Goal: Information Seeking & Learning: Learn about a topic

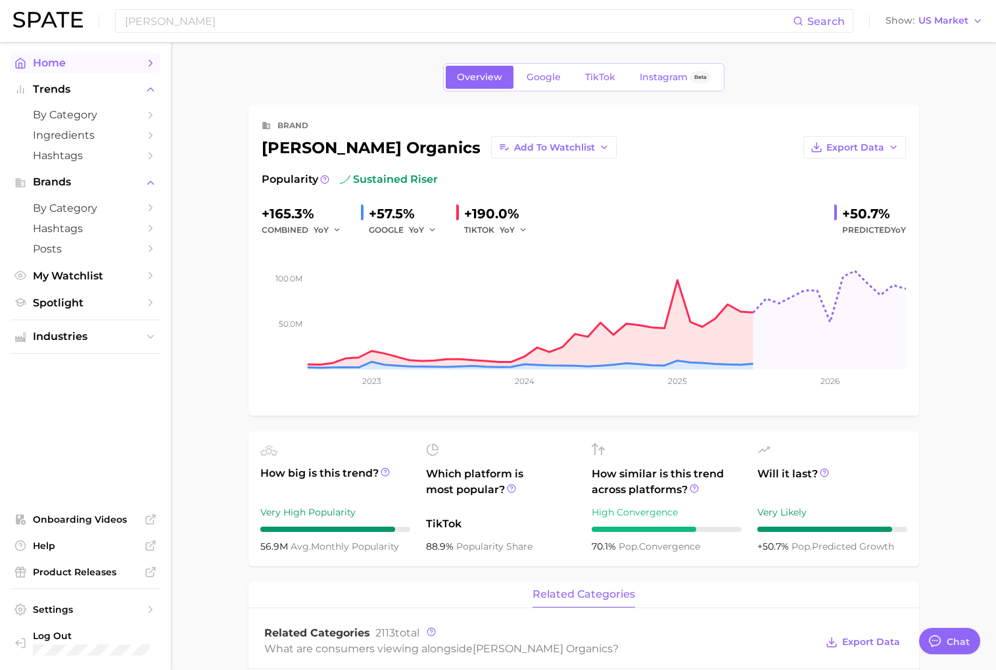
scroll to position [39, 0]
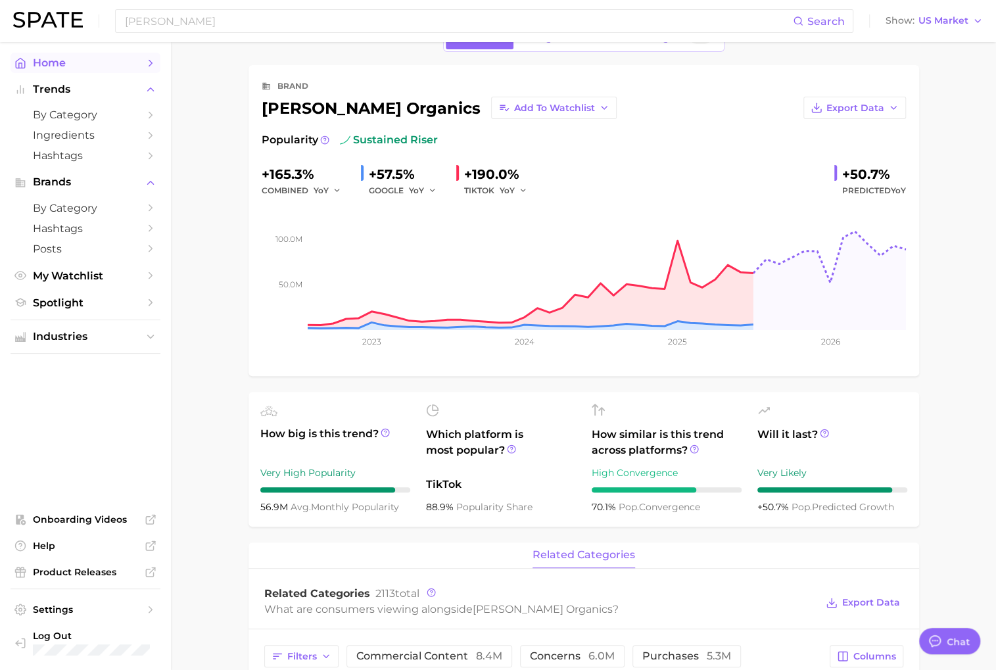
click at [73, 69] on span "Home" at bounding box center [85, 63] width 105 height 12
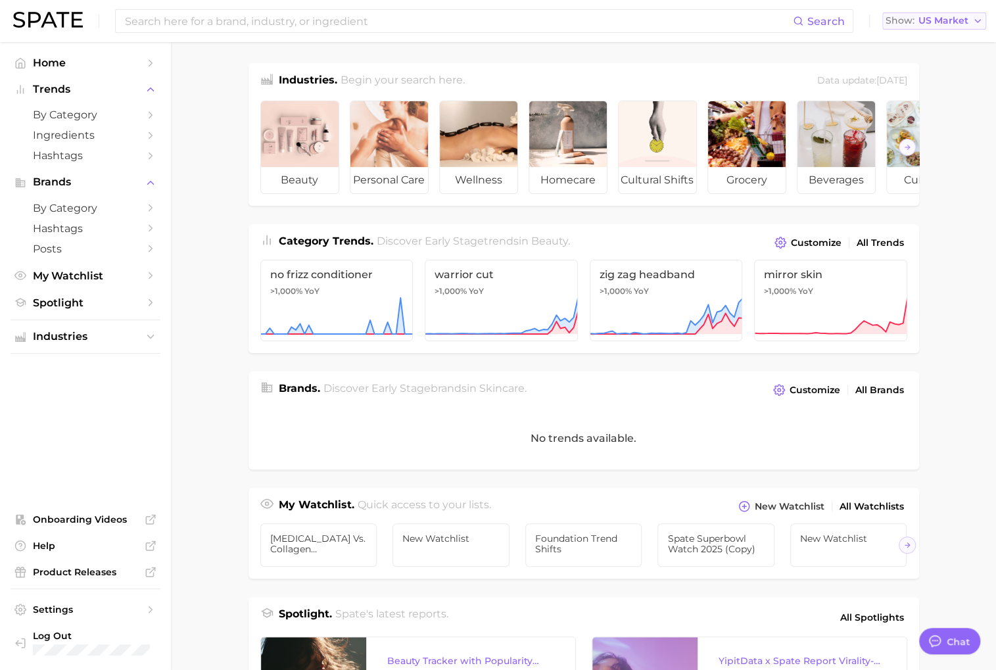
click at [930, 21] on span "US Market" at bounding box center [943, 20] width 50 height 7
click at [779, 46] on main "Industries. Begin your search here. Data update: [DATE] beauty personal care we…" at bounding box center [583, 539] width 825 height 995
click at [186, 18] on input at bounding box center [458, 21] width 669 height 22
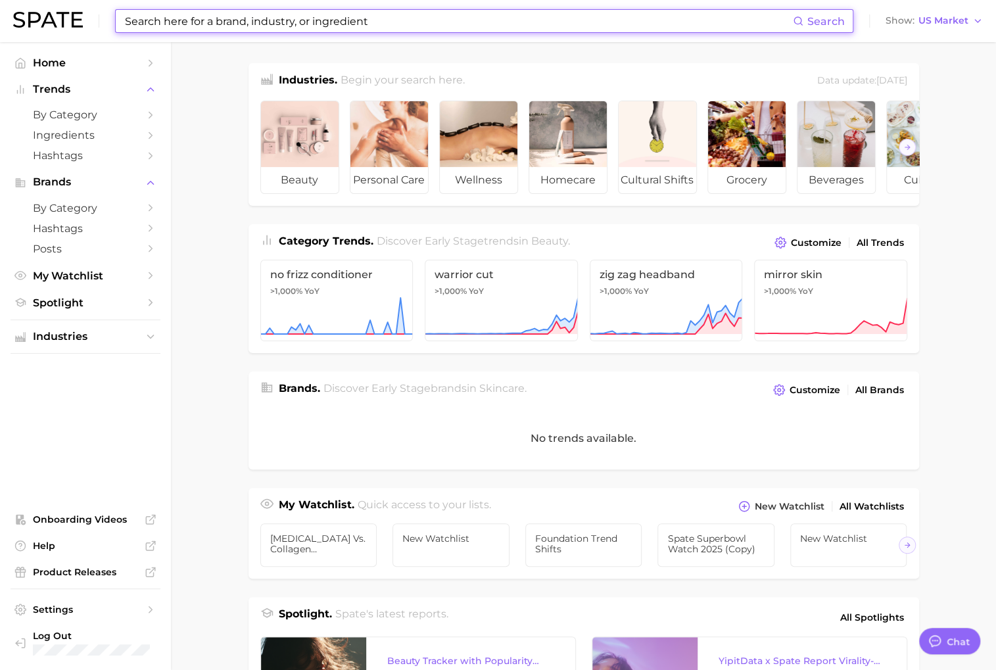
click at [192, 120] on main "Industries. Begin your search here. Data update: [DATE] beauty personal care we…" at bounding box center [583, 539] width 825 height 995
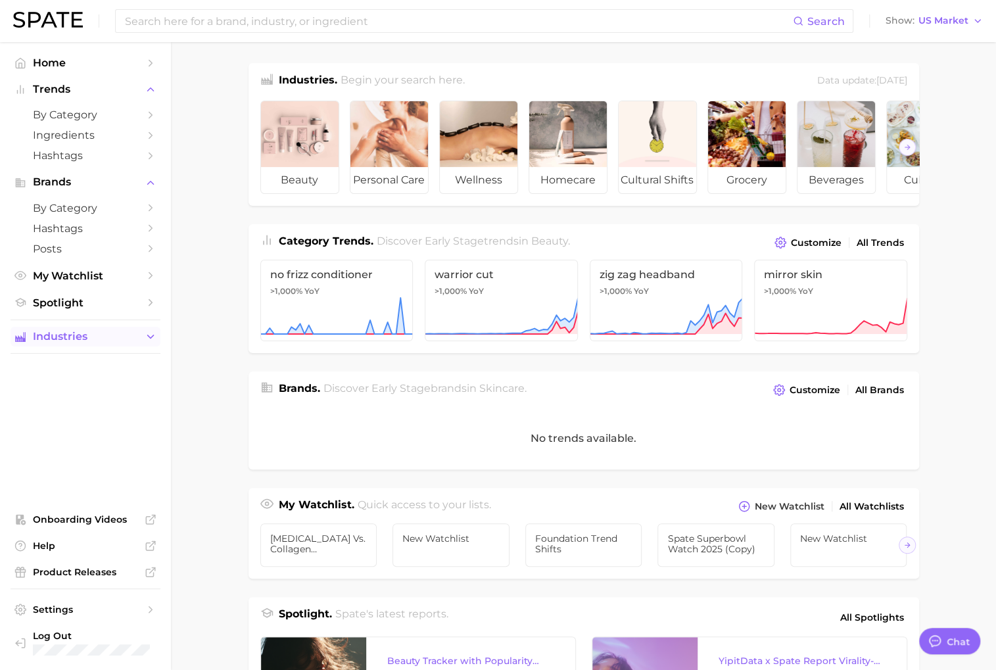
click at [126, 342] on span "Industries" at bounding box center [85, 337] width 105 height 12
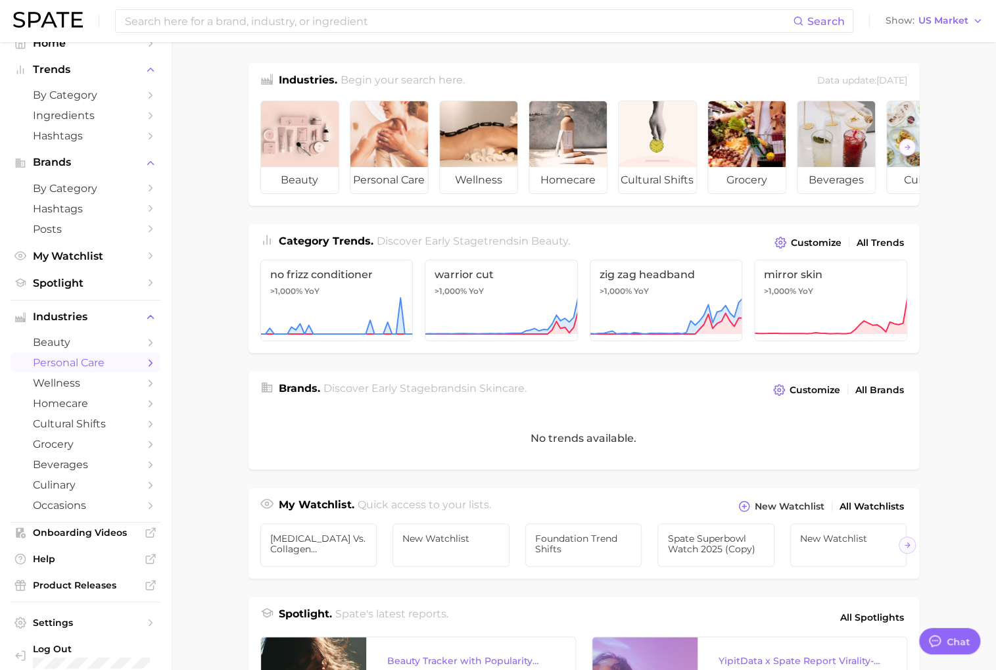
scroll to position [21, 0]
click at [145, 358] on icon "Sidebar" at bounding box center [151, 362] width 12 height 12
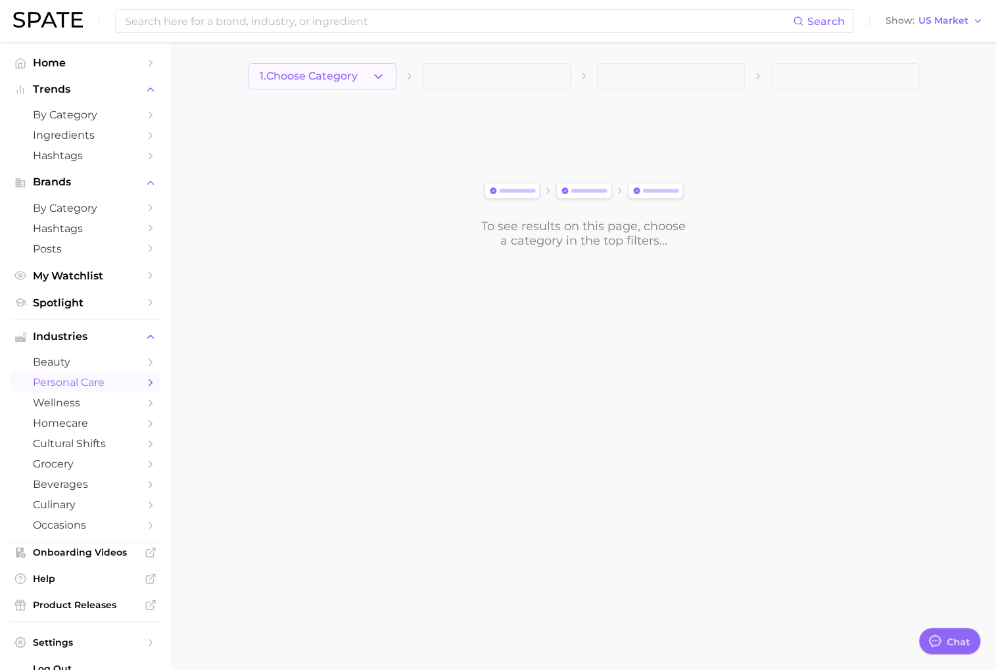
click at [388, 80] on button "1. Choose Category" at bounding box center [322, 76] width 148 height 26
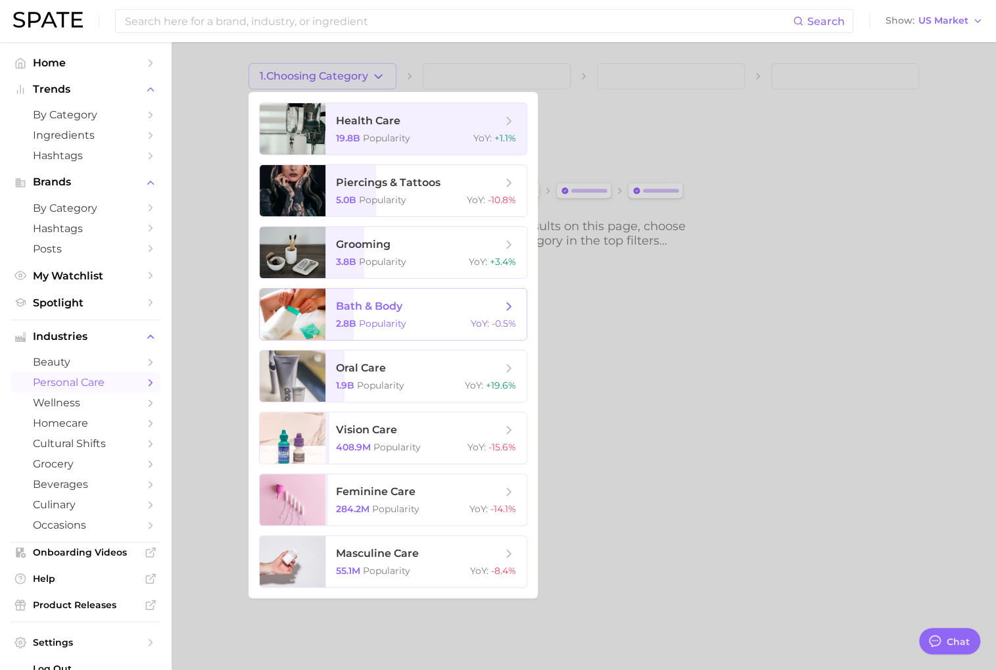
click at [447, 302] on span "bath & body" at bounding box center [419, 306] width 166 height 14
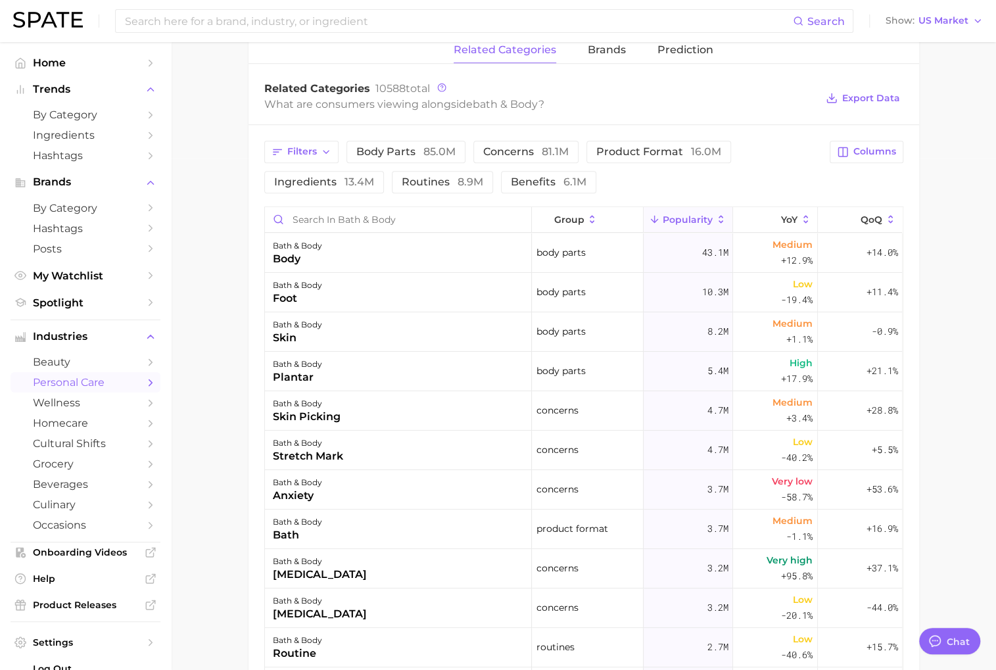
scroll to position [437, 0]
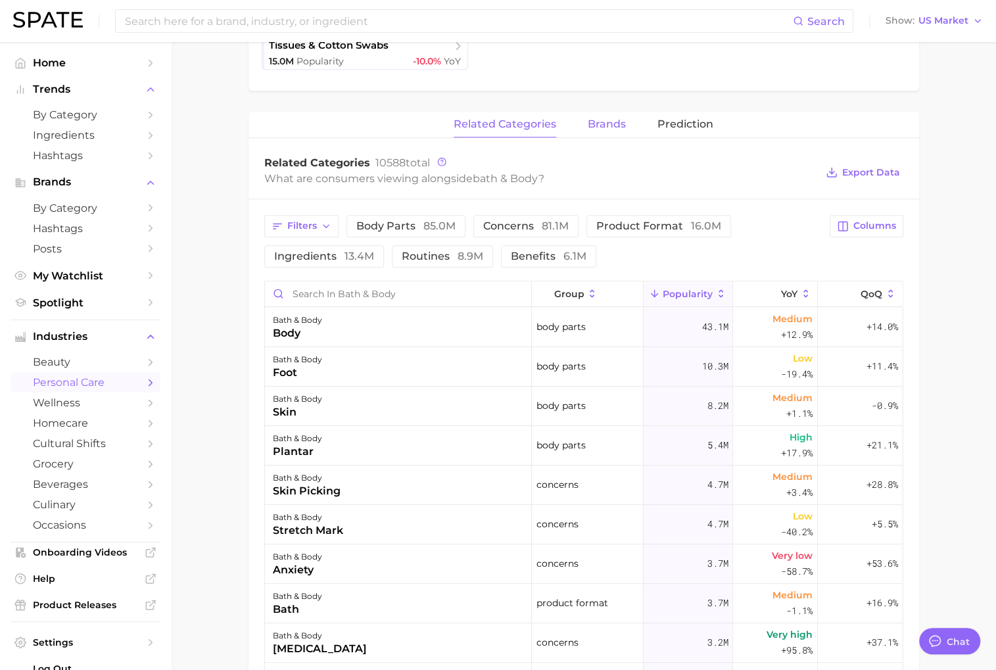
click at [603, 126] on span "brands" at bounding box center [607, 124] width 38 height 12
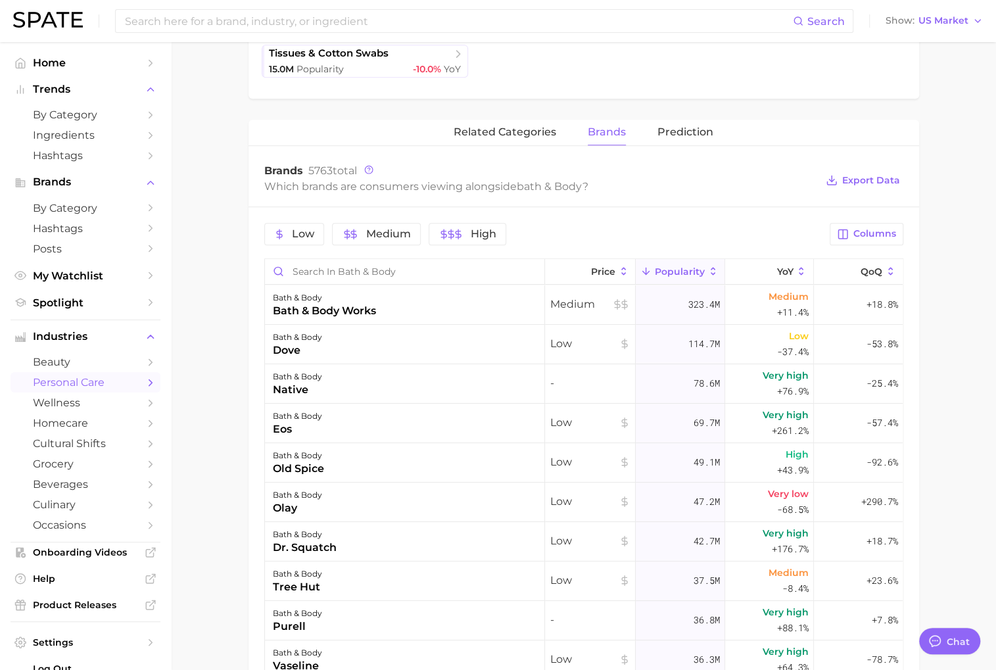
scroll to position [379, 0]
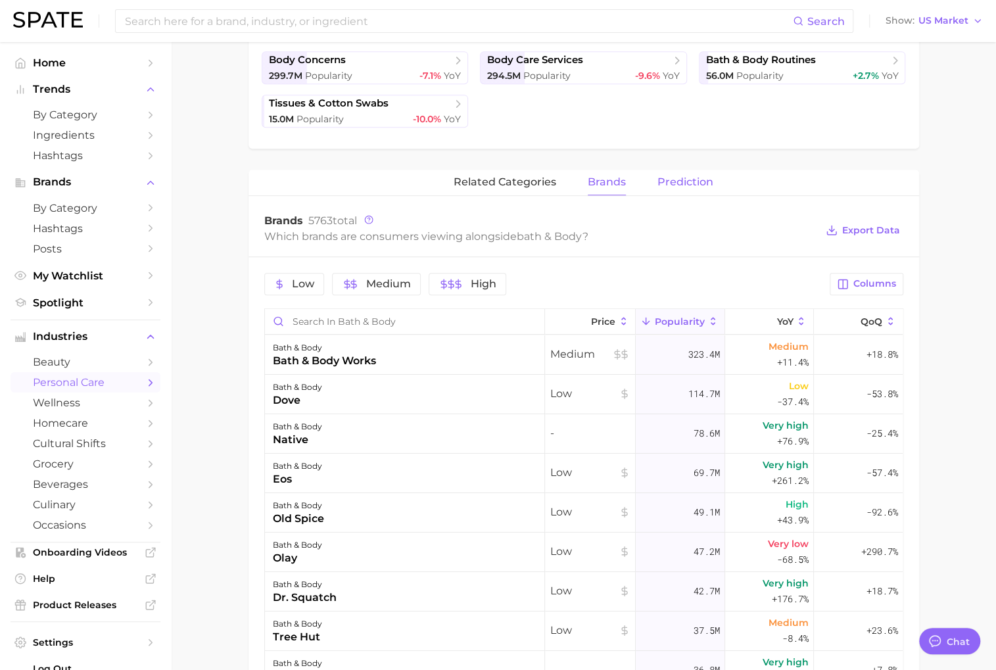
click at [688, 193] on button "Prediction" at bounding box center [685, 183] width 56 height 26
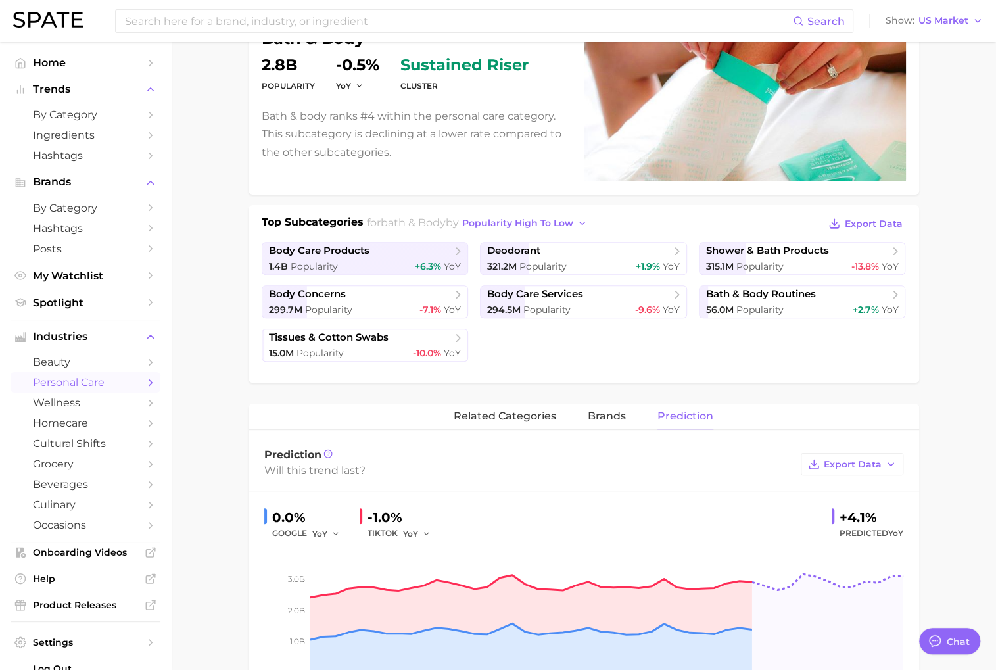
scroll to position [146, 0]
click at [411, 247] on span "body care products" at bounding box center [360, 250] width 183 height 13
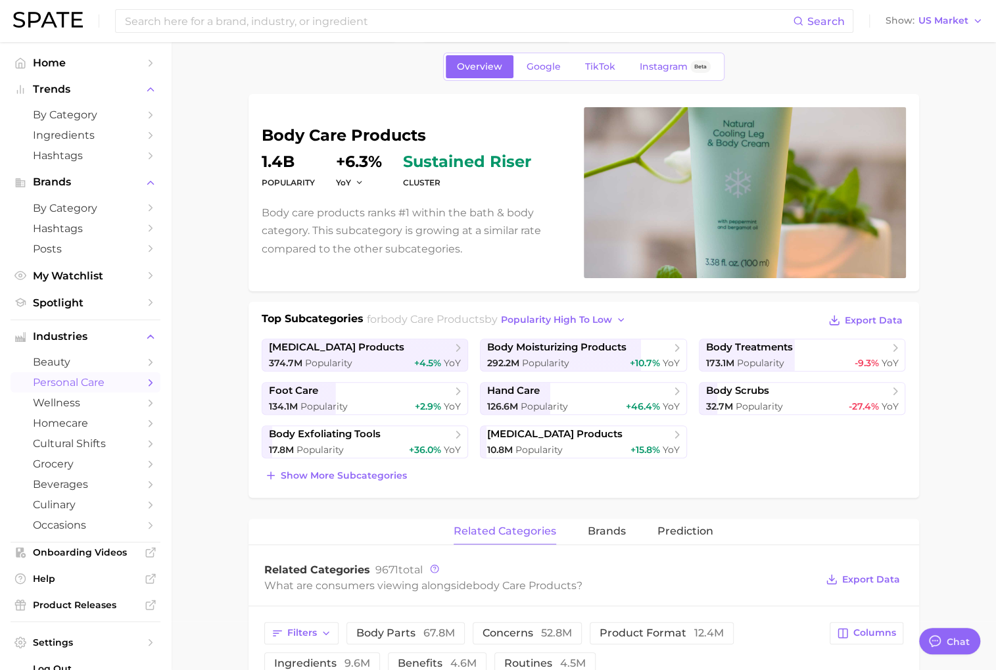
scroll to position [59, 0]
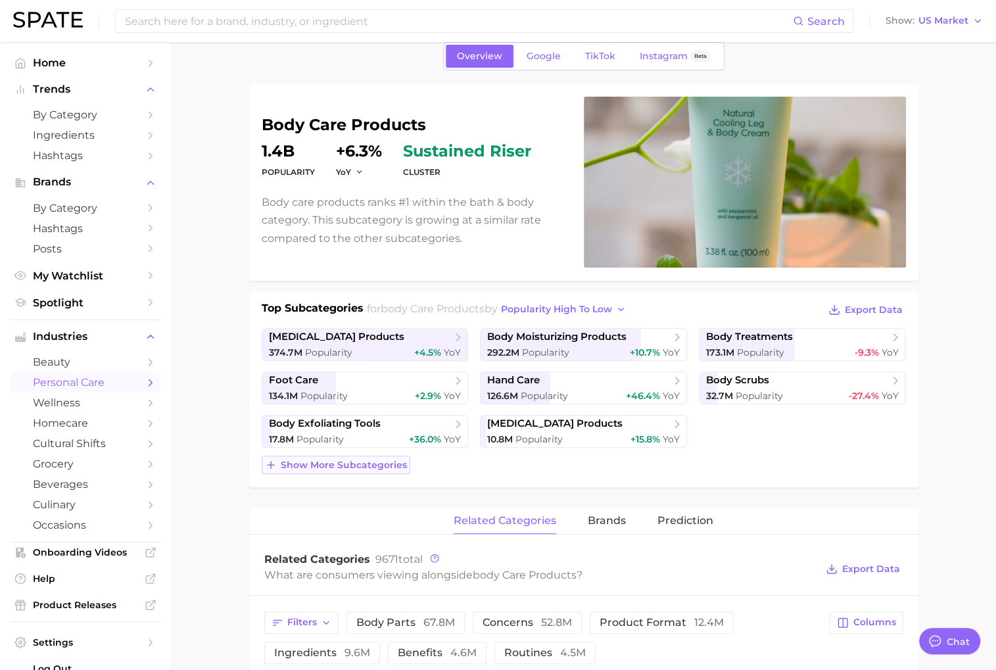
click at [350, 463] on span "Show more subcategories" at bounding box center [344, 464] width 126 height 11
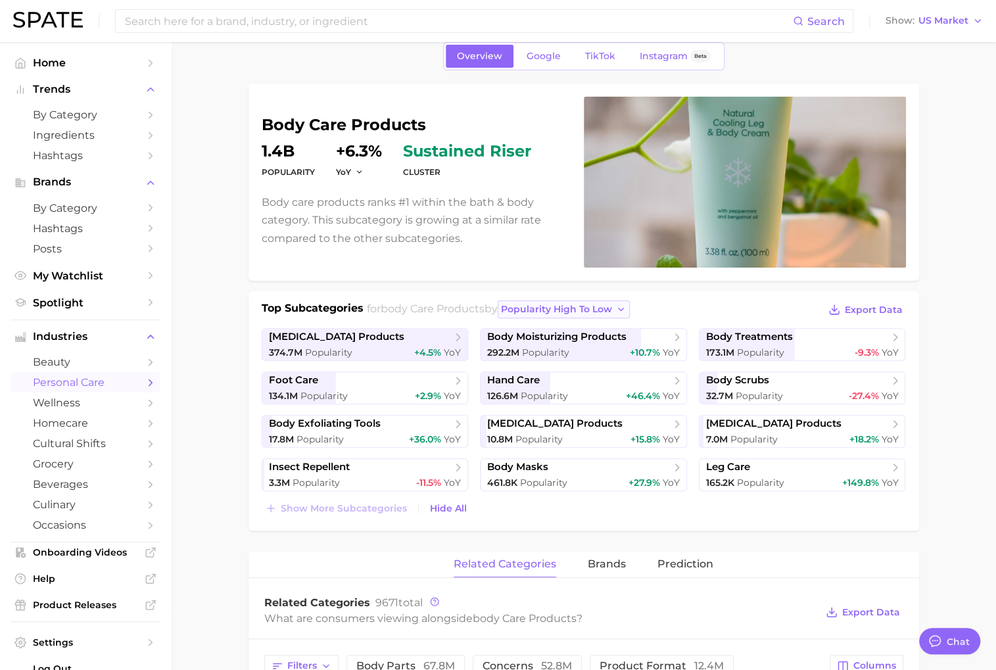
click at [587, 308] on span "popularity high to low" at bounding box center [556, 309] width 111 height 11
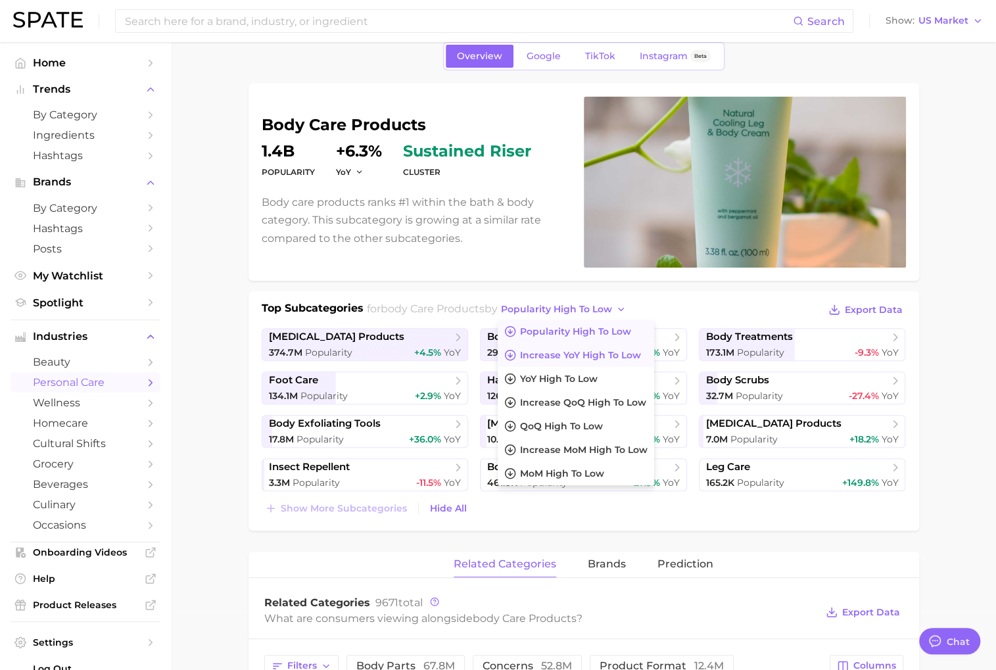
click at [641, 350] on span "Increase YoY high to low" at bounding box center [580, 355] width 121 height 11
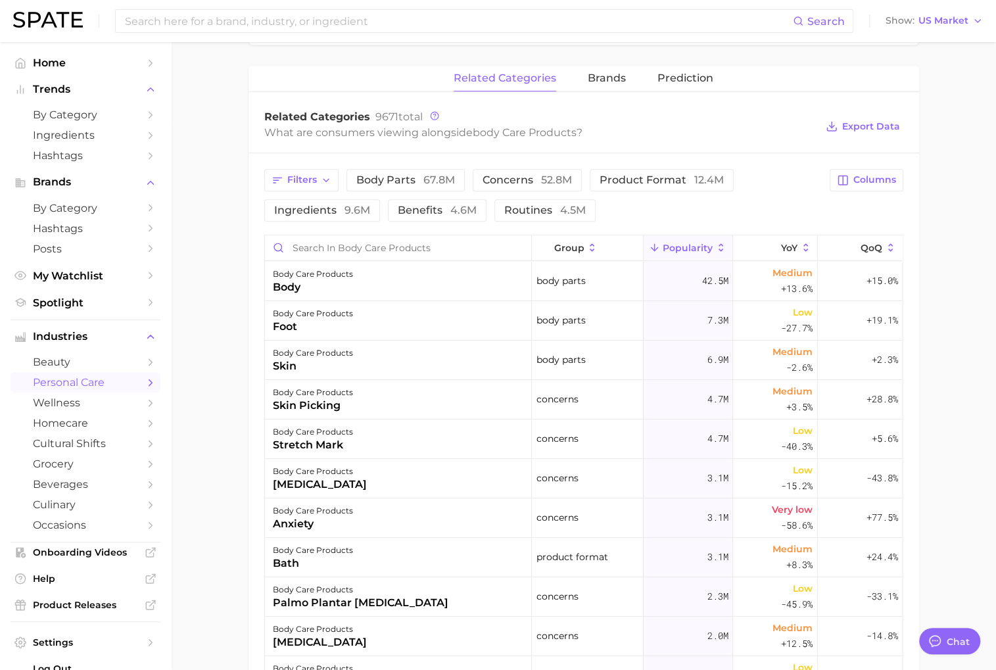
scroll to position [546, 0]
click at [326, 207] on span "ingredients 9.6m" at bounding box center [322, 209] width 96 height 11
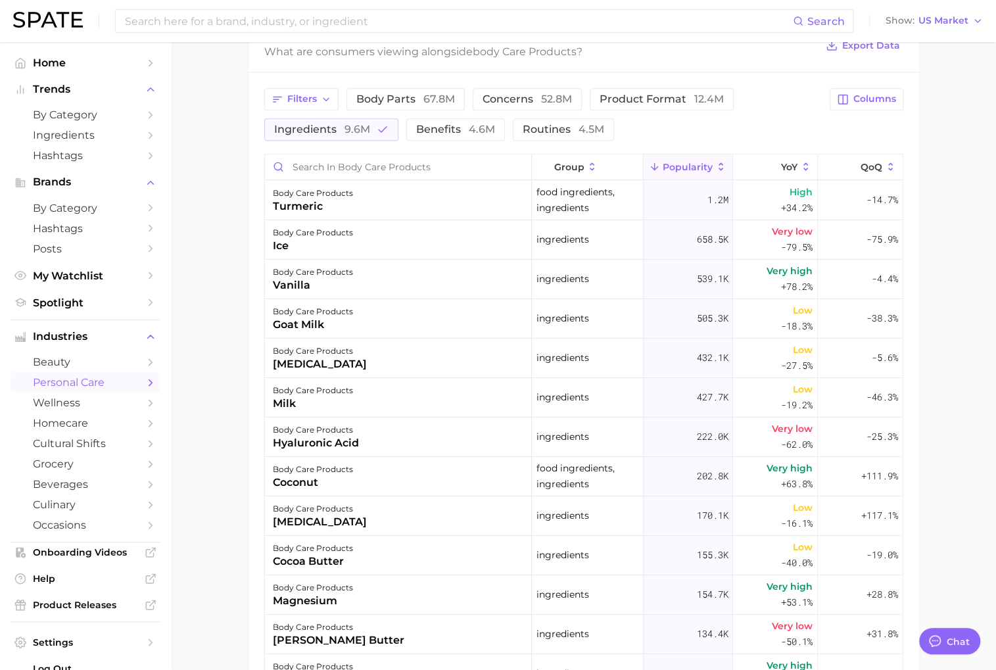
scroll to position [630, 0]
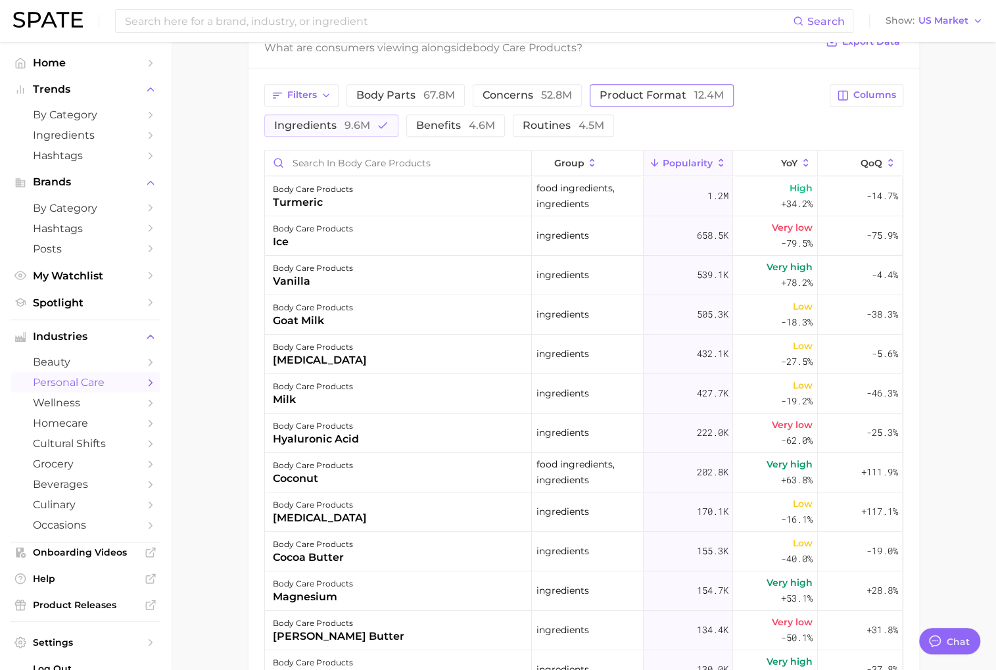
click at [628, 93] on span "product format 12.4m" at bounding box center [661, 95] width 124 height 11
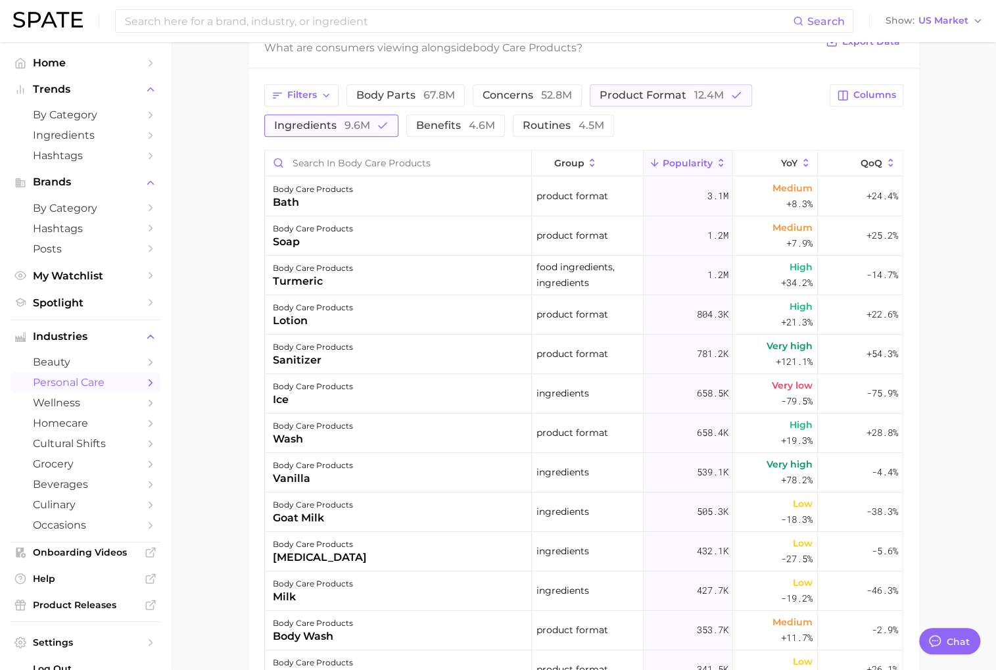
click at [361, 125] on span "9.6m" at bounding box center [357, 125] width 26 height 12
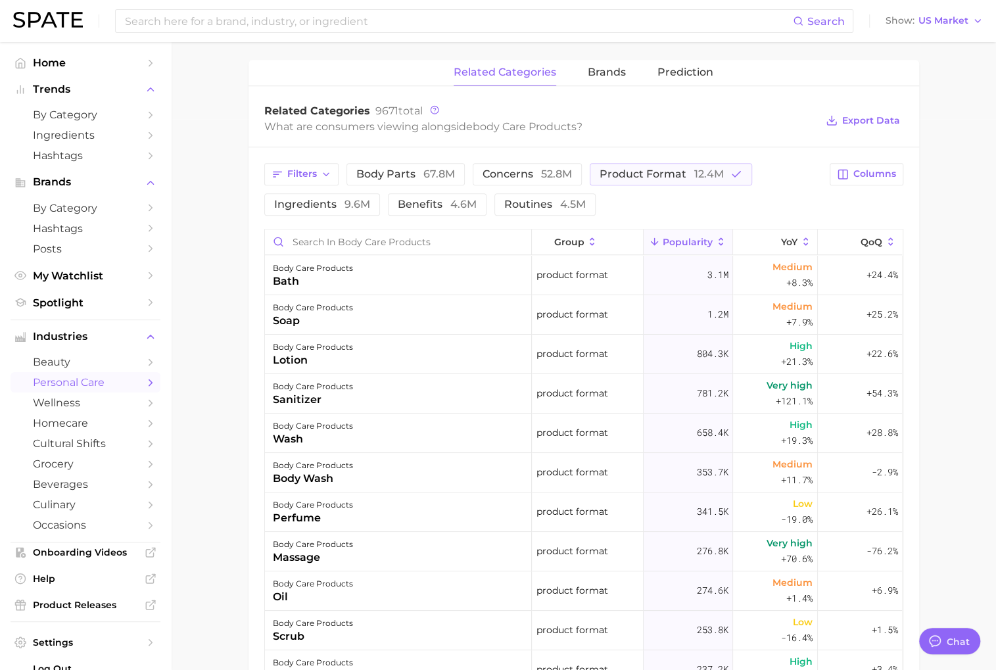
scroll to position [517, 0]
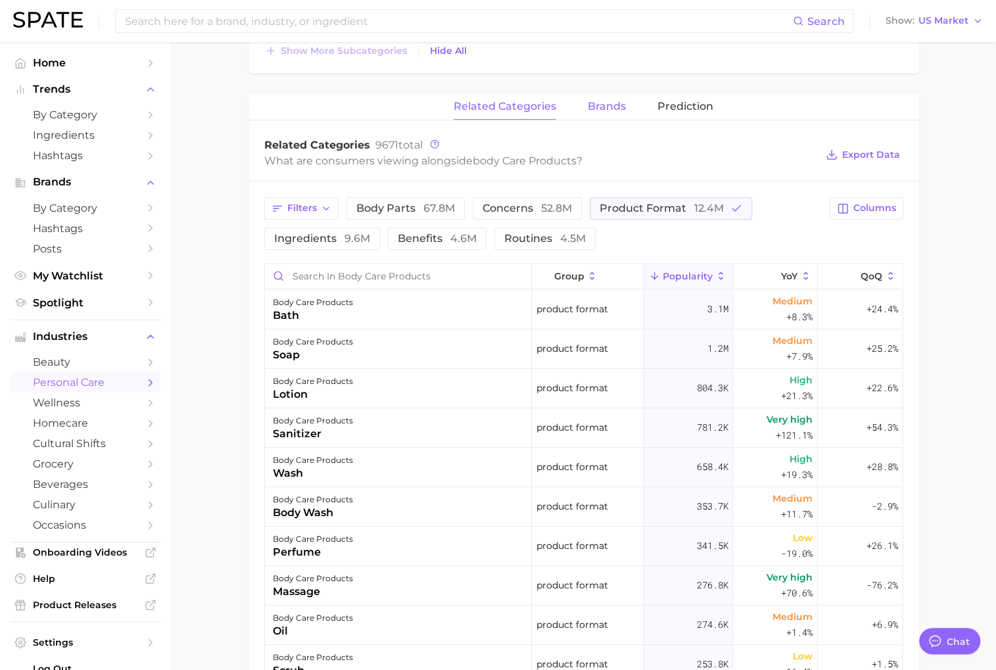
click at [601, 105] on span "brands" at bounding box center [607, 107] width 38 height 12
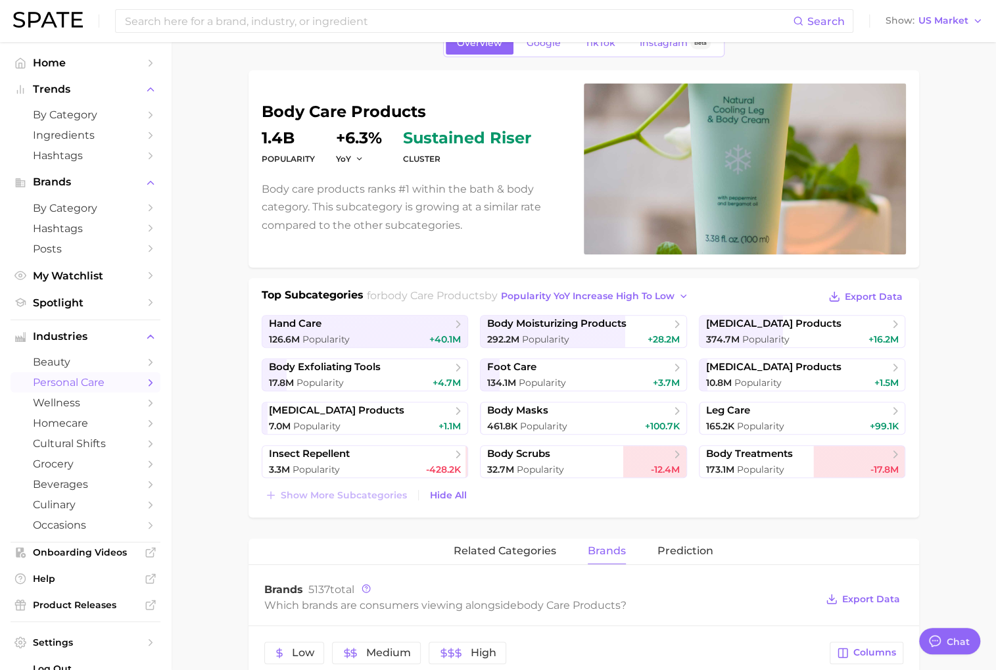
scroll to position [0, 0]
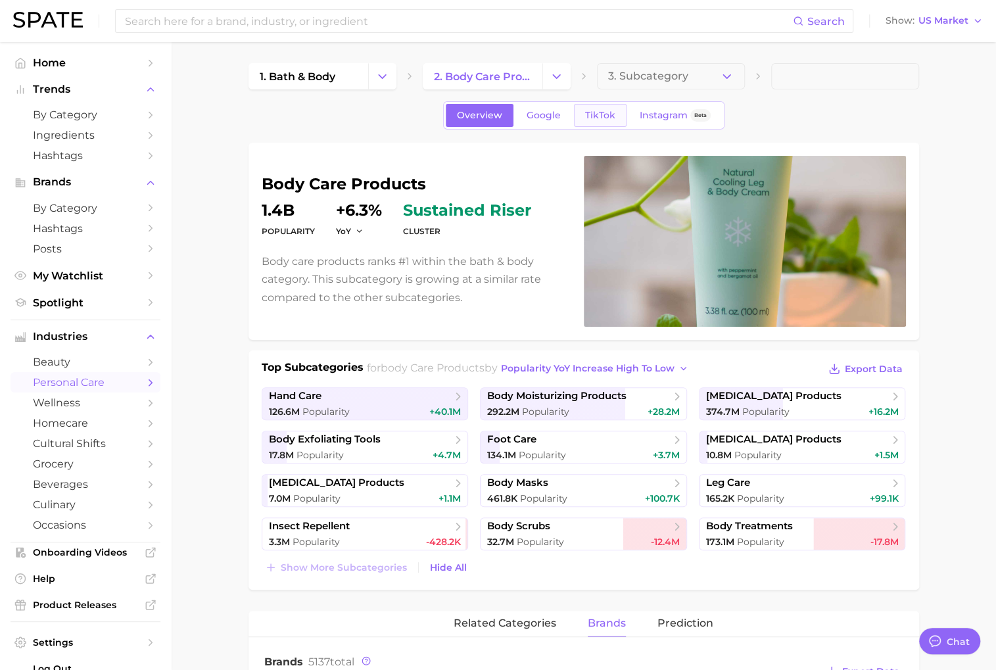
click at [604, 123] on link "TikTok" at bounding box center [600, 115] width 53 height 23
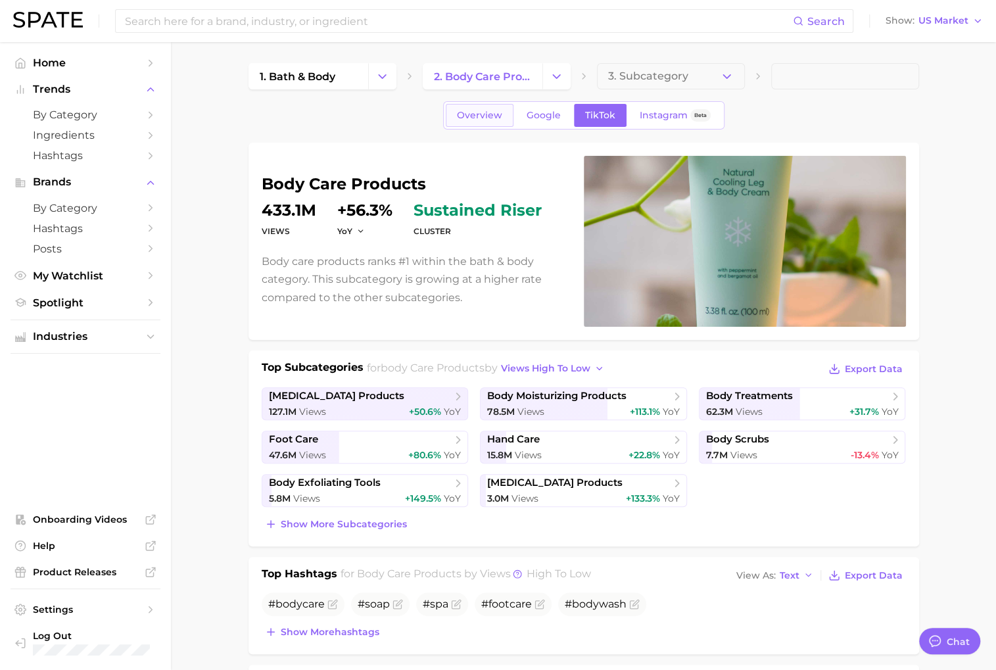
click at [474, 114] on span "Overview" at bounding box center [479, 115] width 45 height 11
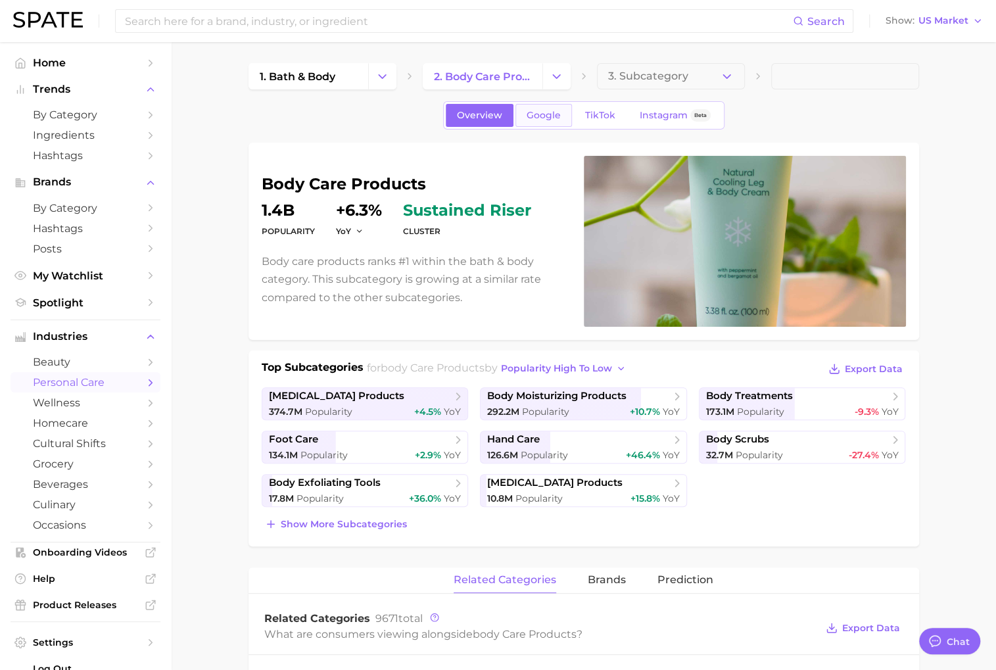
click at [542, 118] on span "Google" at bounding box center [543, 115] width 34 height 11
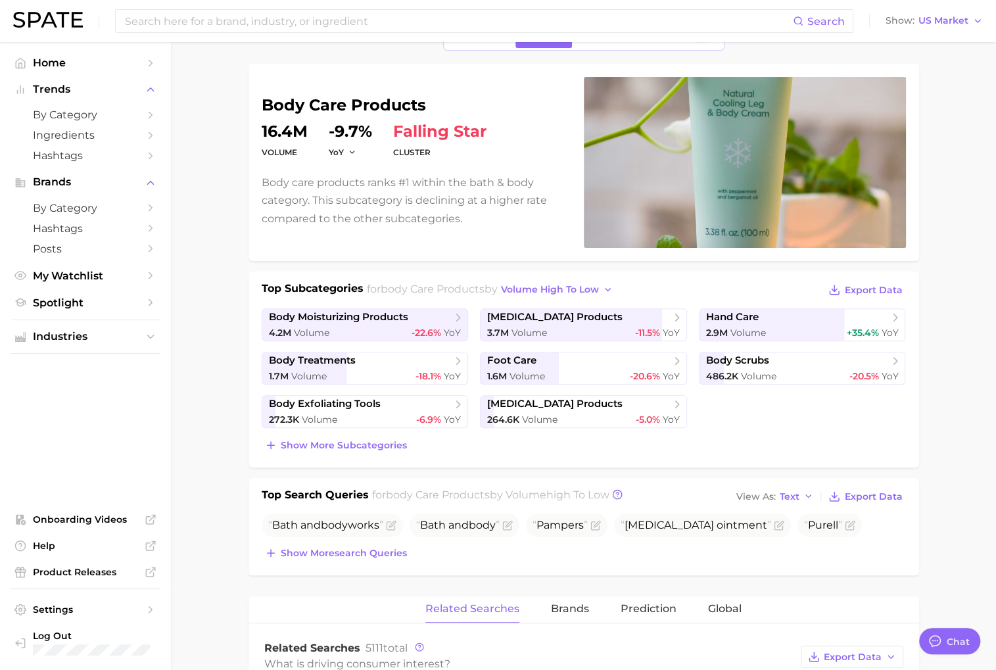
scroll to position [49, 0]
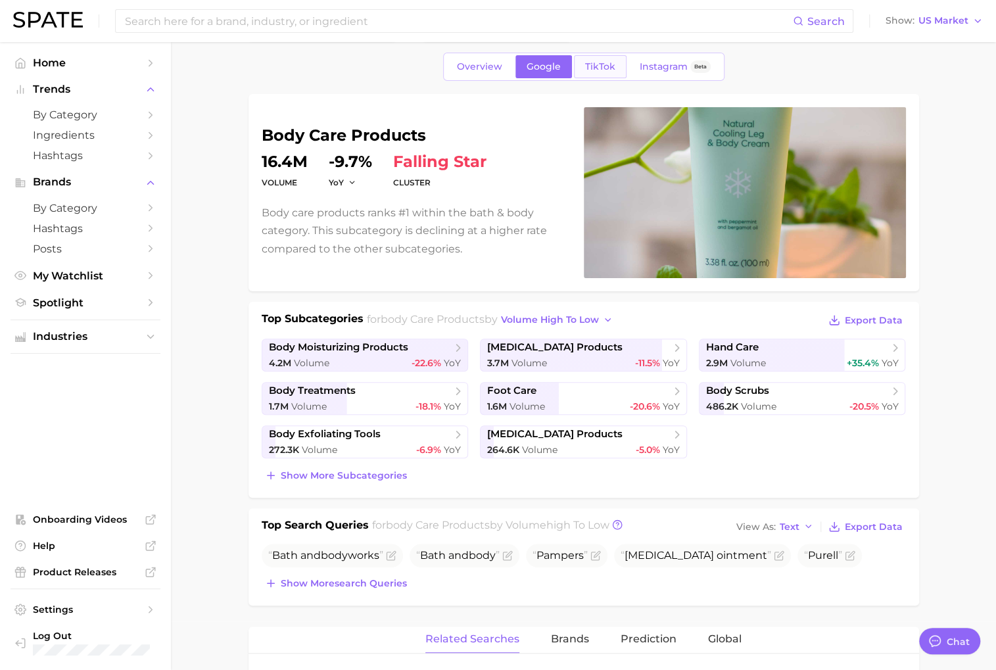
click at [609, 66] on span "TikTok" at bounding box center [600, 66] width 30 height 11
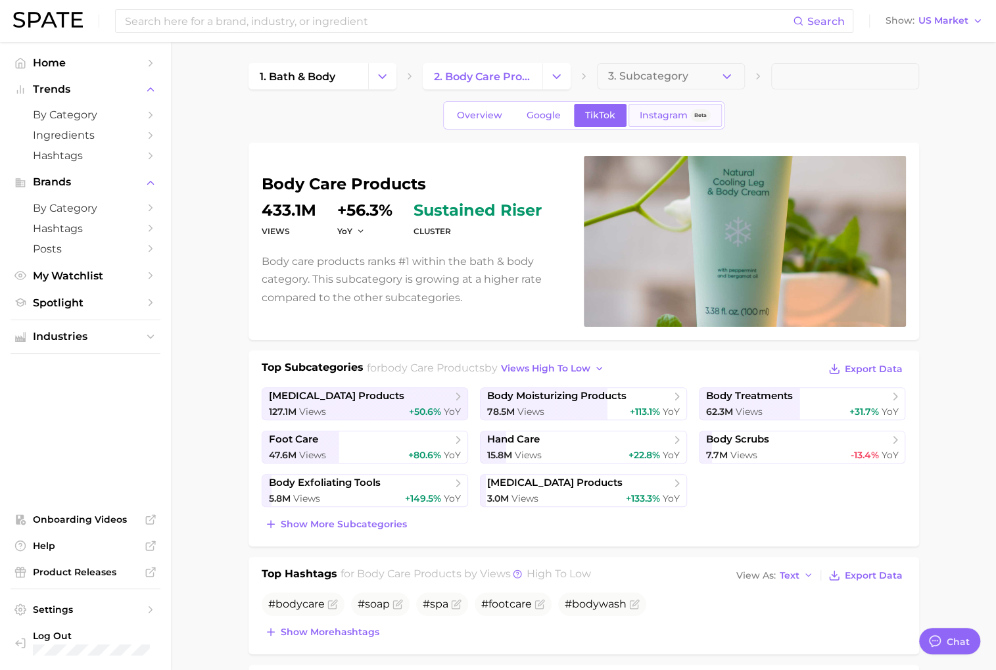
click at [661, 118] on span "Instagram" at bounding box center [664, 115] width 48 height 11
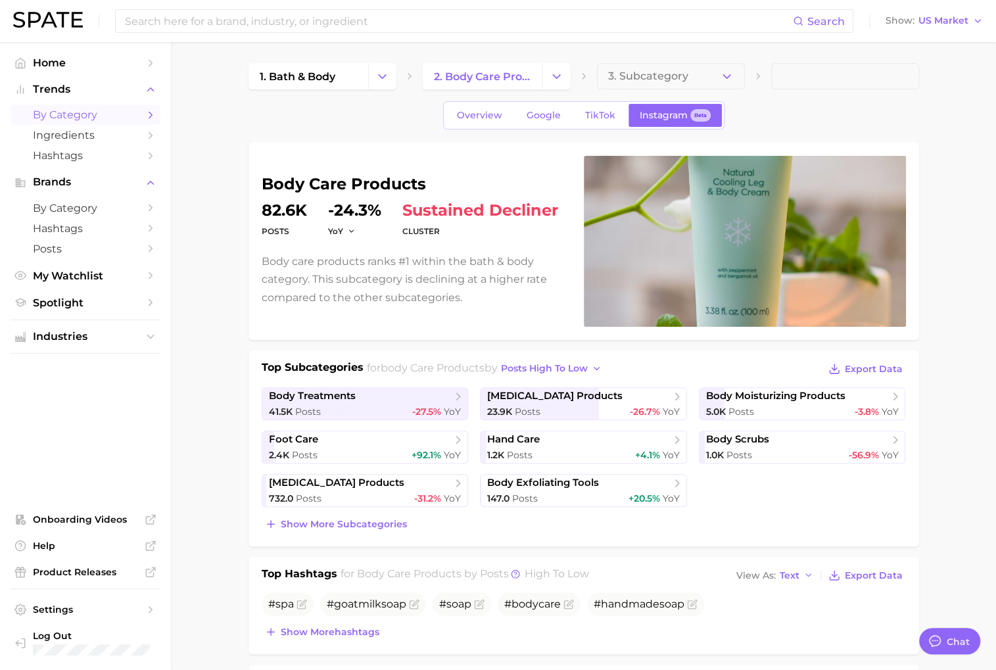
click at [131, 120] on span "by Category" at bounding box center [85, 114] width 105 height 12
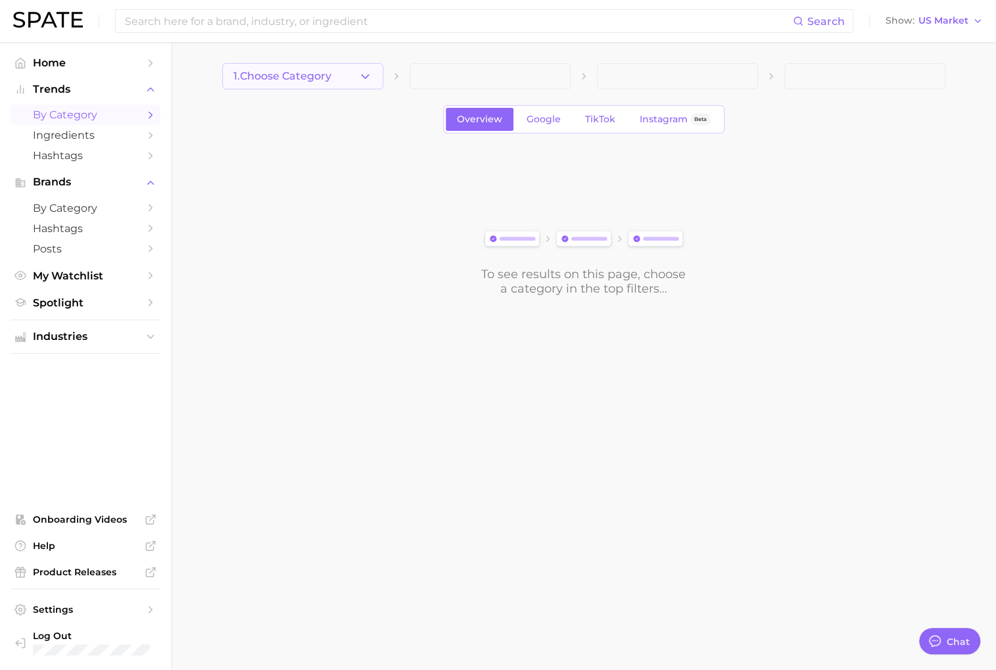
click at [361, 78] on icon "button" at bounding box center [365, 77] width 14 height 14
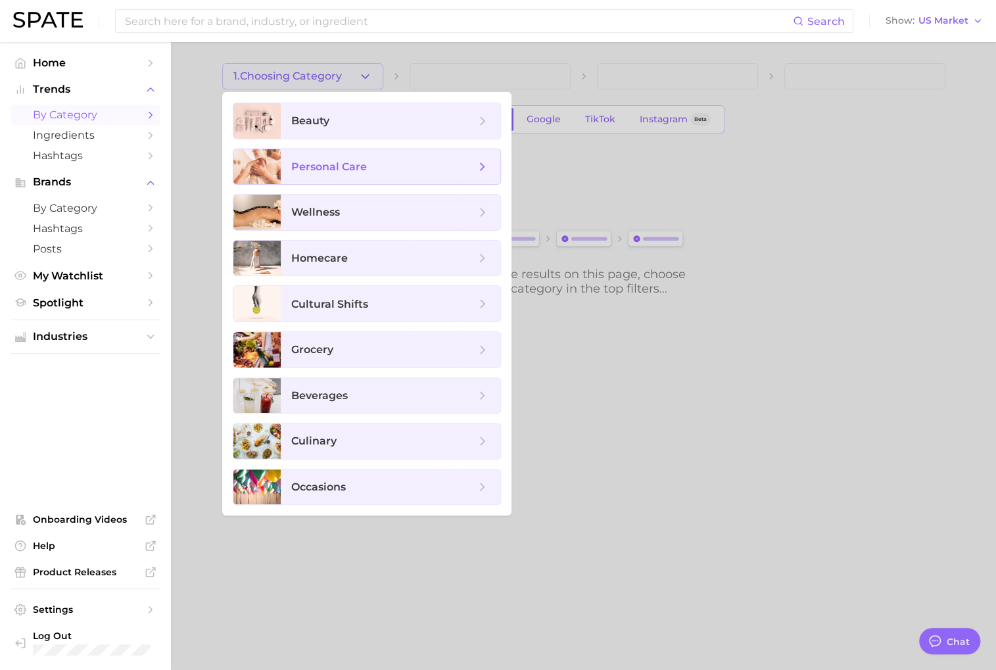
click at [419, 169] on span "personal care" at bounding box center [383, 167] width 184 height 14
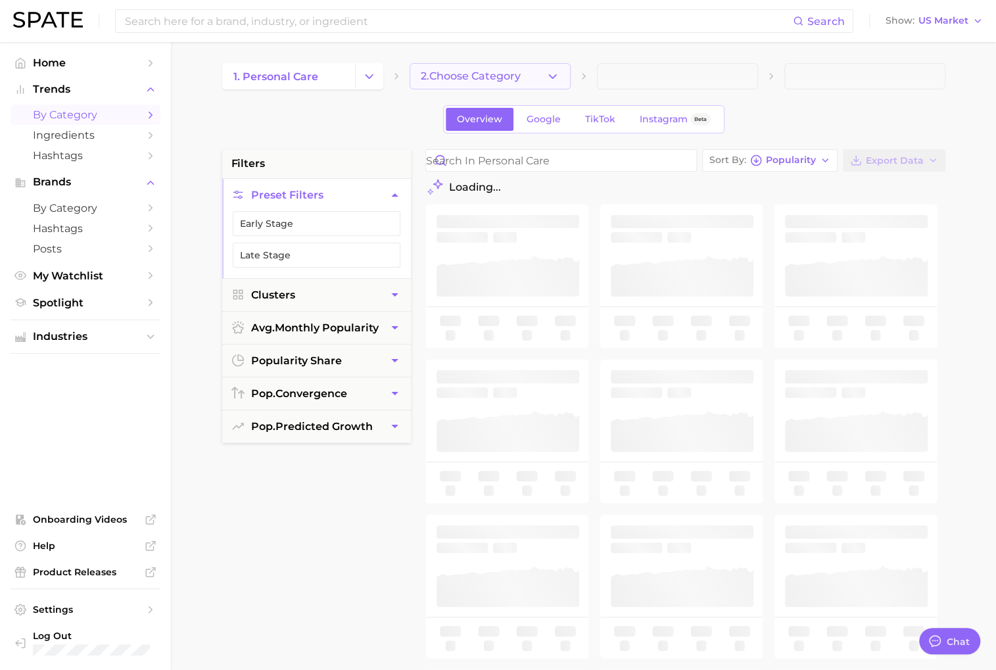
click at [536, 81] on button "2. Choose Category" at bounding box center [489, 76] width 161 height 26
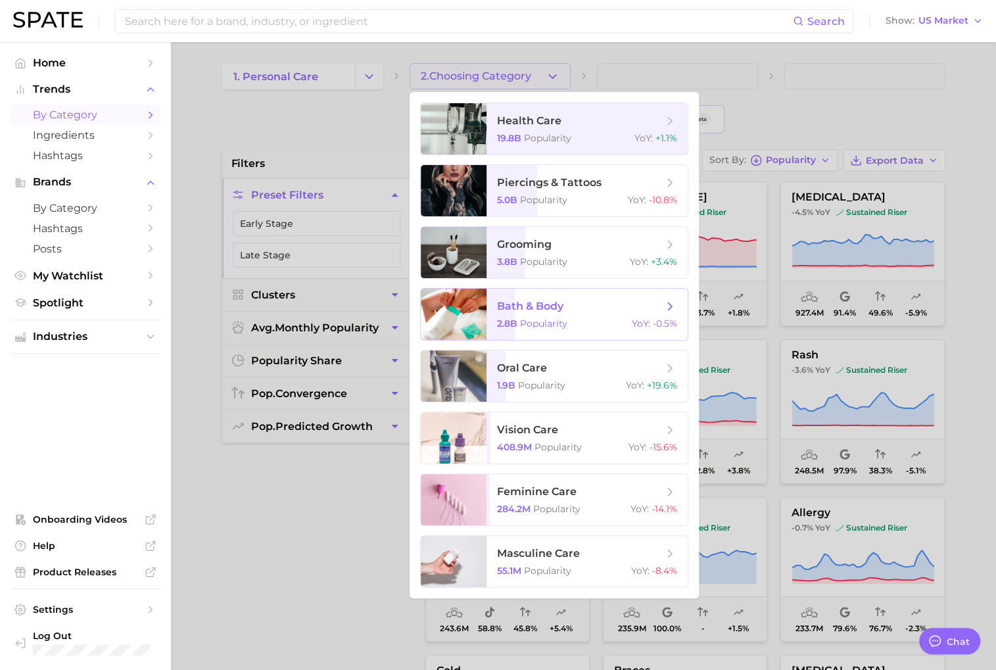
click at [588, 325] on div "2.8b Popularity YoY : -0.5%" at bounding box center [587, 323] width 180 height 12
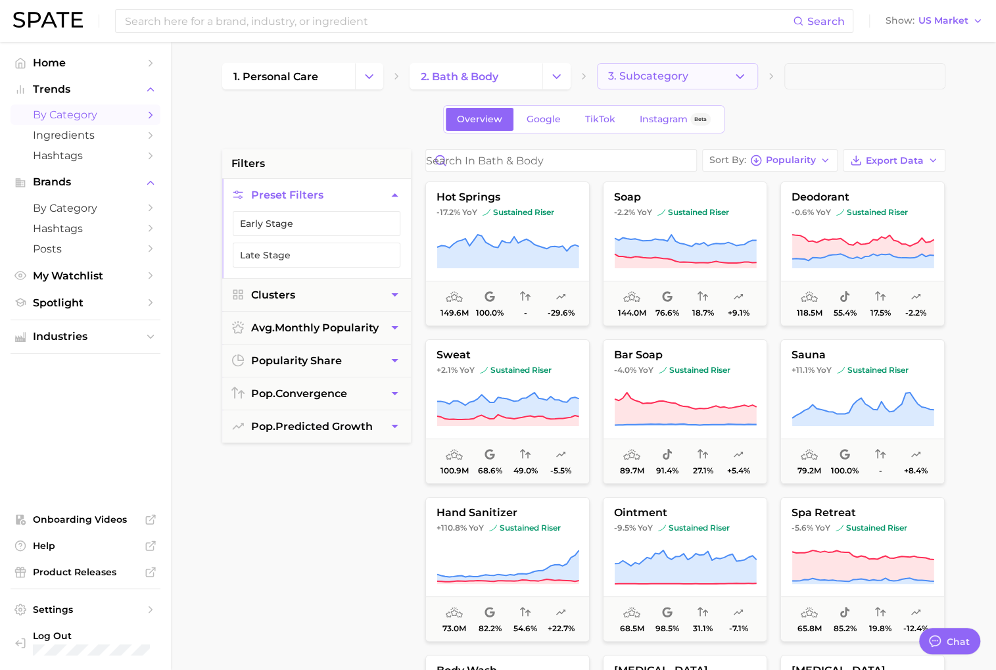
click at [721, 78] on button "3. Subcategory" at bounding box center [677, 76] width 161 height 26
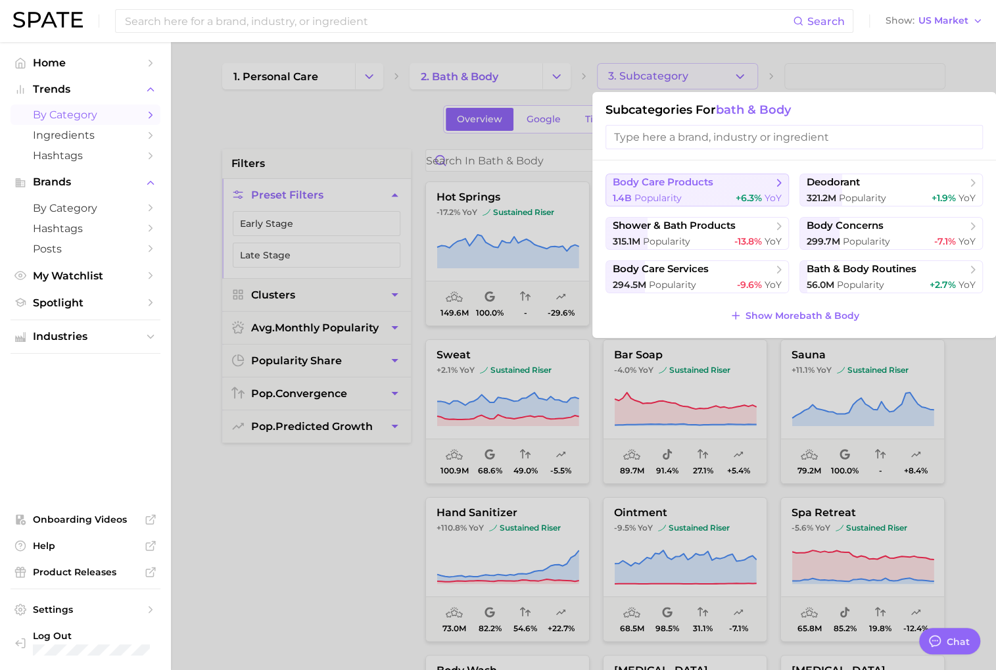
click at [705, 198] on div "1.4b Popularity +6.3% YoY" at bounding box center [697, 198] width 169 height 12
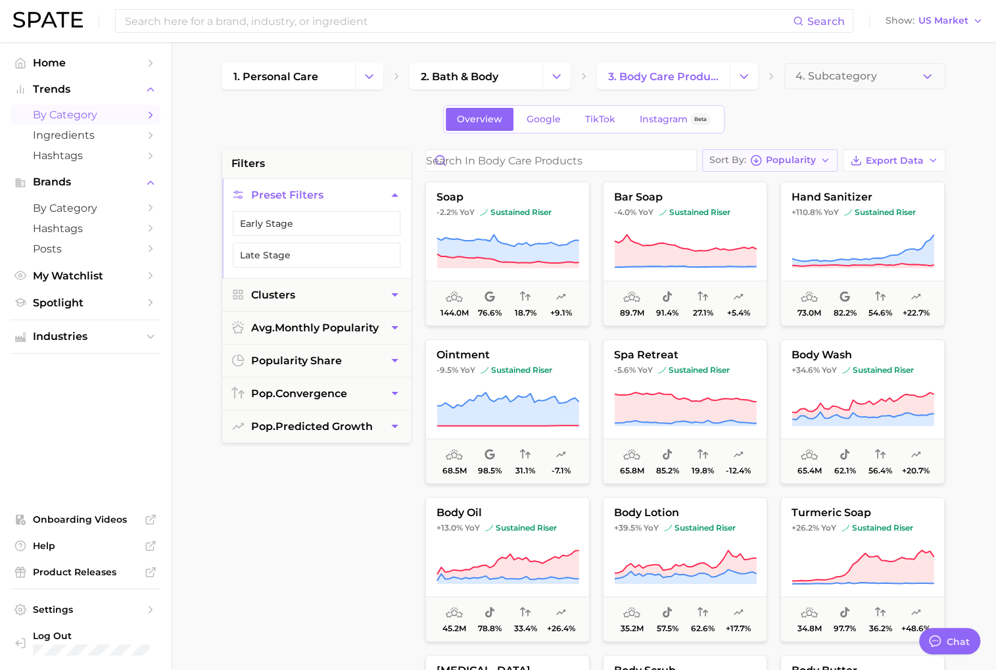
click at [799, 158] on span "Popularity" at bounding box center [791, 159] width 50 height 7
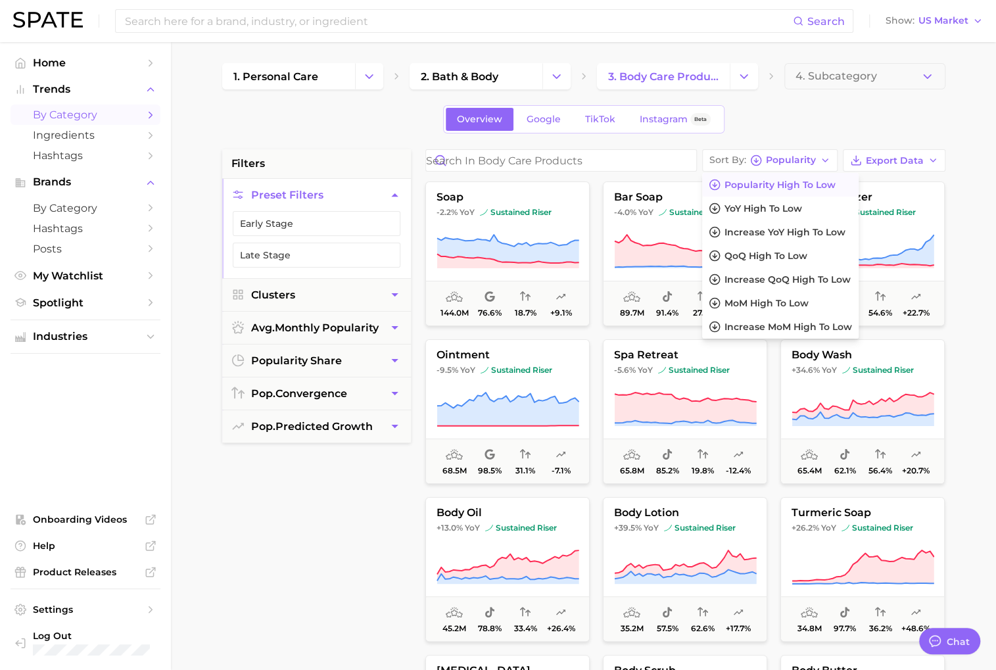
click at [797, 137] on div "1. personal care 2. bath & body 3. body care products 4. Subcategory Overview G…" at bounding box center [583, 518] width 723 height 910
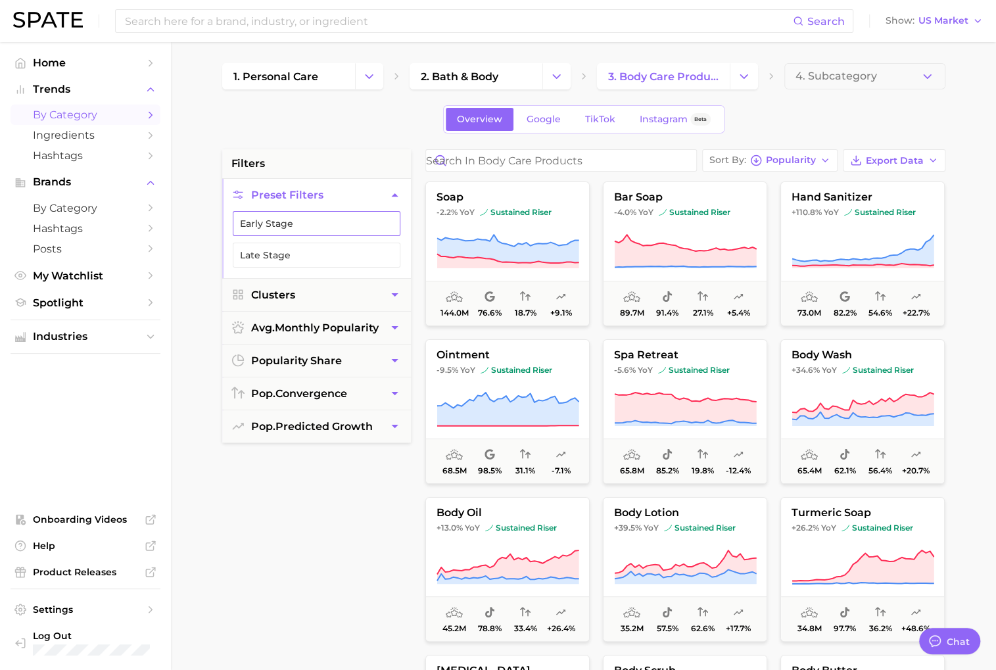
click at [344, 223] on button "Early Stage" at bounding box center [317, 223] width 168 height 25
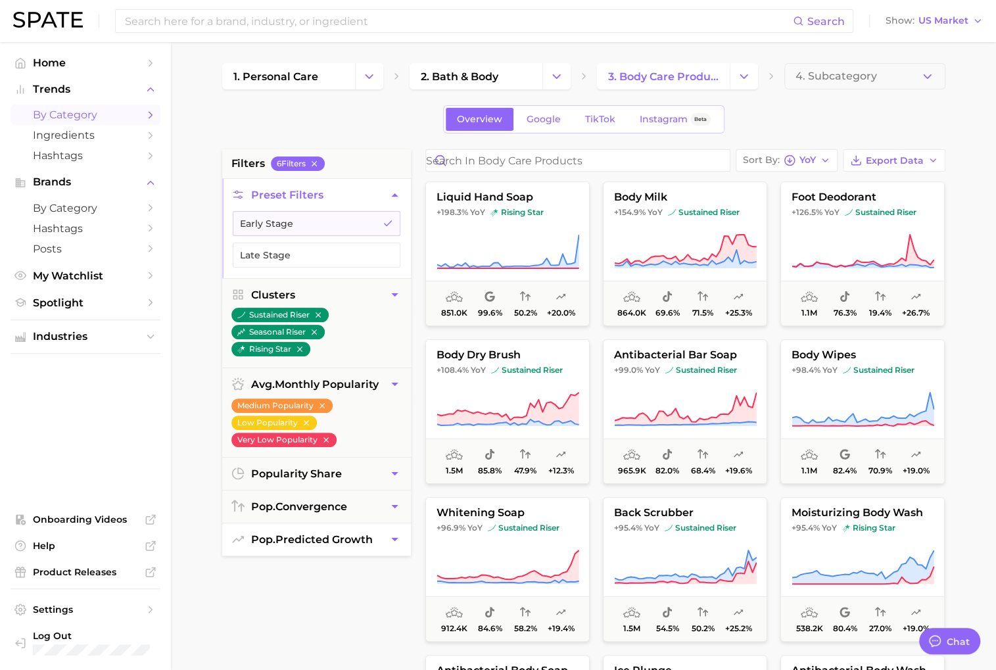
click at [351, 544] on button "pop. predicted growth" at bounding box center [316, 539] width 189 height 32
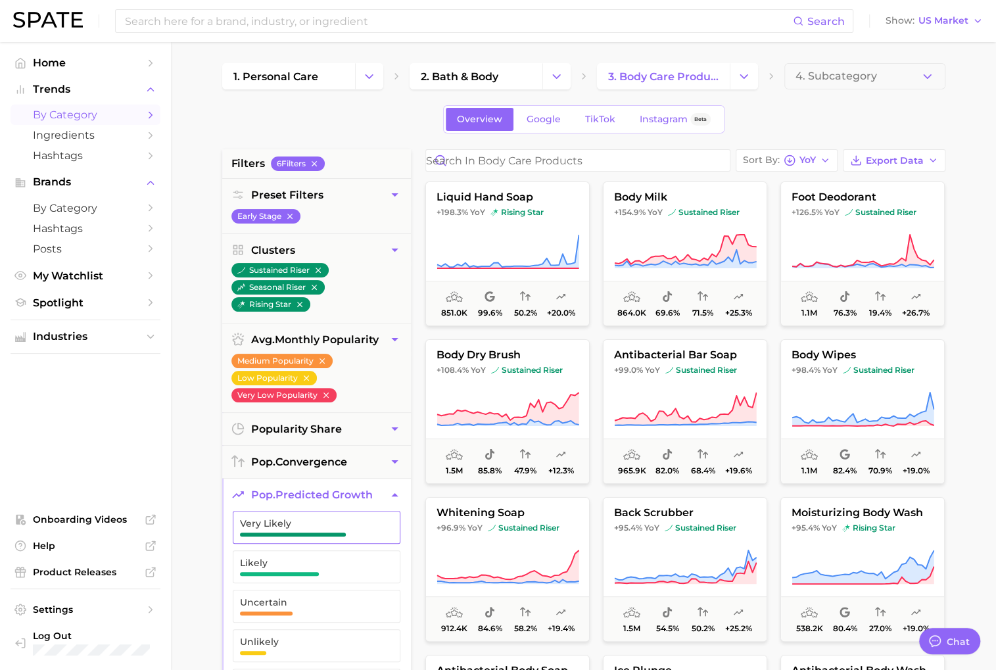
click at [338, 527] on span "Very Likely" at bounding box center [306, 527] width 132 height 18
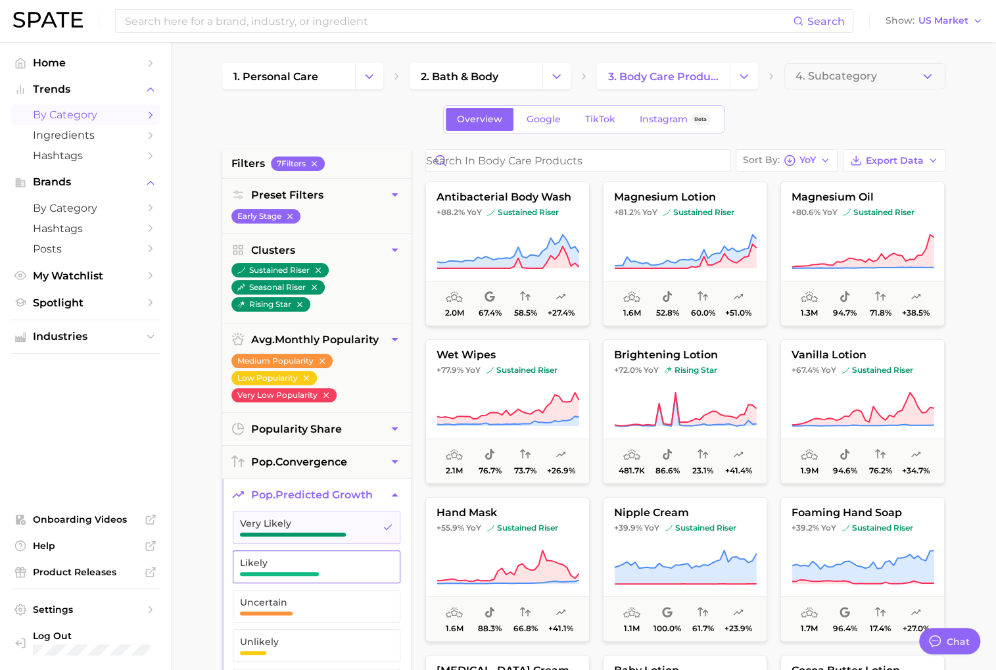
click at [338, 568] on span "Likely" at bounding box center [306, 566] width 132 height 18
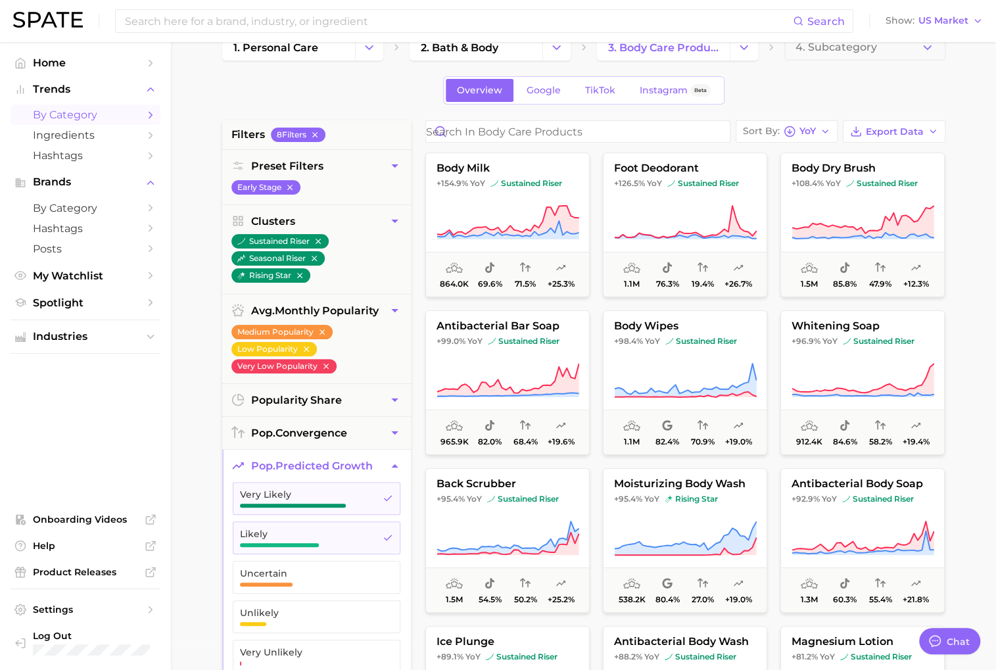
scroll to position [13, 0]
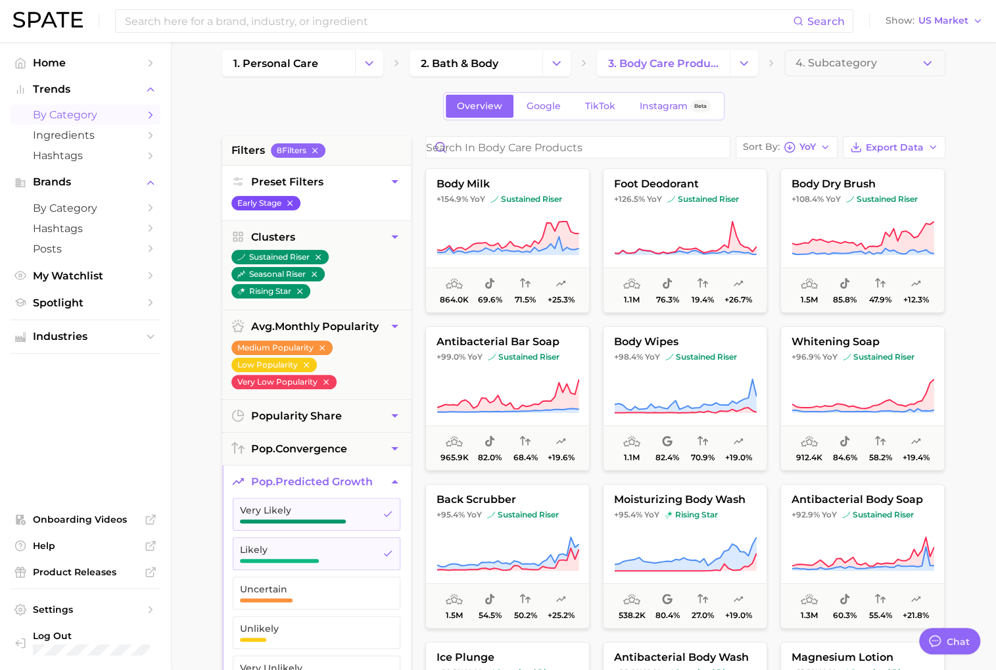
click at [292, 202] on icon "button" at bounding box center [289, 202] width 9 height 9
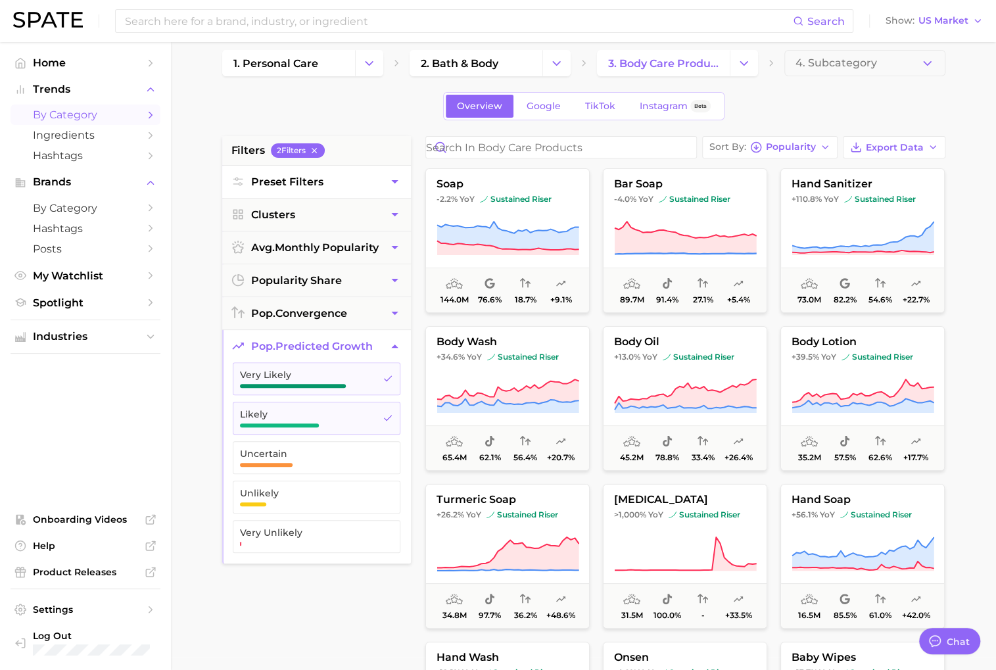
click at [327, 191] on button "Preset Filters" at bounding box center [316, 182] width 189 height 32
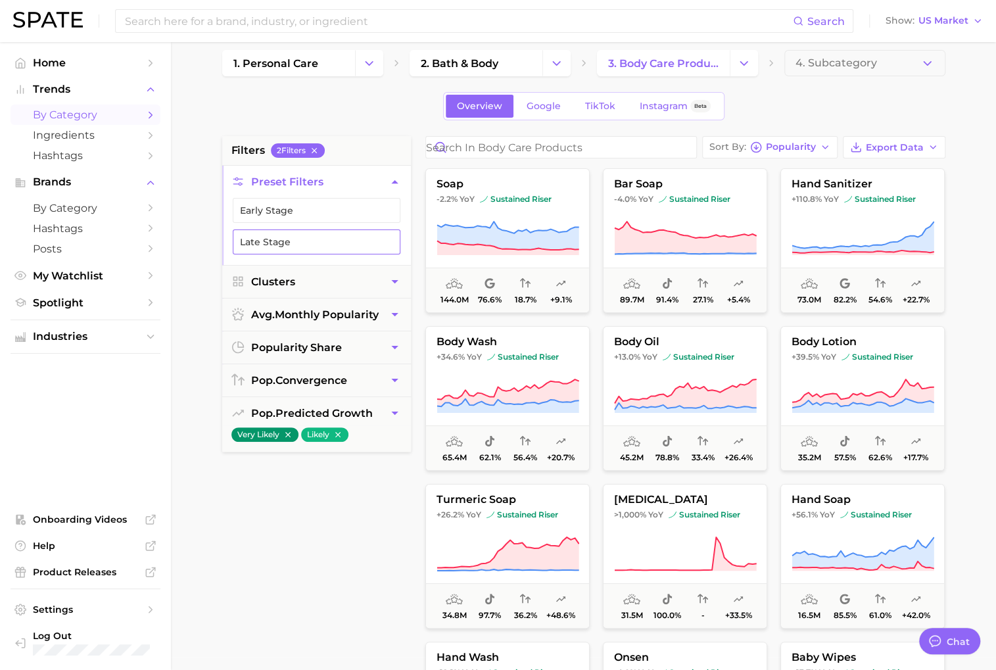
click at [301, 234] on button "Late Stage" at bounding box center [317, 241] width 168 height 25
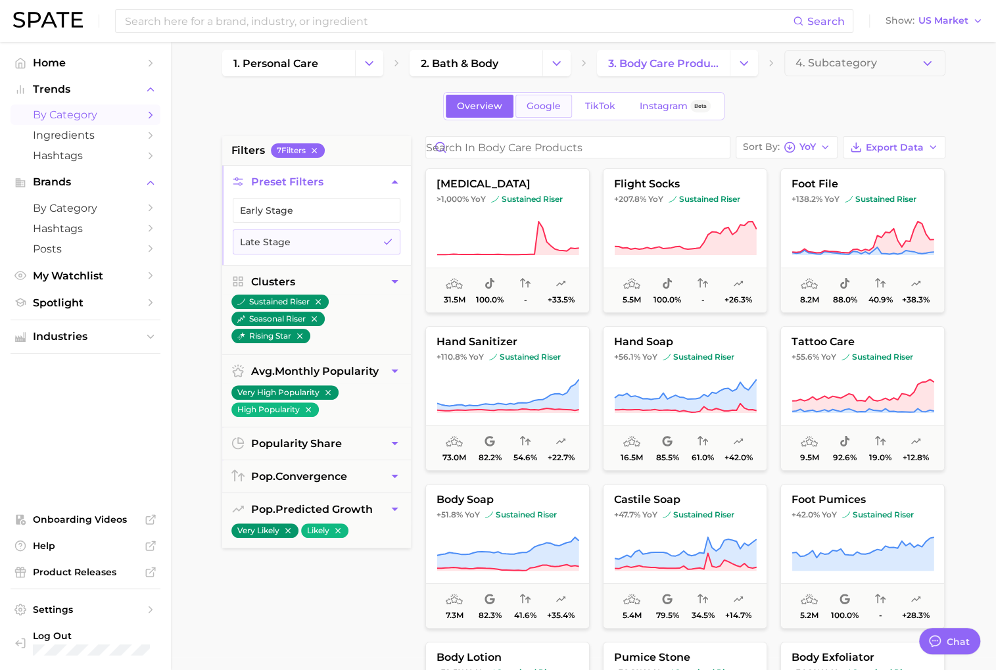
click at [531, 104] on span "Google" at bounding box center [543, 106] width 34 height 11
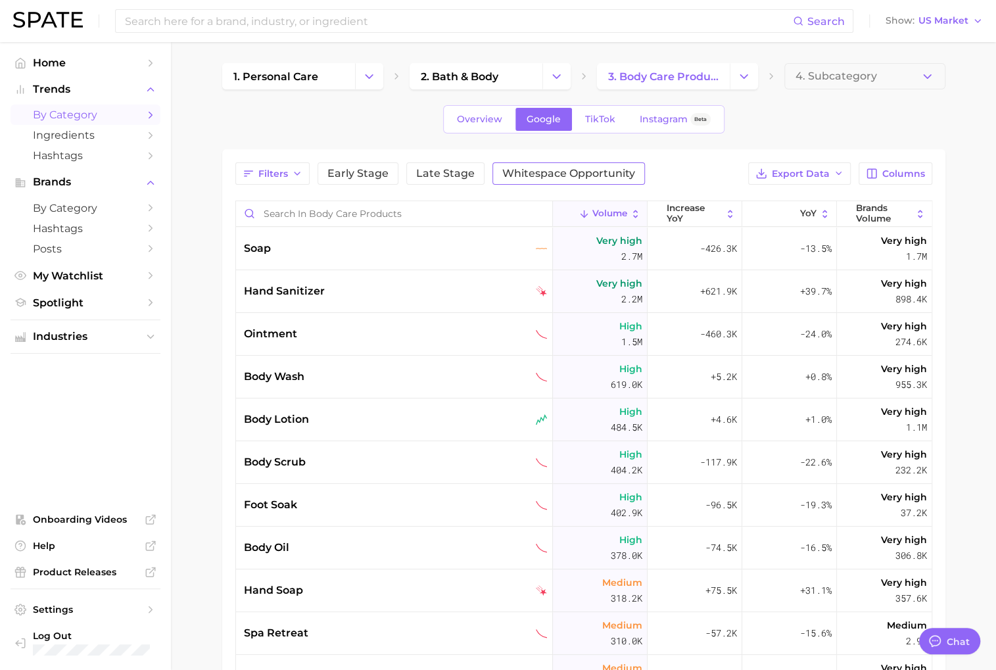
click at [574, 174] on span "Whitespace Opportunity" at bounding box center [568, 173] width 133 height 11
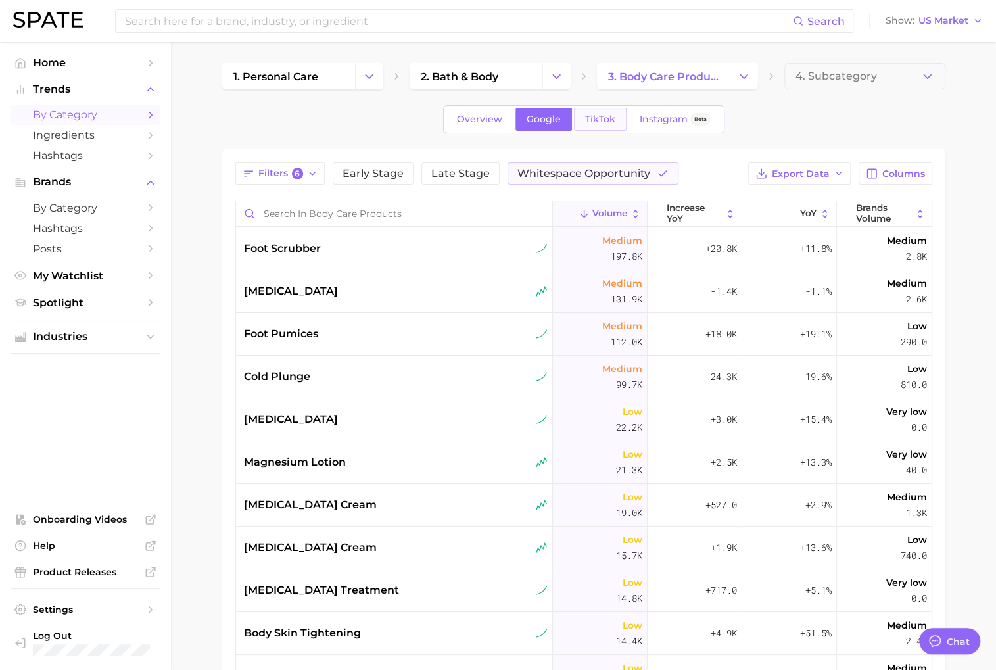
click at [603, 114] on span "TikTok" at bounding box center [600, 119] width 30 height 11
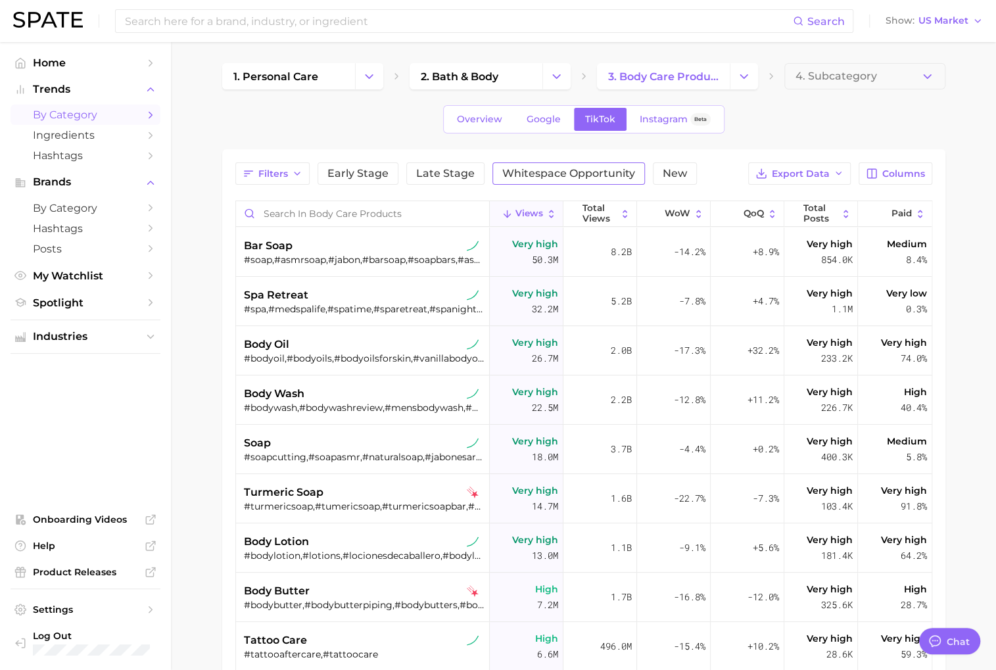
click at [552, 164] on button "Whitespace Opportunity" at bounding box center [568, 173] width 152 height 22
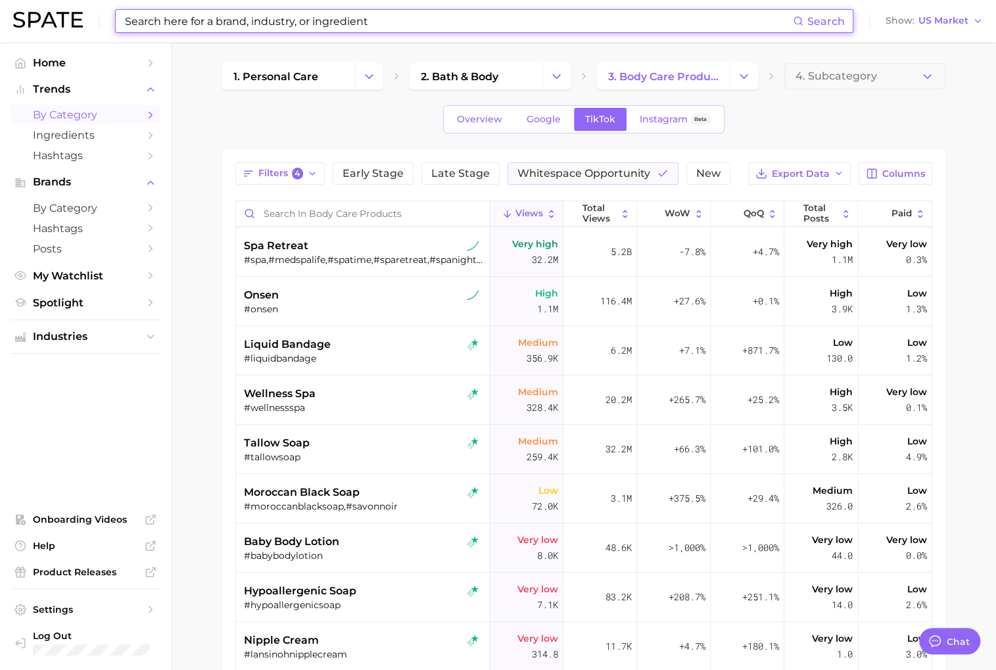
click at [269, 26] on input at bounding box center [458, 21] width 669 height 22
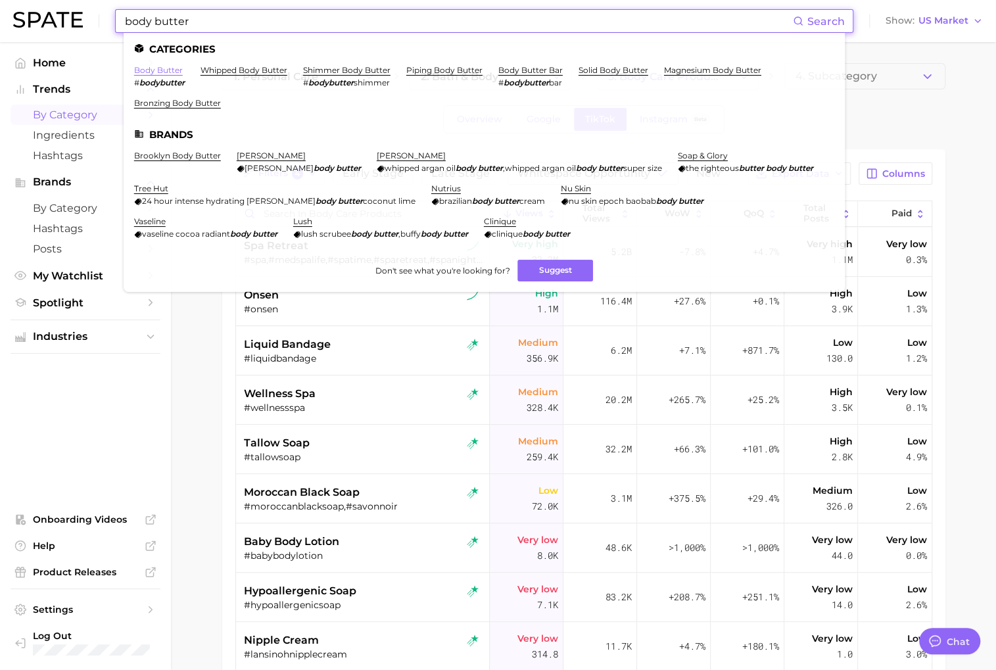
type input "body butter"
click at [177, 72] on link "body butter" at bounding box center [158, 70] width 49 height 10
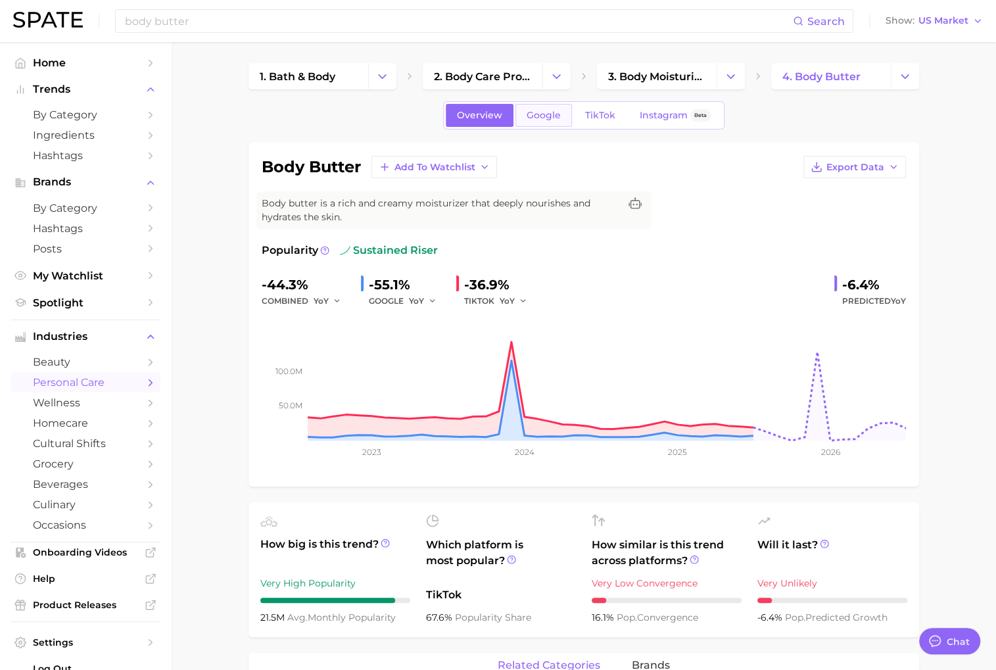
click at [543, 108] on link "Google" at bounding box center [543, 115] width 57 height 23
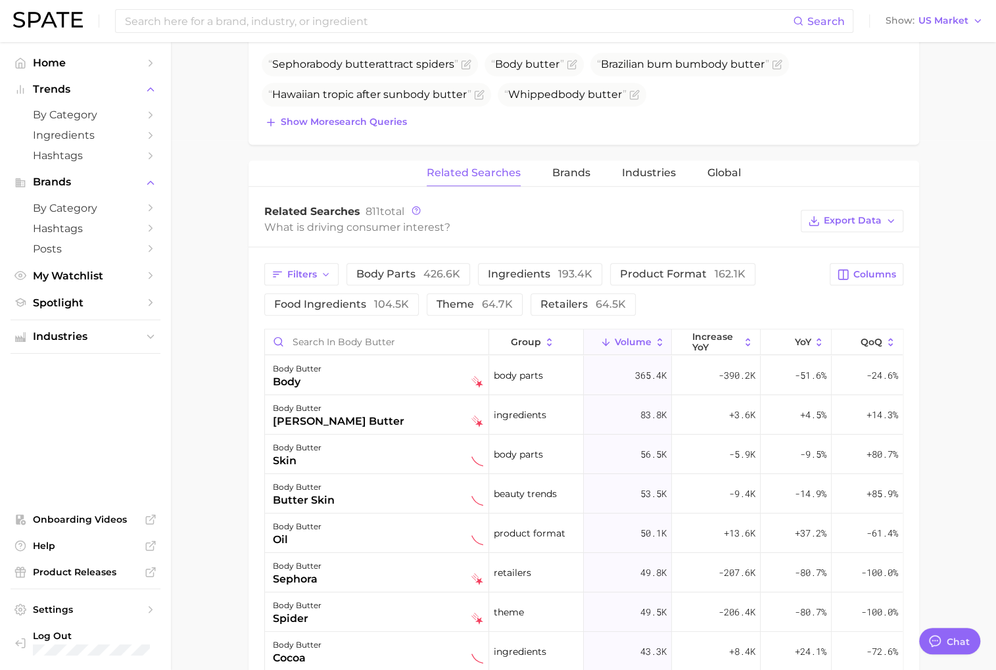
scroll to position [532, 0]
click at [331, 273] on button "Filters" at bounding box center [301, 272] width 74 height 22
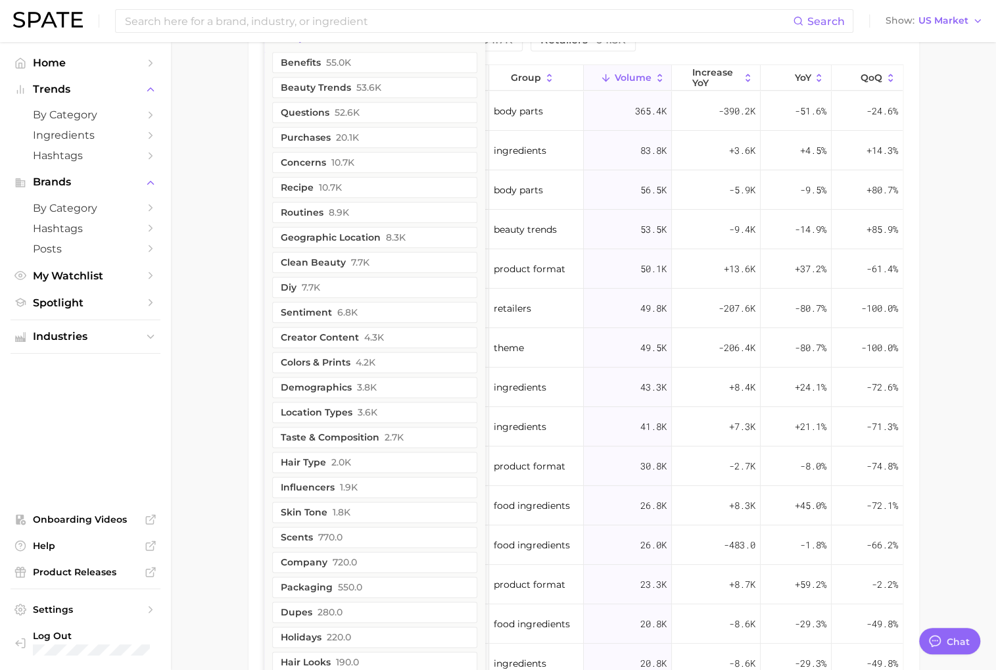
scroll to position [813, 0]
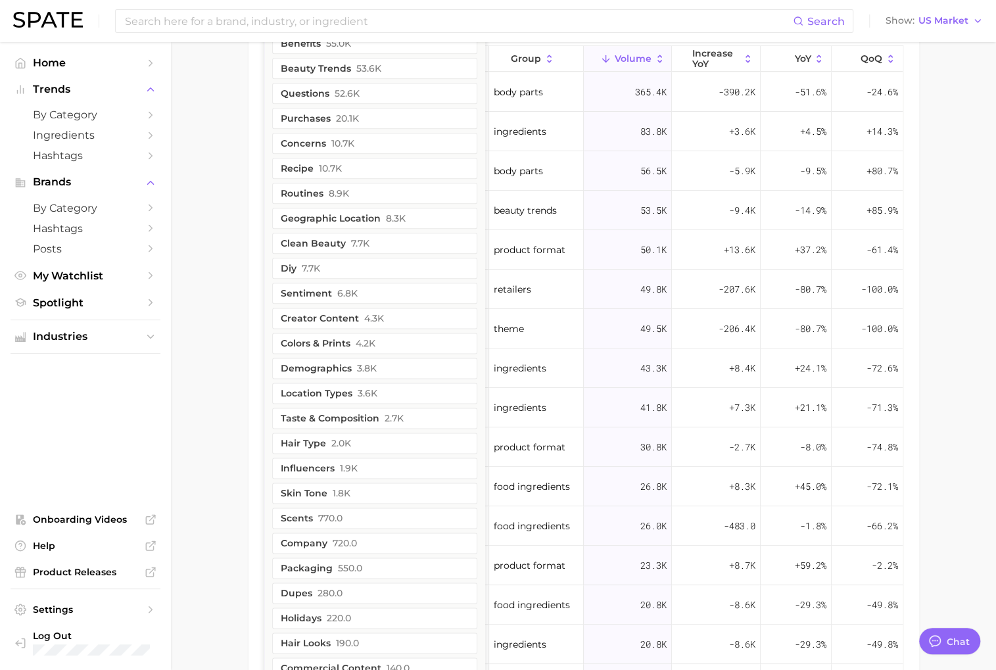
click at [246, 380] on main "1. bath & body 2. body care products 3. body moisturizing products 4. body butt…" at bounding box center [583, 13] width 825 height 1568
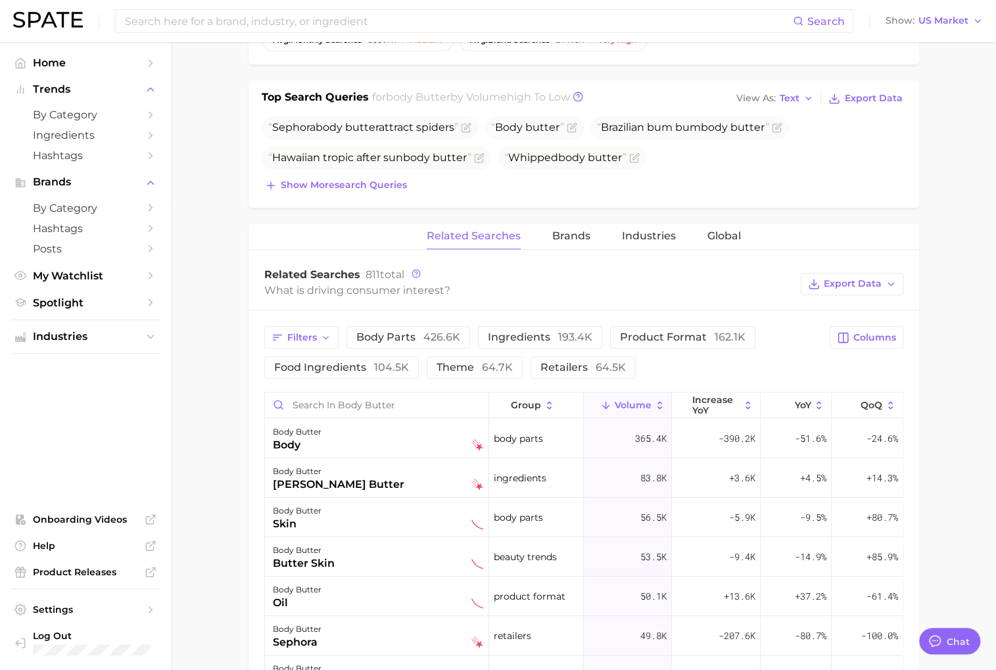
scroll to position [430, 0]
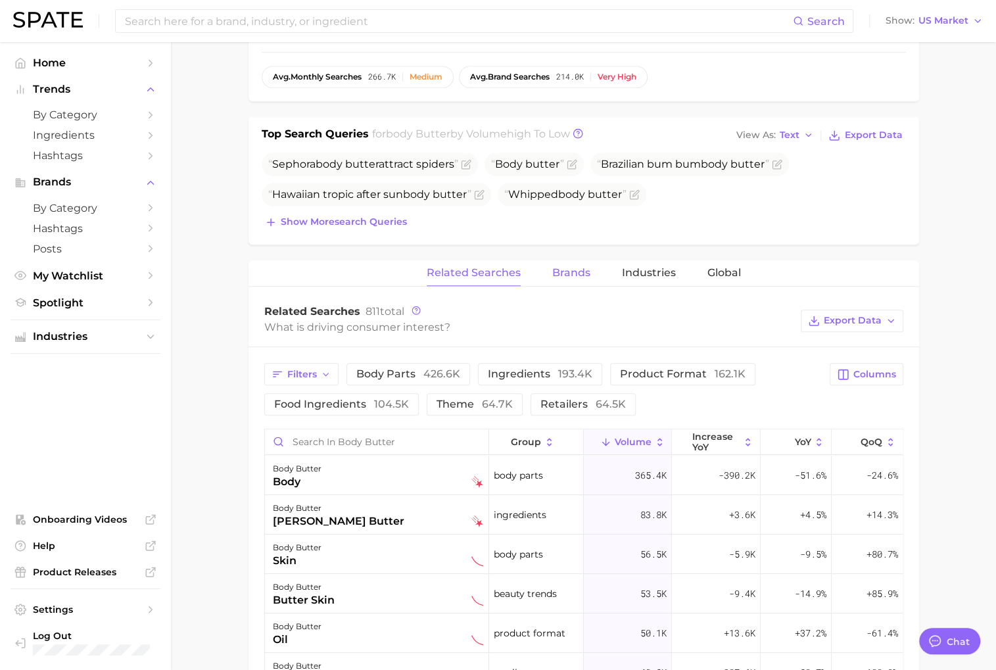
click at [571, 277] on button "Brands" at bounding box center [571, 273] width 38 height 26
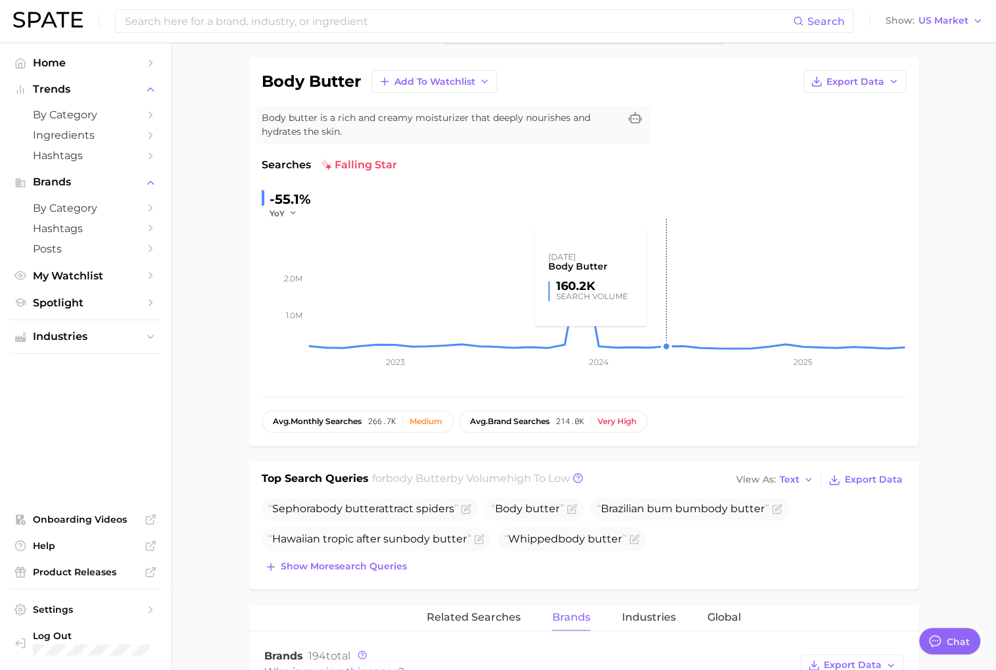
scroll to position [0, 0]
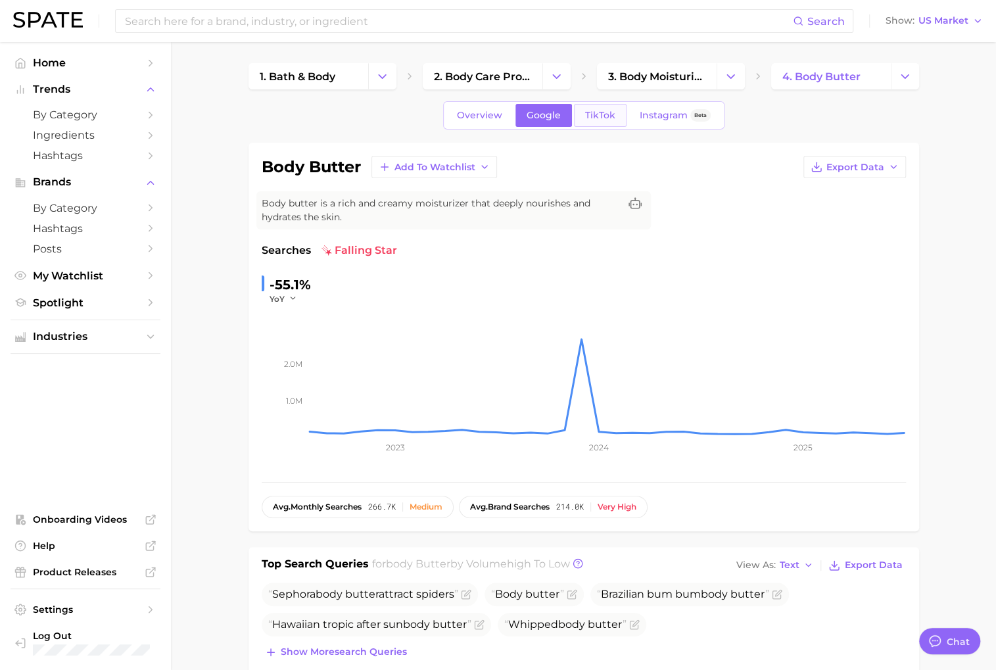
click at [587, 116] on span "TikTok" at bounding box center [600, 115] width 30 height 11
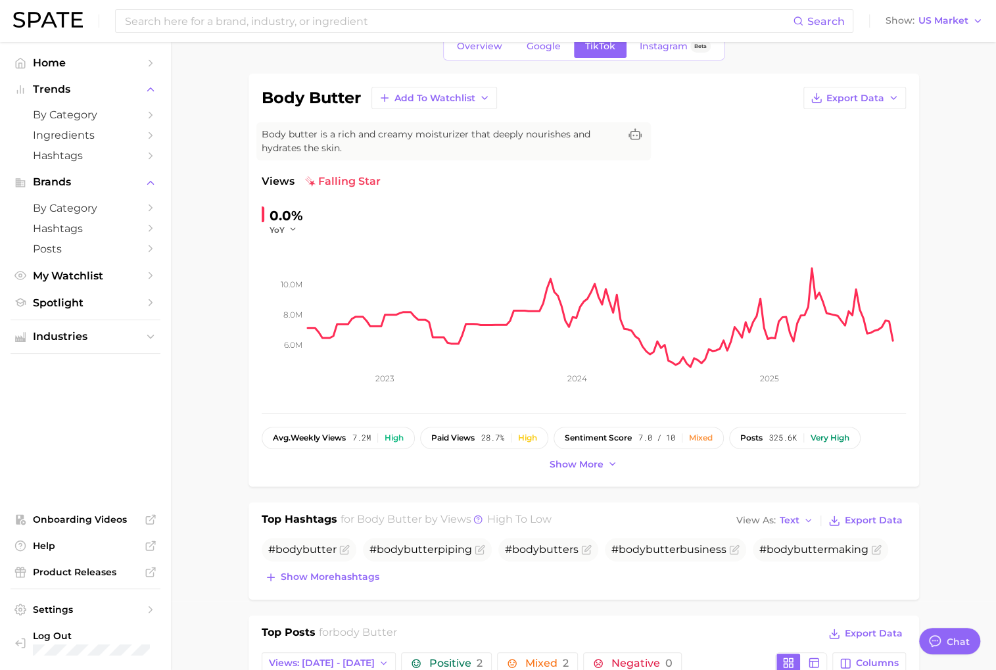
scroll to position [121, 0]
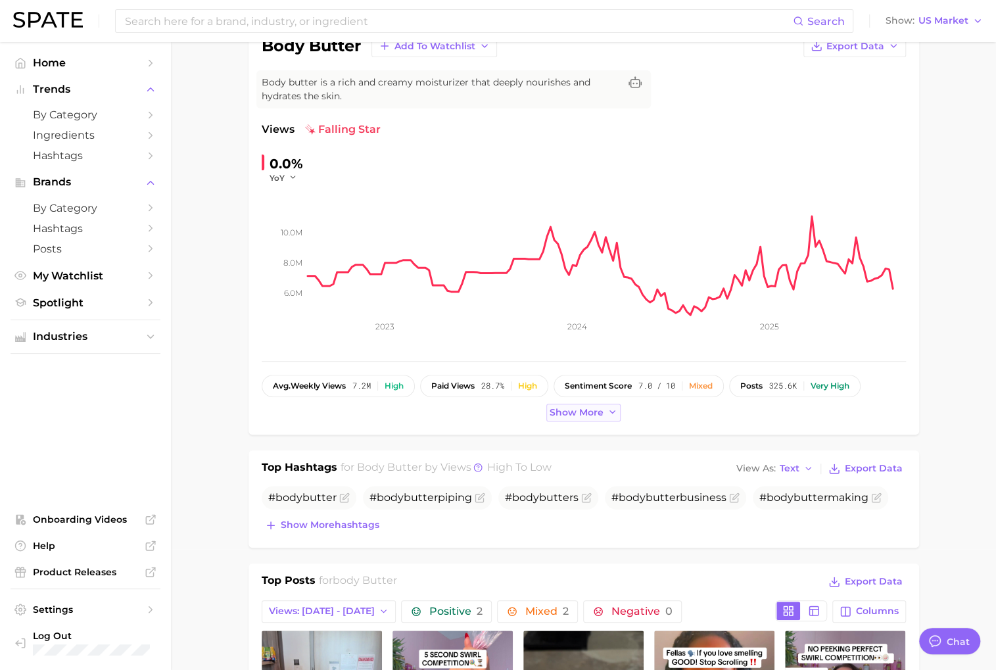
click at [575, 417] on button "Show more" at bounding box center [583, 413] width 75 height 18
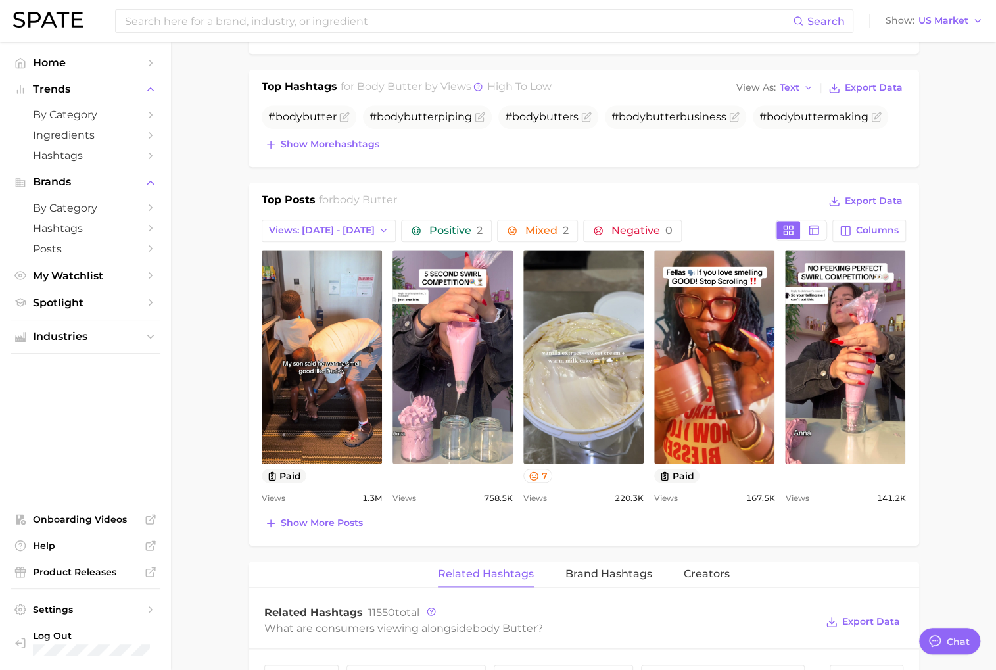
scroll to position [521, 0]
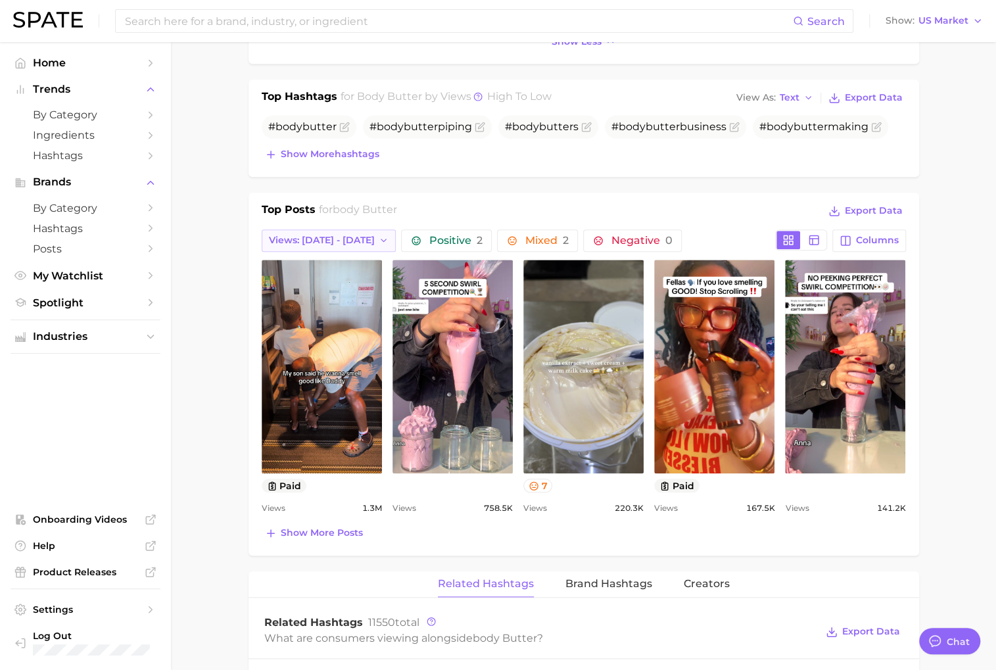
click at [355, 241] on button "Views: [DATE] - [DATE]" at bounding box center [329, 240] width 135 height 22
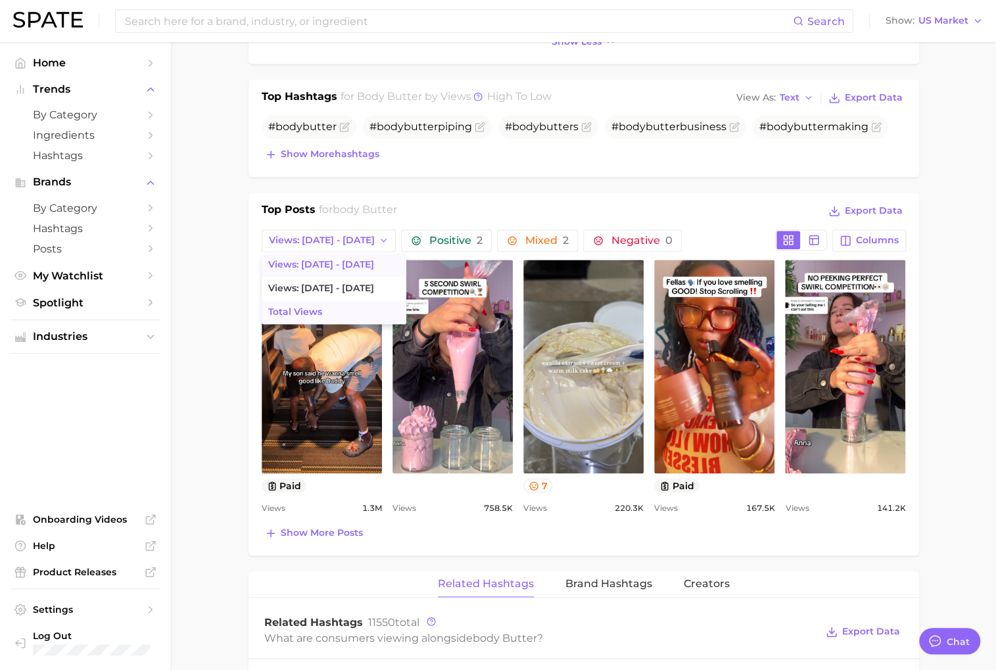
click at [361, 302] on button "Total Views" at bounding box center [334, 312] width 145 height 24
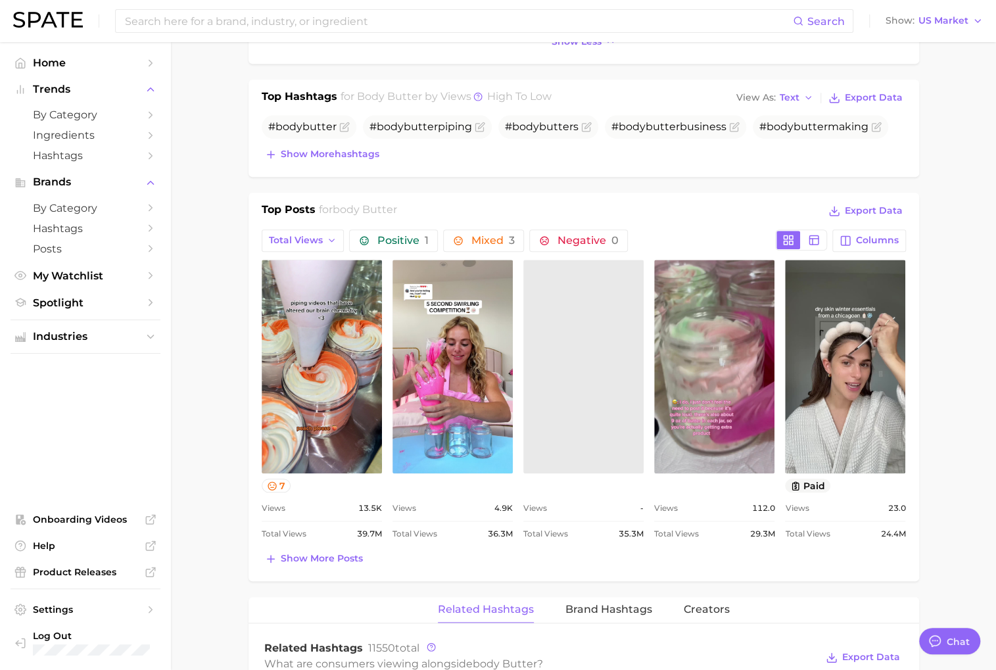
scroll to position [0, 0]
click at [323, 229] on button "Total Views" at bounding box center [303, 240] width 83 height 22
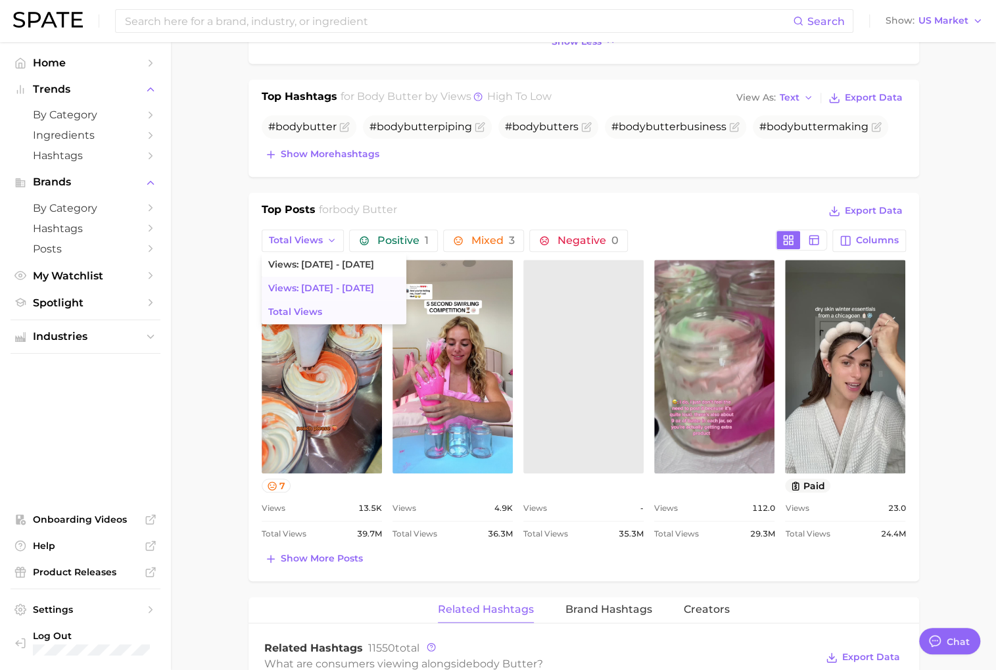
click at [342, 277] on button "Views: [DATE] - [DATE]" at bounding box center [334, 289] width 145 height 24
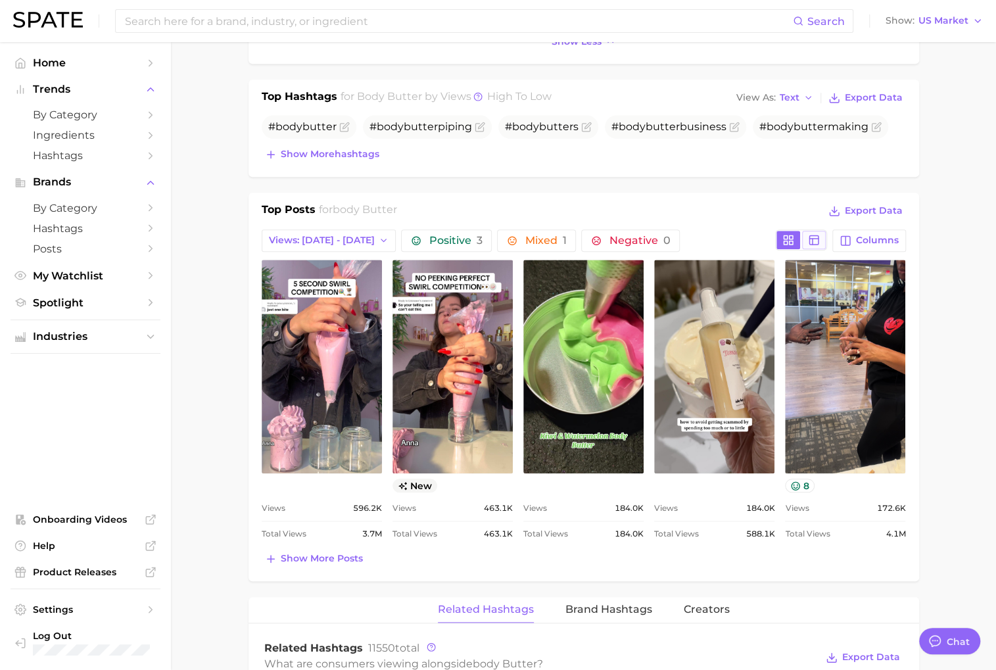
click at [815, 235] on icon at bounding box center [814, 240] width 12 height 12
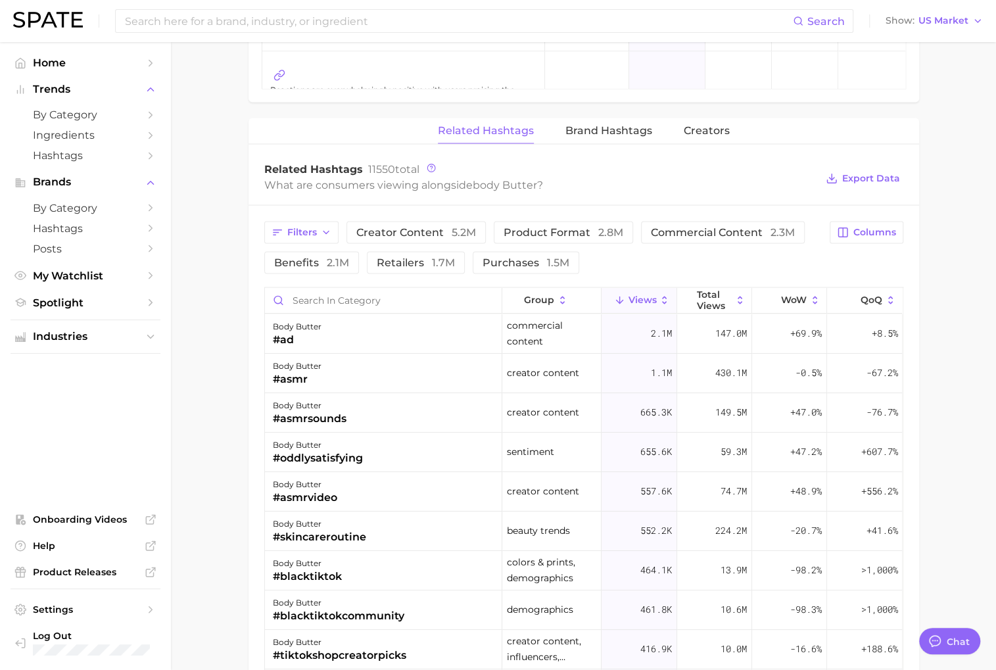
scroll to position [1402, 0]
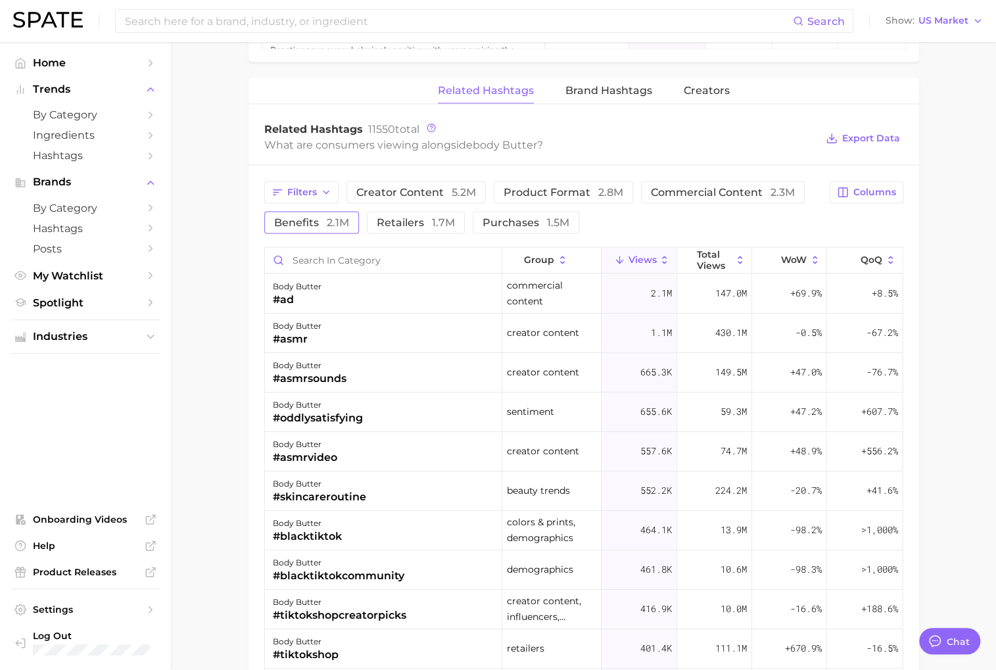
click at [327, 220] on span "2.1m" at bounding box center [338, 222] width 22 height 12
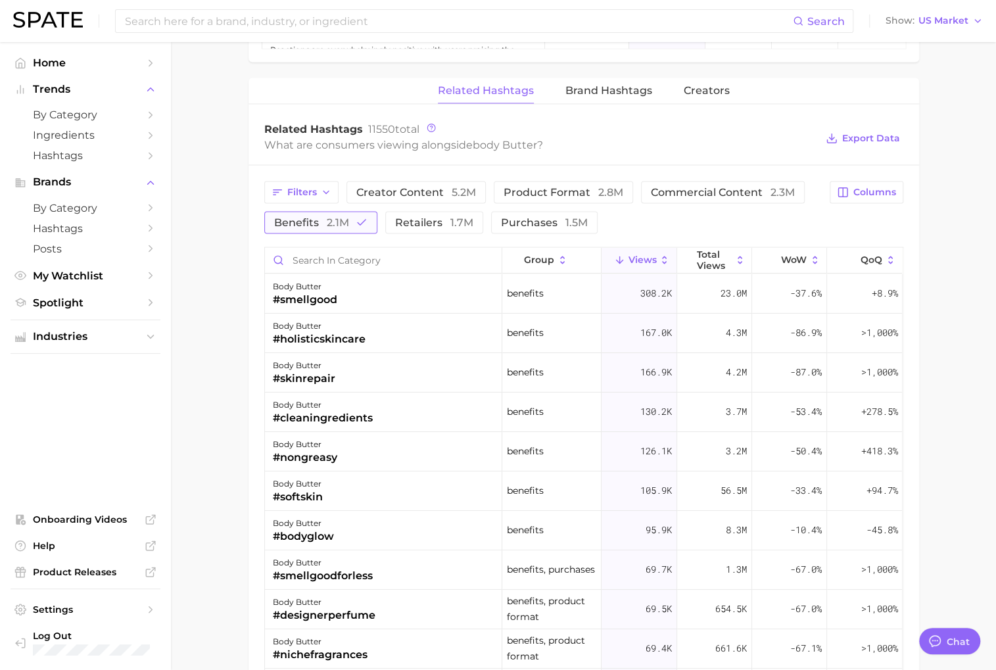
click at [327, 220] on span "2.1m" at bounding box center [338, 222] width 22 height 12
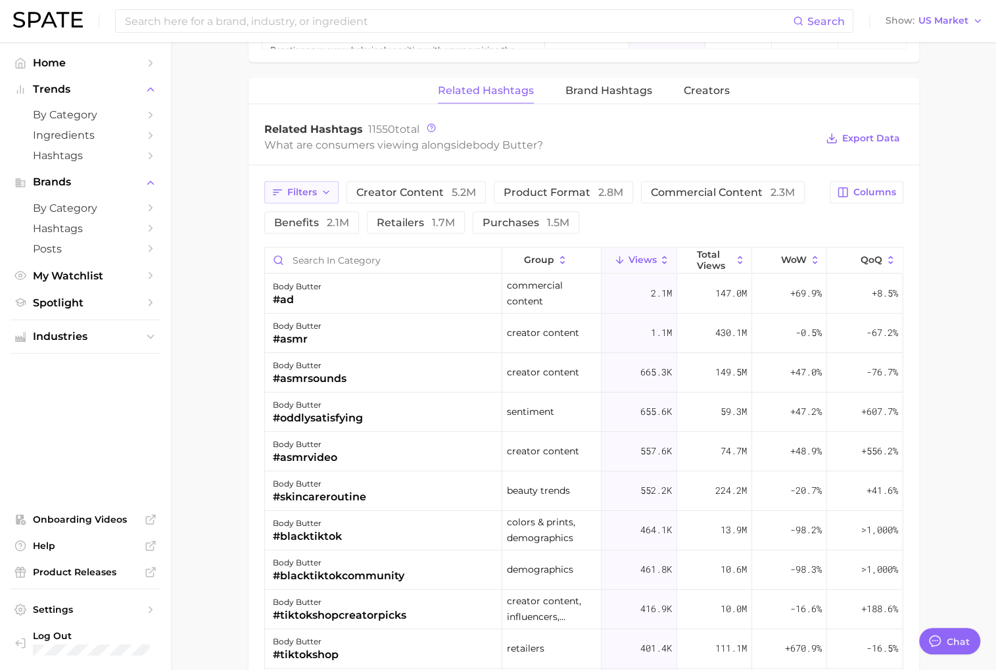
click at [322, 191] on icon "button" at bounding box center [326, 192] width 11 height 11
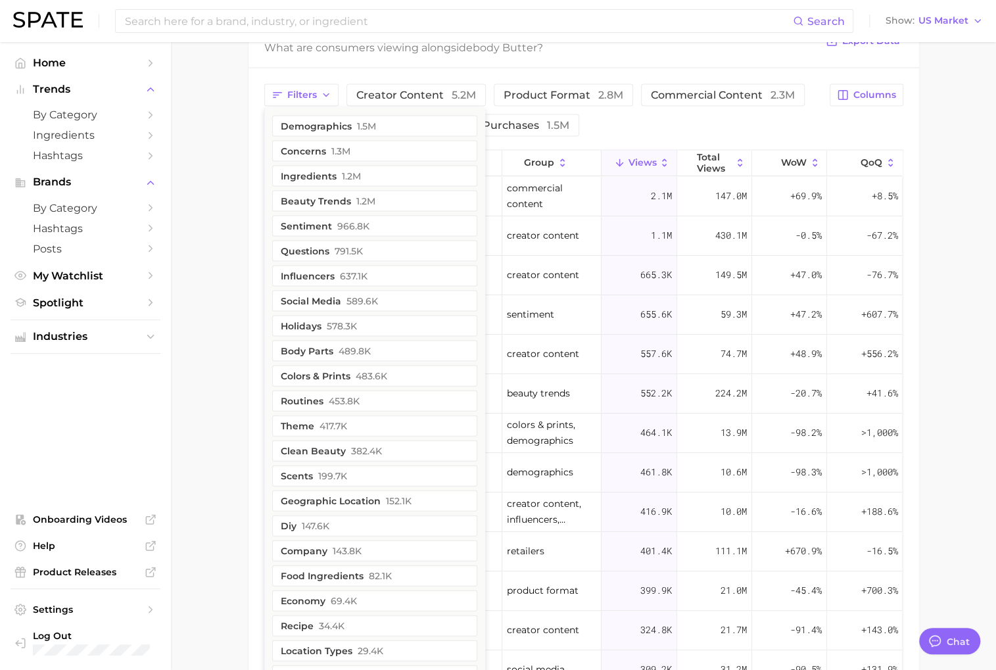
scroll to position [1508, 0]
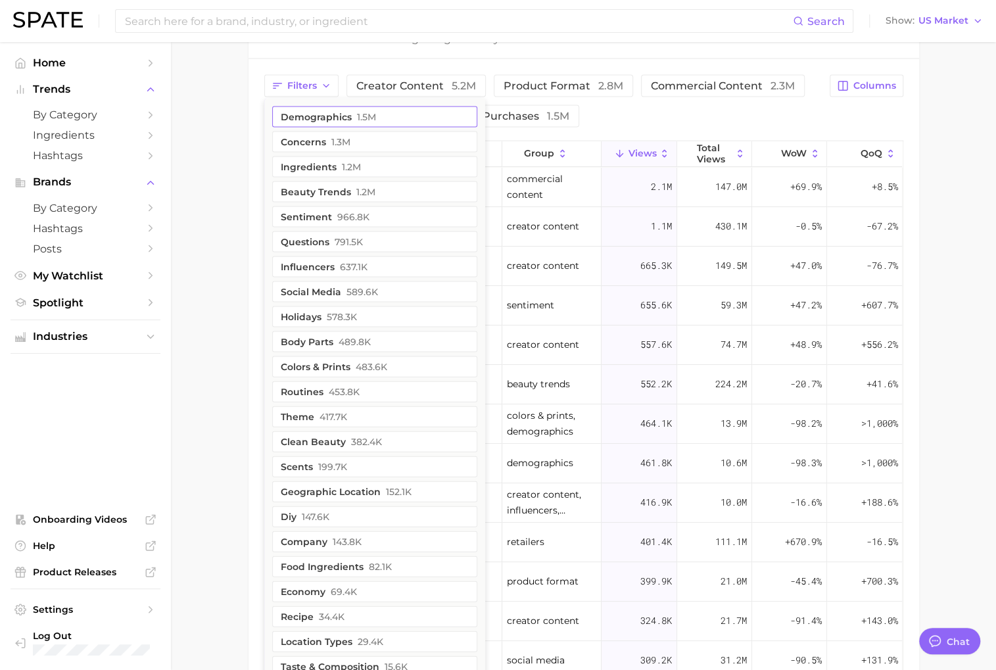
click at [390, 115] on button "demographics 1.5m" at bounding box center [374, 116] width 205 height 21
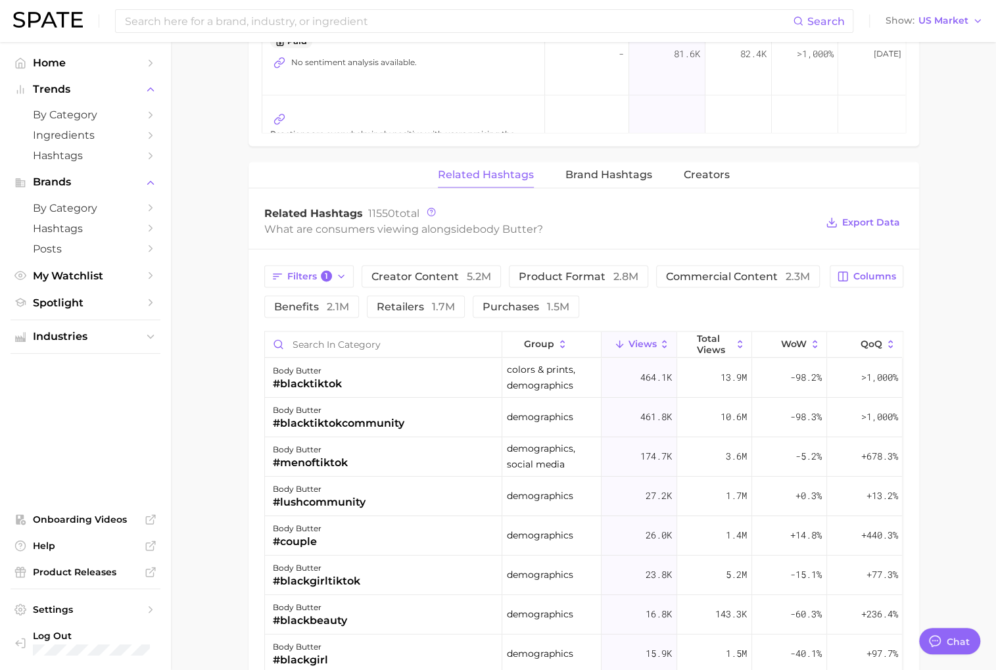
scroll to position [1294, 0]
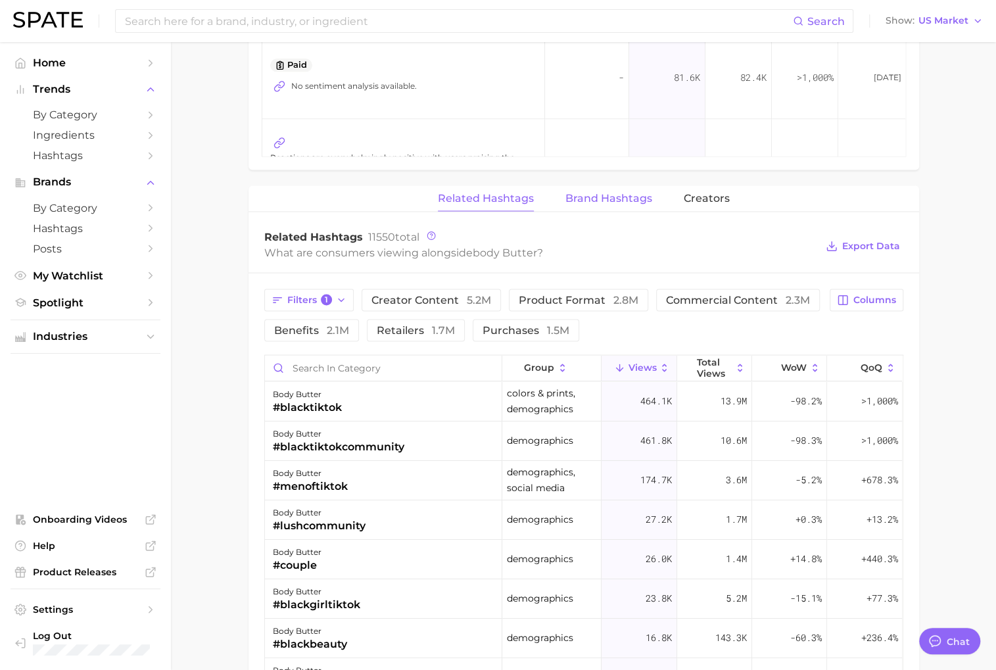
click at [635, 195] on span "Brand Hashtags" at bounding box center [608, 198] width 87 height 12
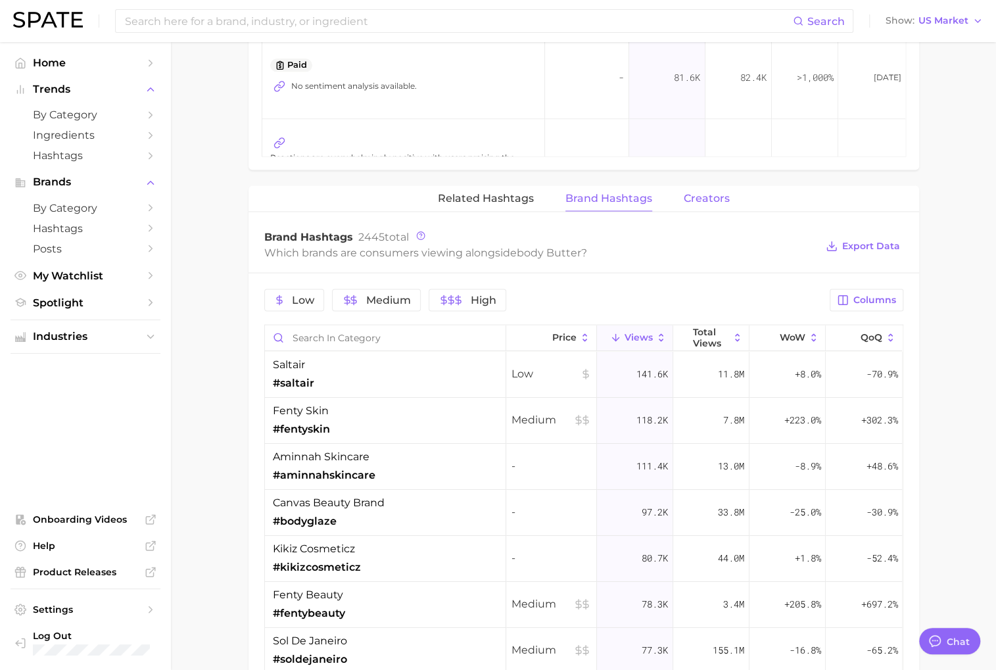
click at [724, 201] on button "Creators" at bounding box center [707, 198] width 46 height 26
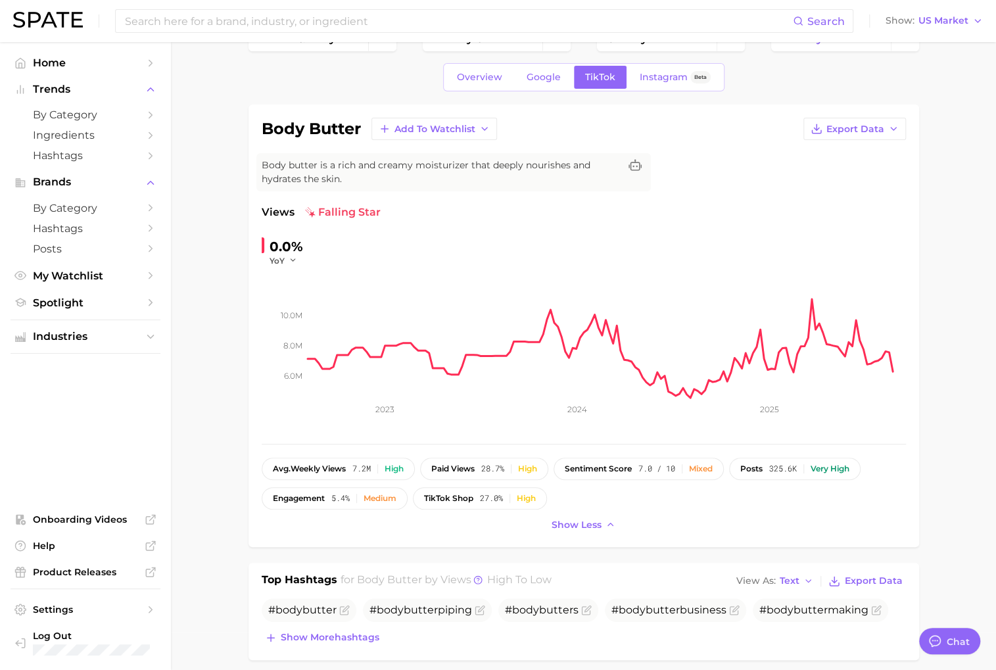
scroll to position [0, 0]
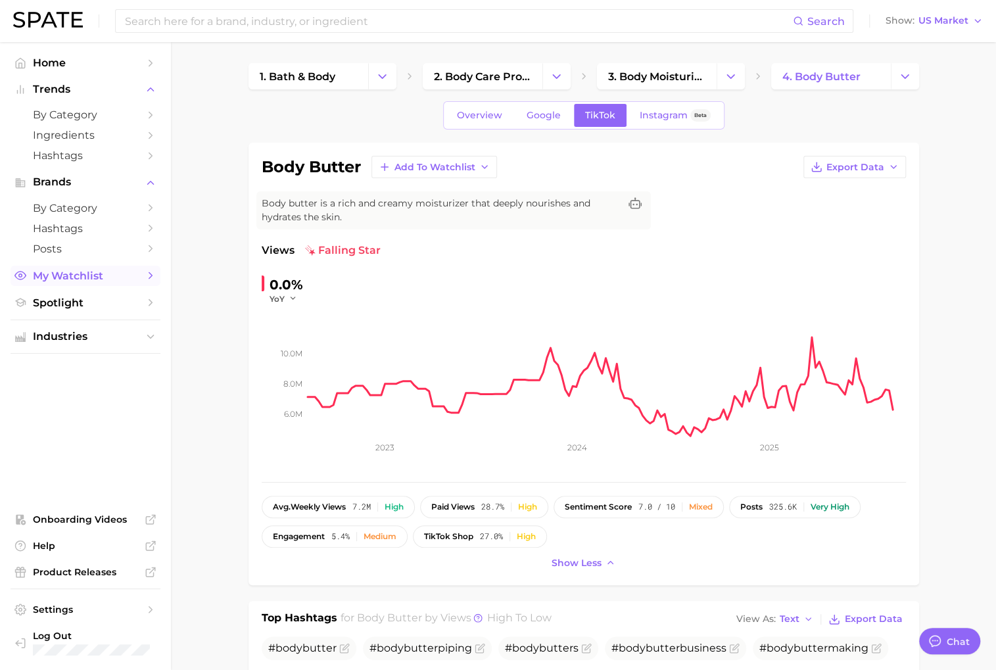
click at [125, 281] on span "My Watchlist" at bounding box center [85, 275] width 105 height 12
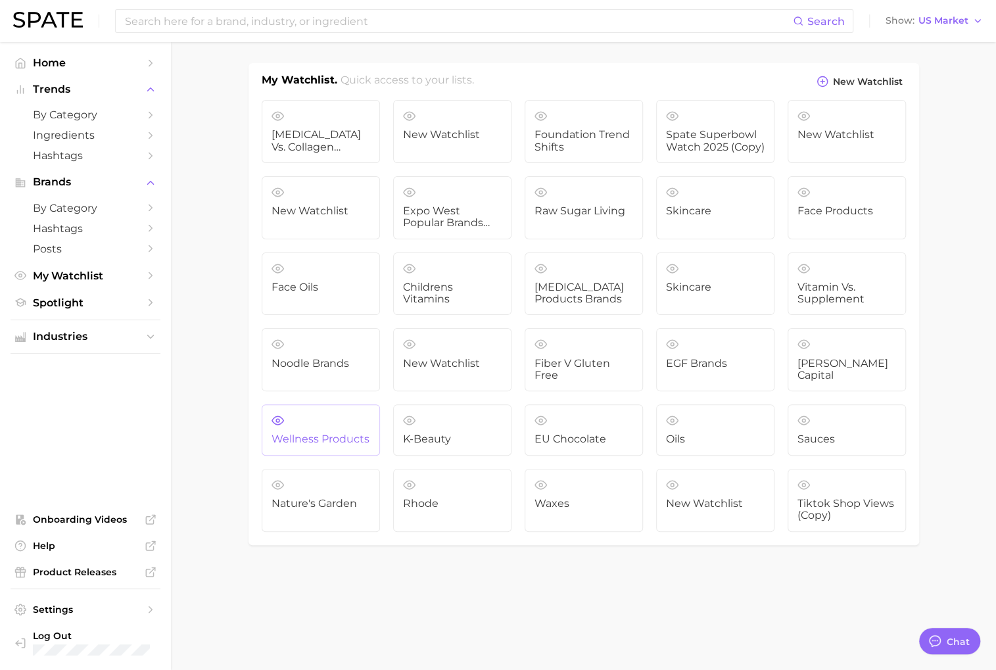
click at [334, 433] on span "Wellness Products" at bounding box center [320, 439] width 99 height 12
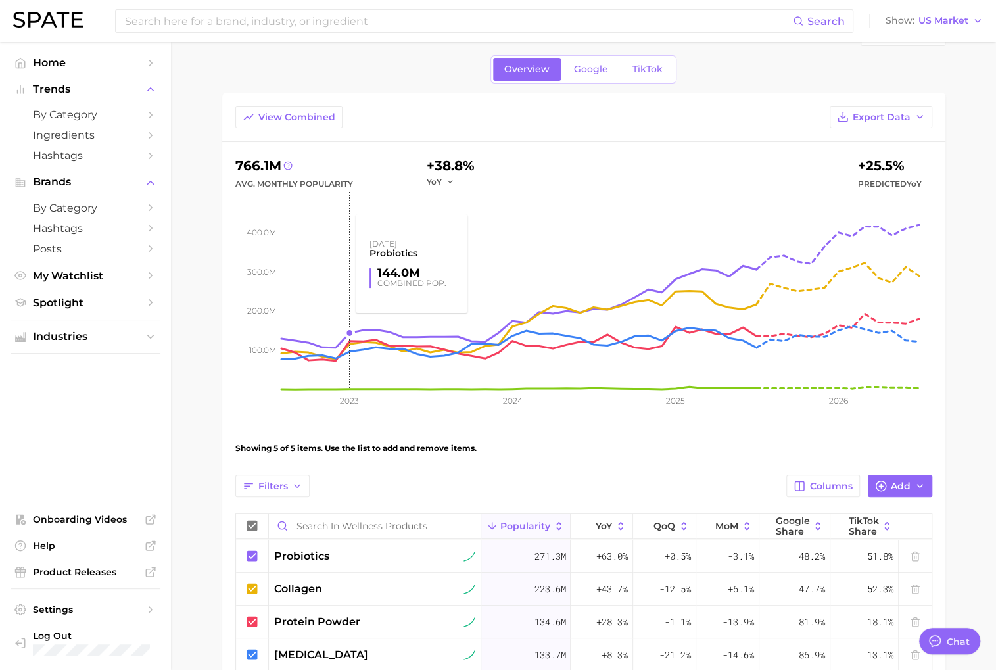
scroll to position [29, 0]
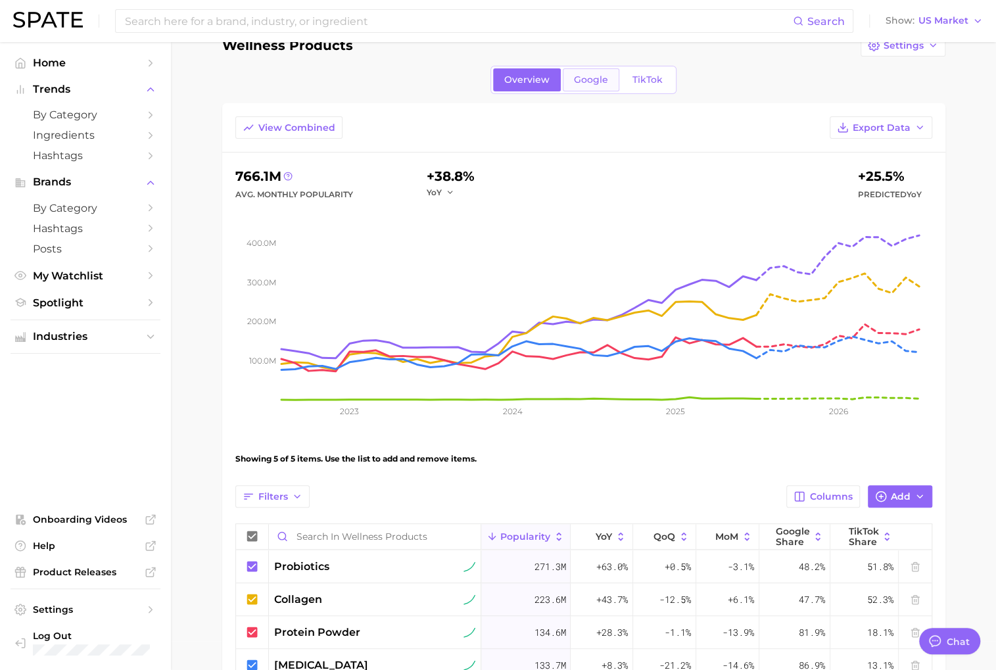
click at [580, 79] on span "Google" at bounding box center [591, 79] width 34 height 11
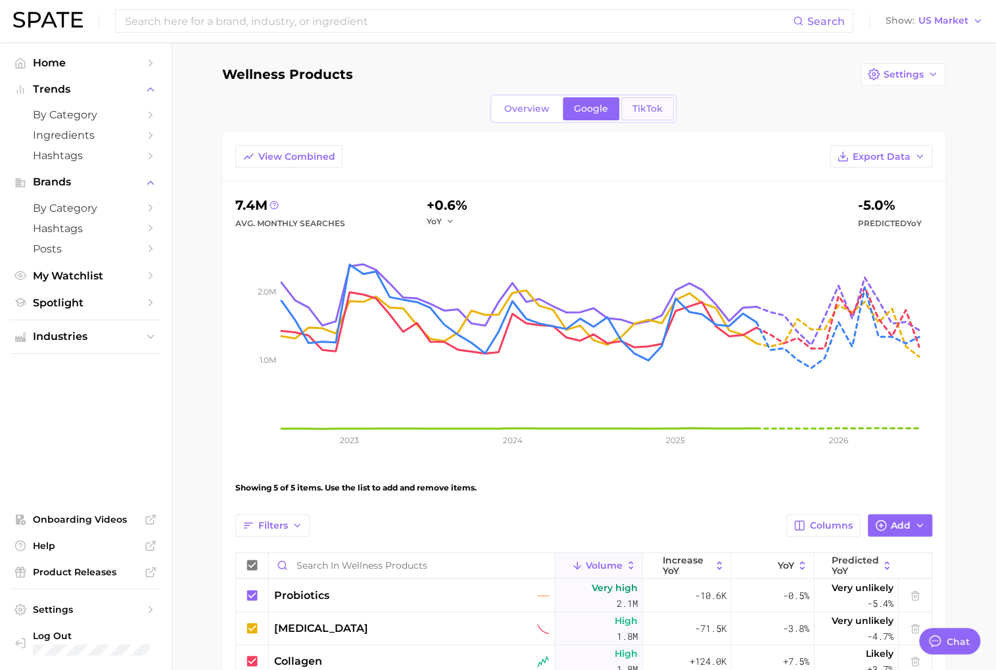
click at [645, 104] on span "TikTok" at bounding box center [647, 108] width 30 height 11
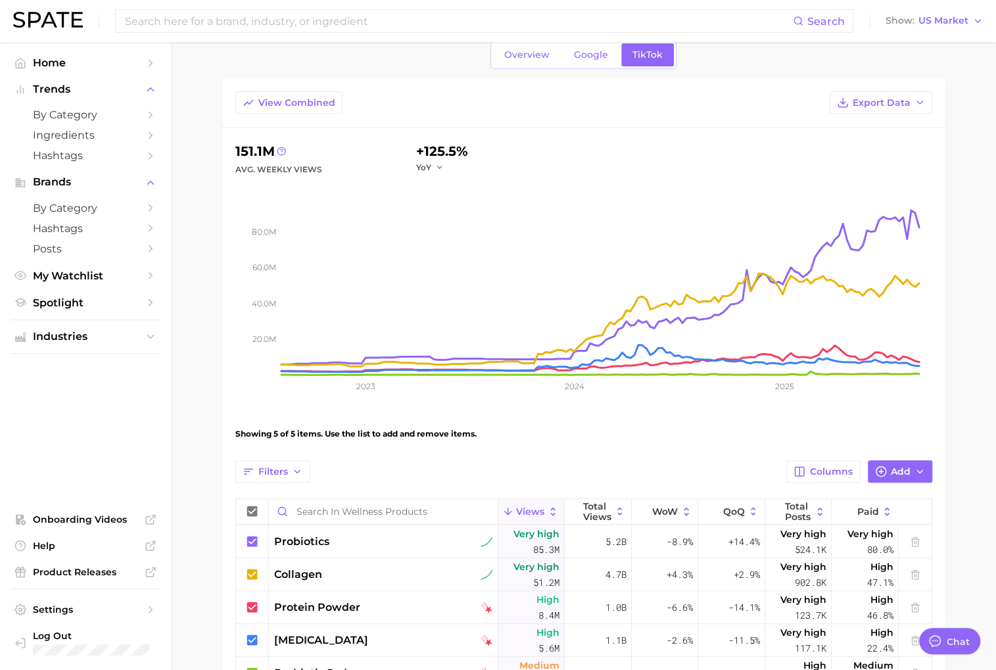
scroll to position [47, 0]
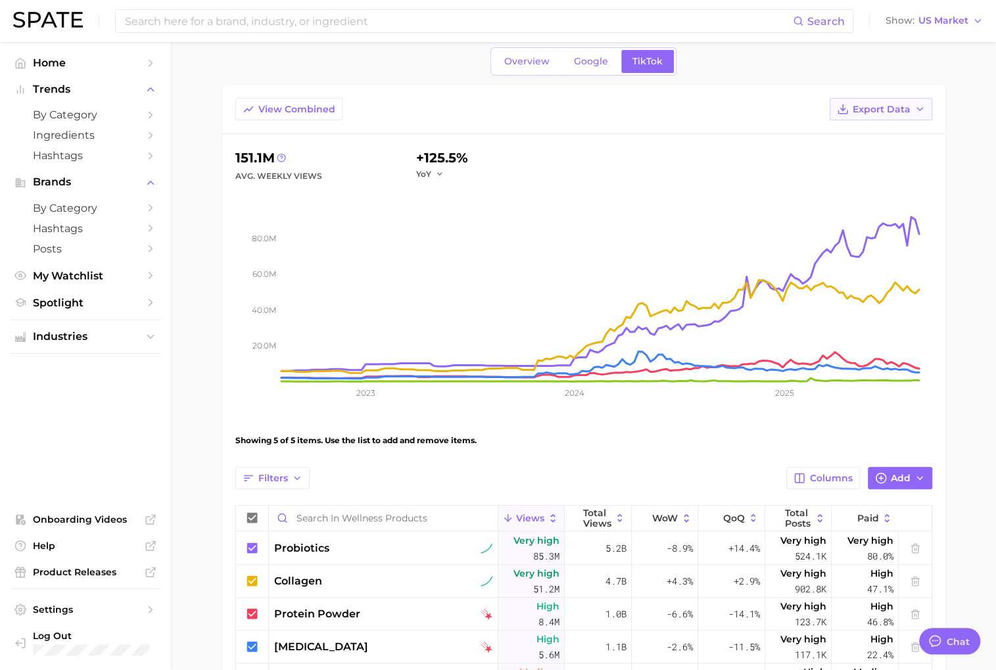
click at [891, 112] on span "Export Data" at bounding box center [881, 109] width 58 height 11
click at [693, 114] on div "View Combined Export Data Table Data CSV Time Series CSV Time Series Image" at bounding box center [583, 116] width 723 height 36
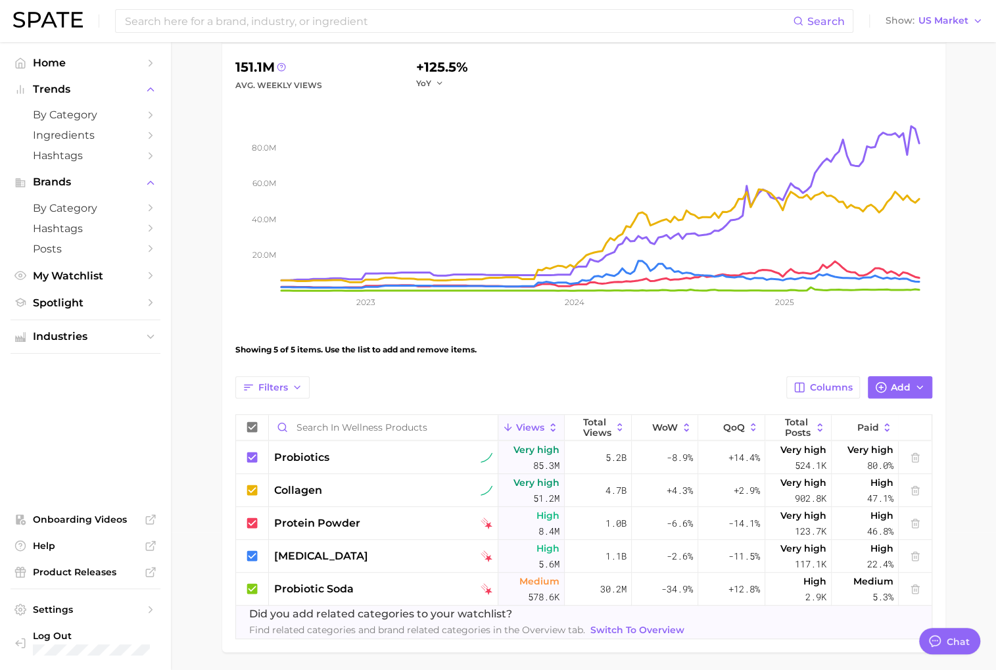
scroll to position [141, 0]
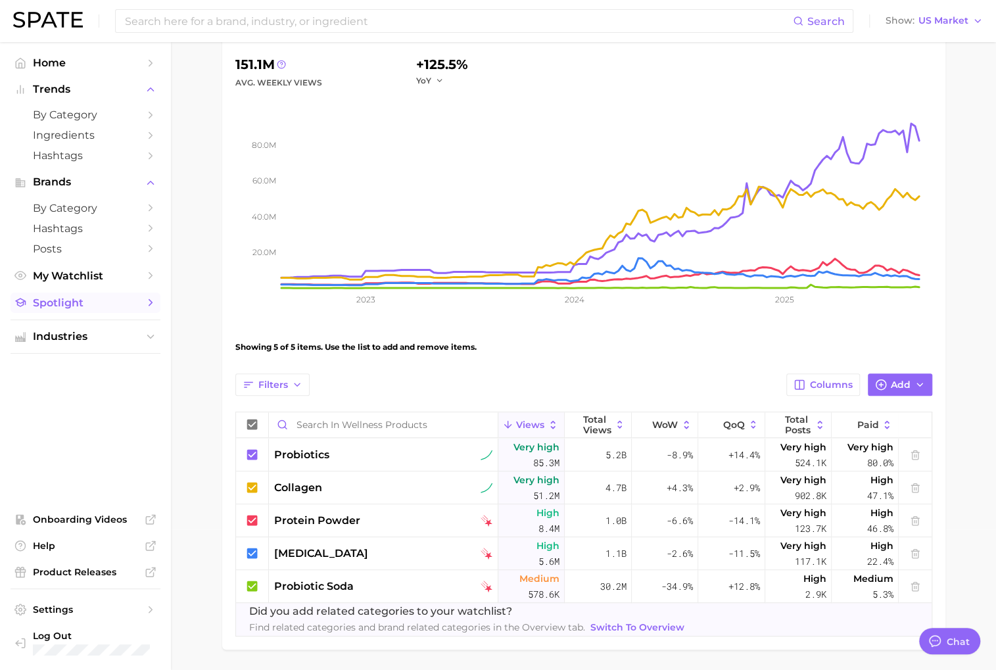
click at [98, 313] on link "Spotlight" at bounding box center [86, 302] width 150 height 20
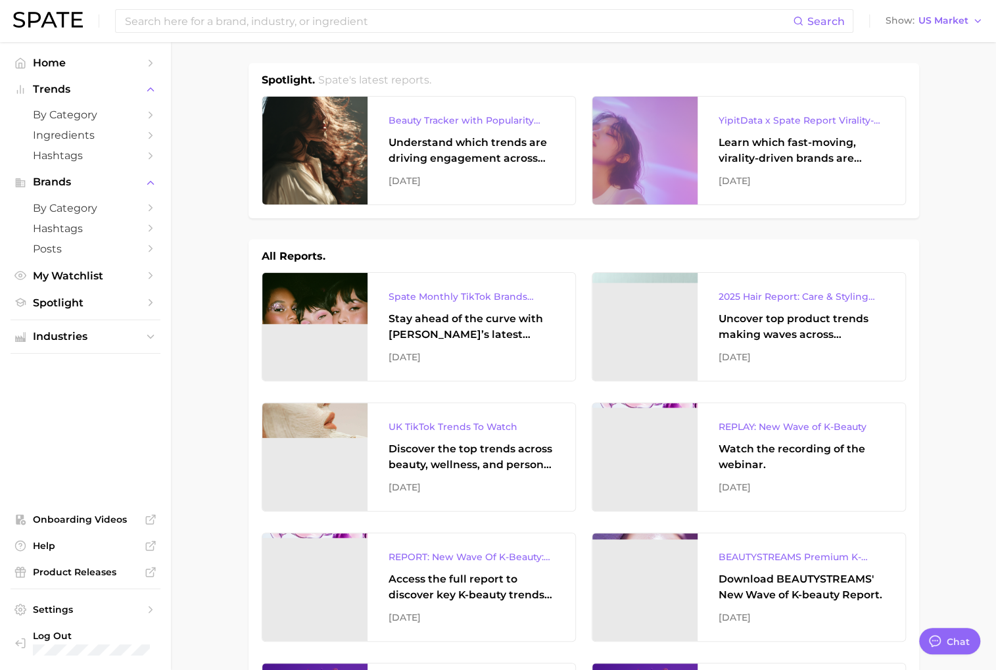
scroll to position [1, 0]
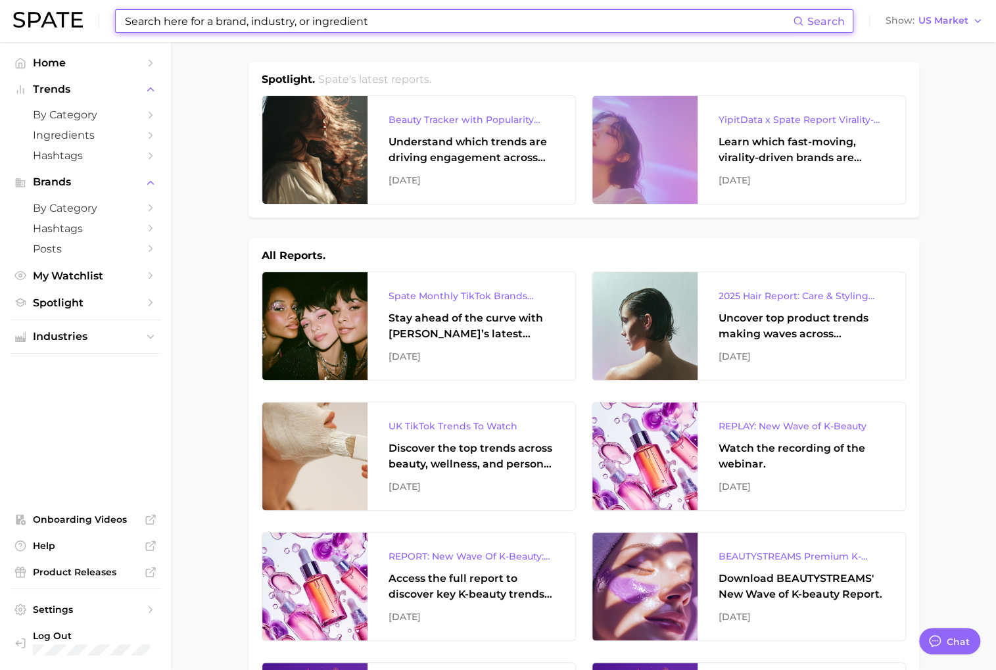
click at [207, 23] on input at bounding box center [458, 21] width 669 height 22
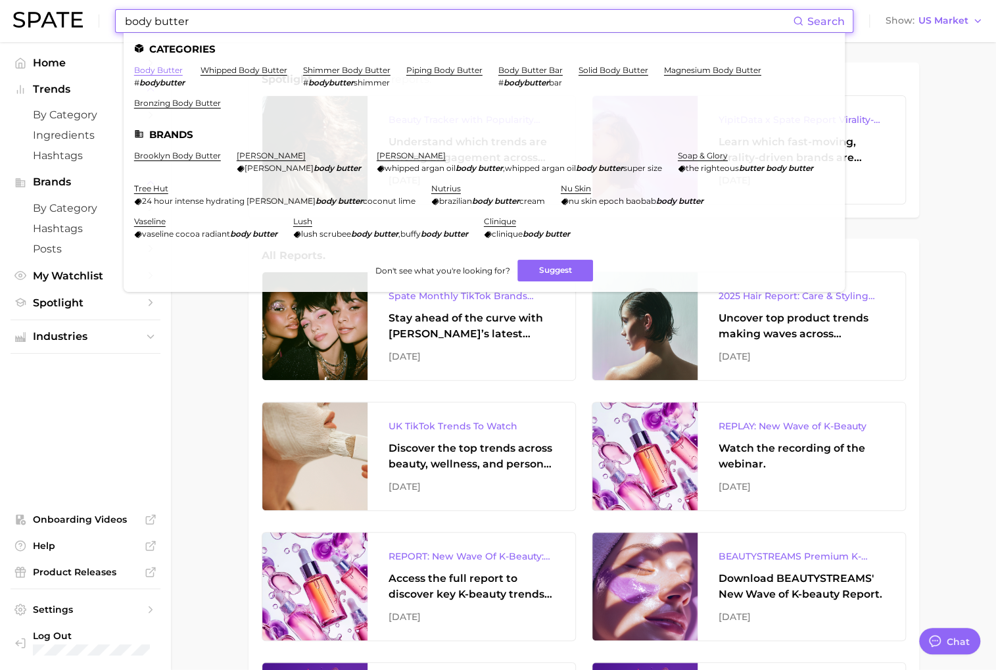
type input "body butter"
click at [168, 65] on link "body butter" at bounding box center [158, 70] width 49 height 10
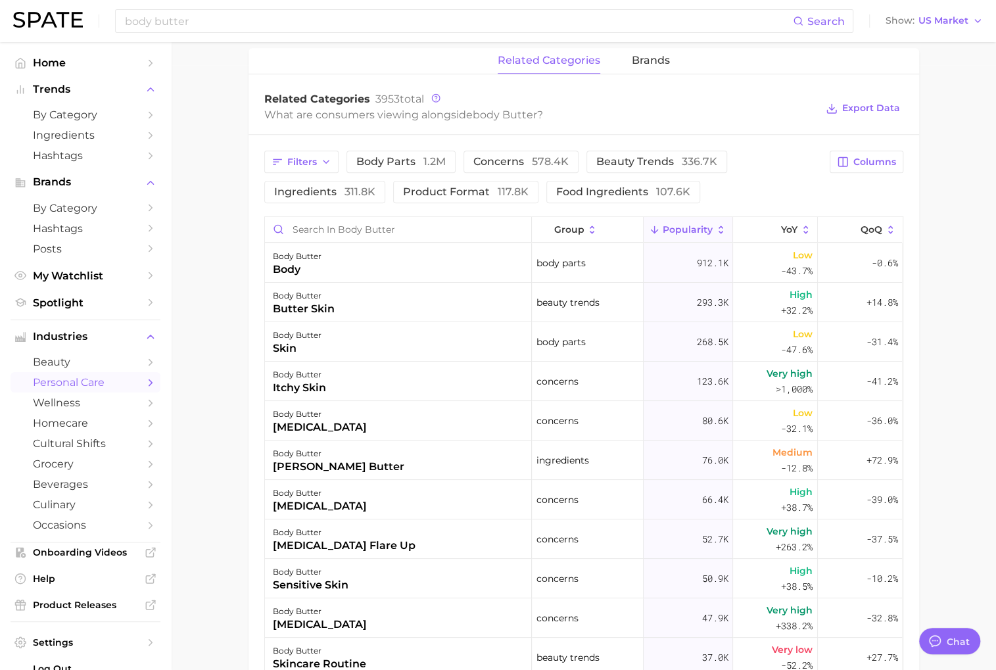
scroll to position [611, 0]
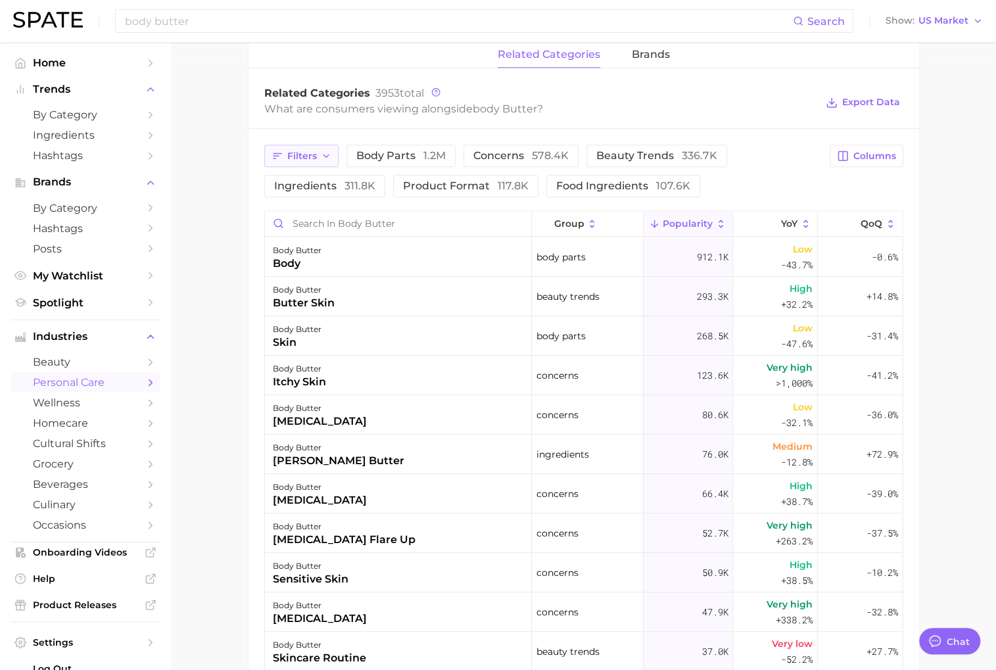
click at [329, 156] on icon "button" at bounding box center [326, 156] width 11 height 11
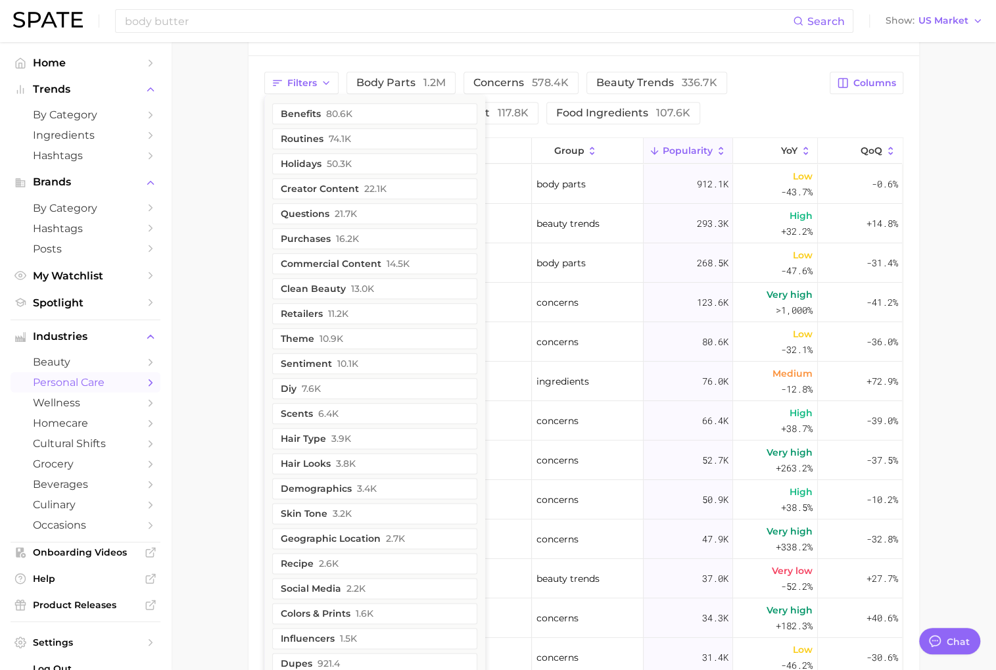
scroll to position [678, 0]
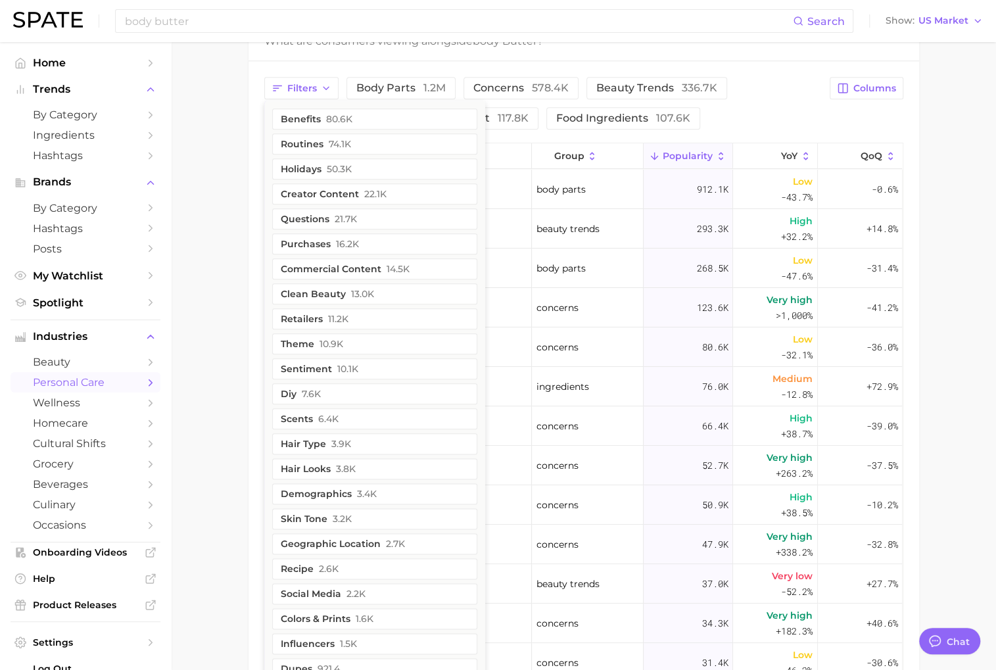
click at [230, 200] on main "1. bath & body 2. body care products 3. body moisturizing products 4. body butt…" at bounding box center [583, 129] width 825 height 1530
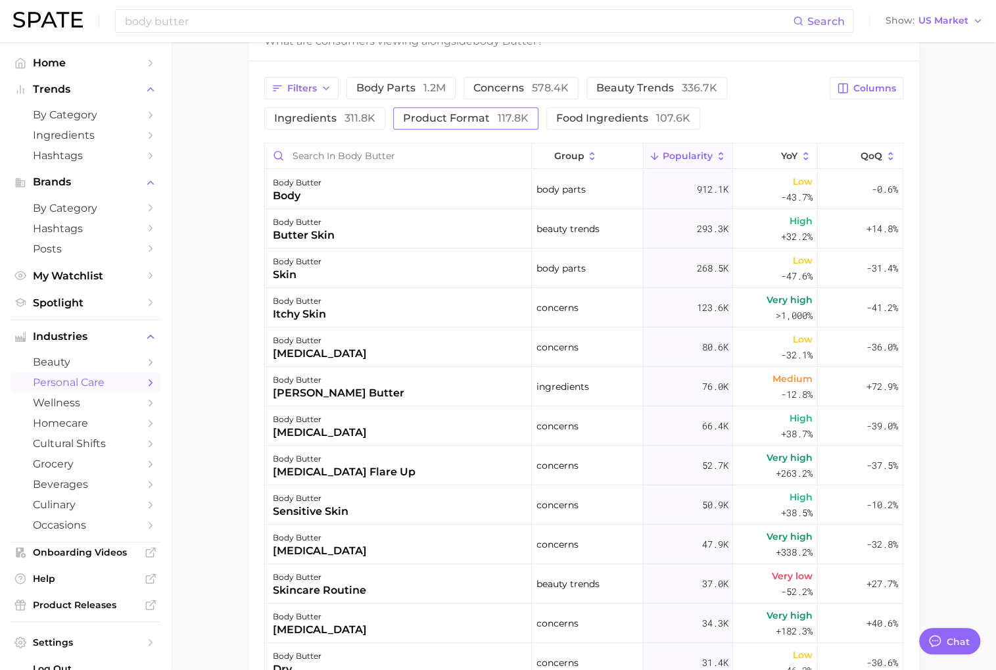
click at [461, 118] on span "product format 117.8k" at bounding box center [466, 118] width 126 height 11
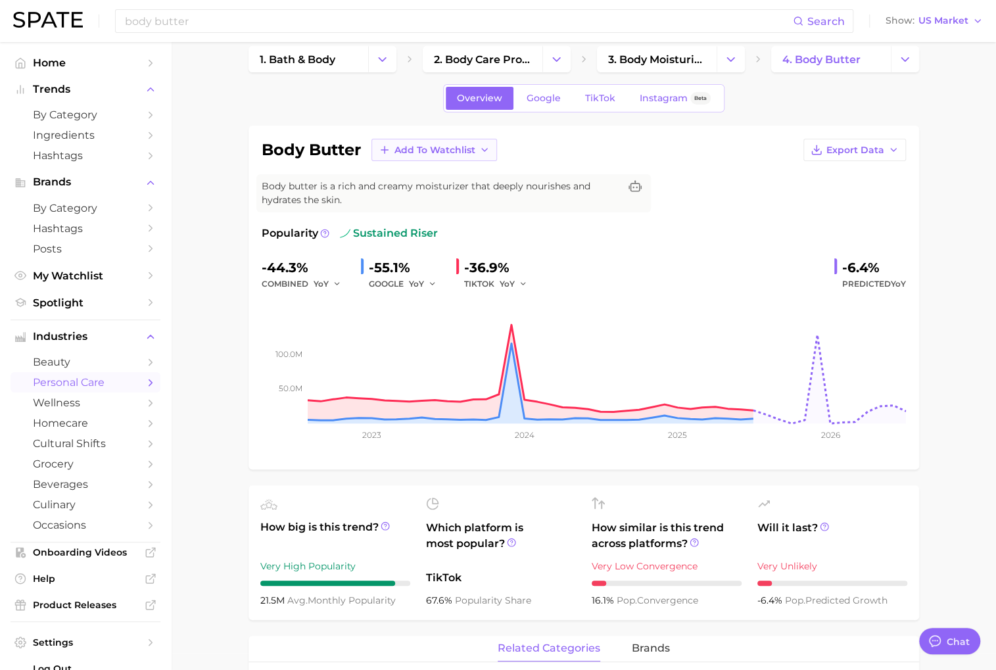
scroll to position [14, 0]
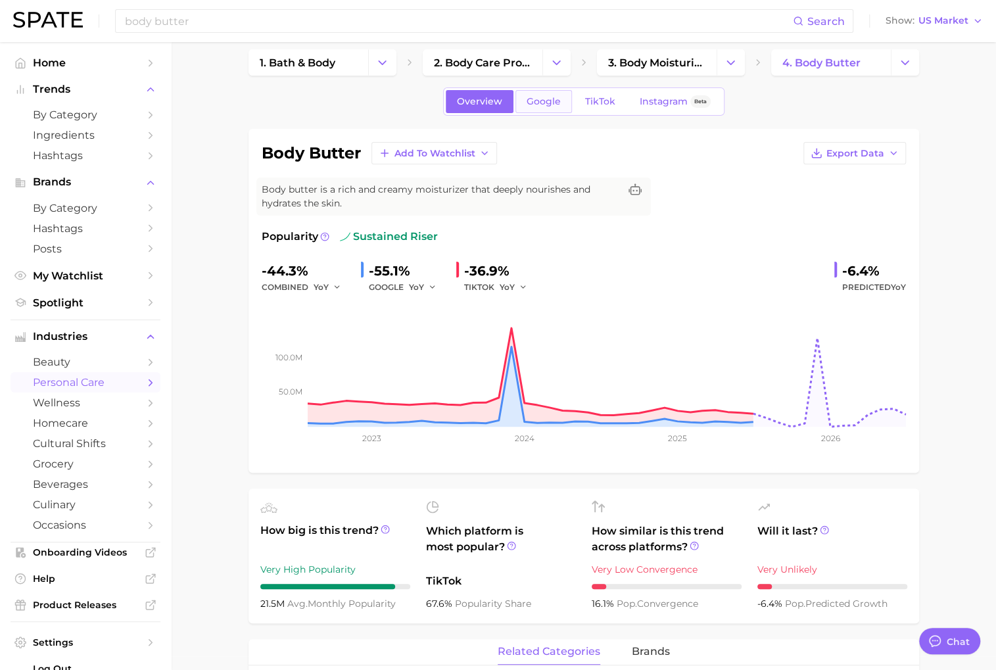
click at [547, 110] on link "Google" at bounding box center [543, 101] width 57 height 23
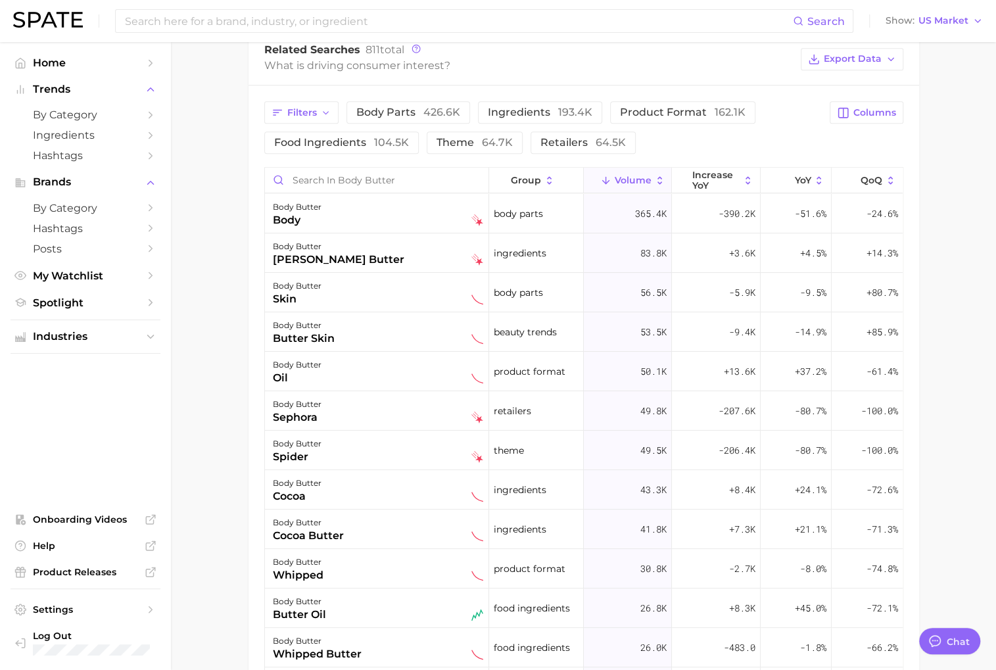
scroll to position [692, 0]
click at [631, 105] on span "product format 162.1k" at bounding box center [683, 111] width 126 height 12
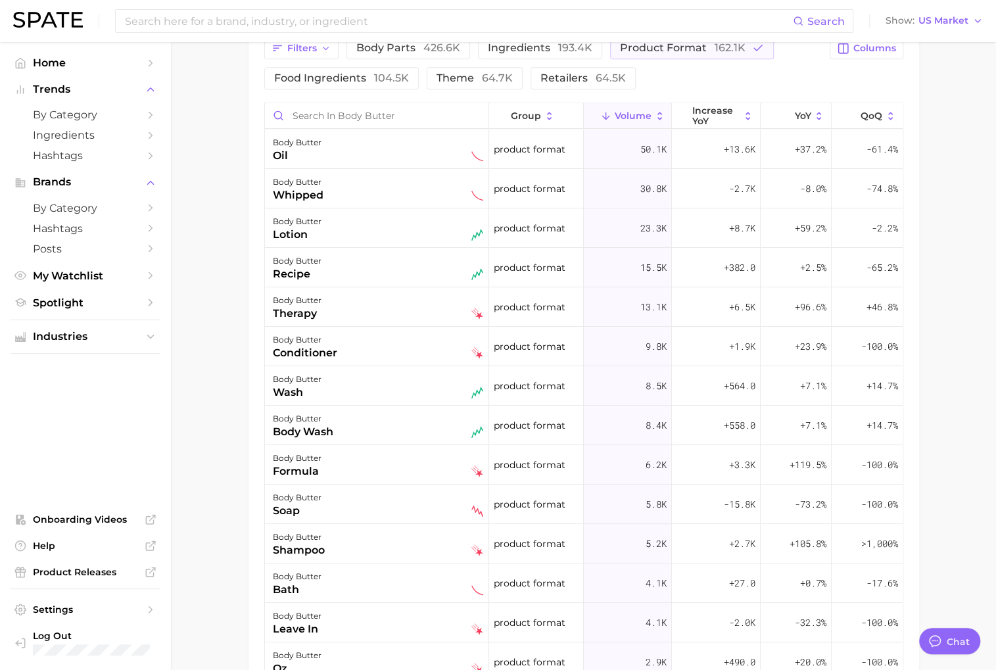
scroll to position [766, 0]
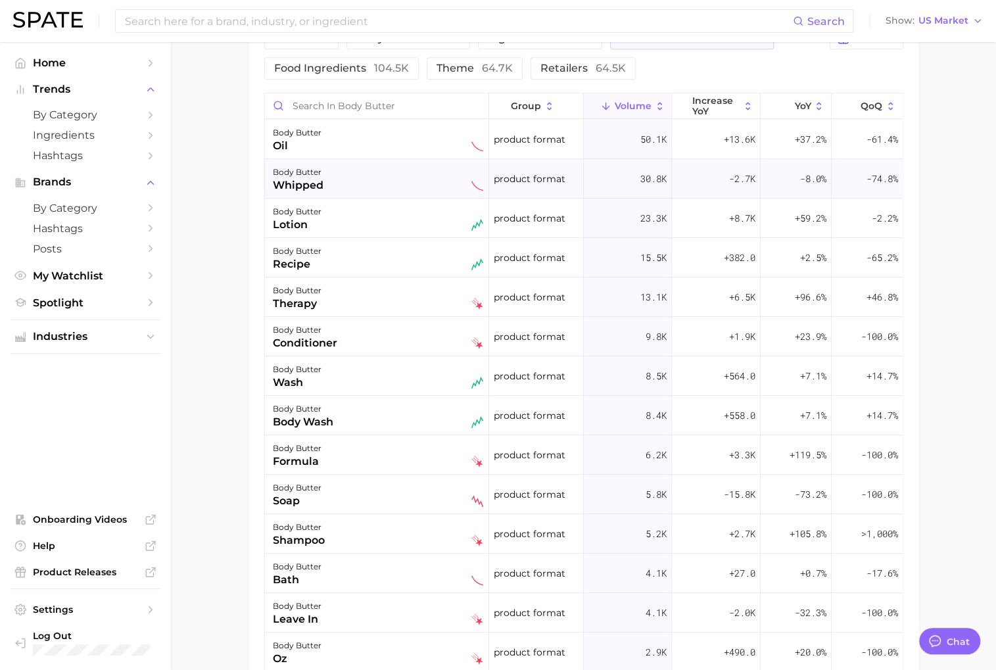
click at [373, 173] on div "body butter whipped" at bounding box center [378, 178] width 210 height 29
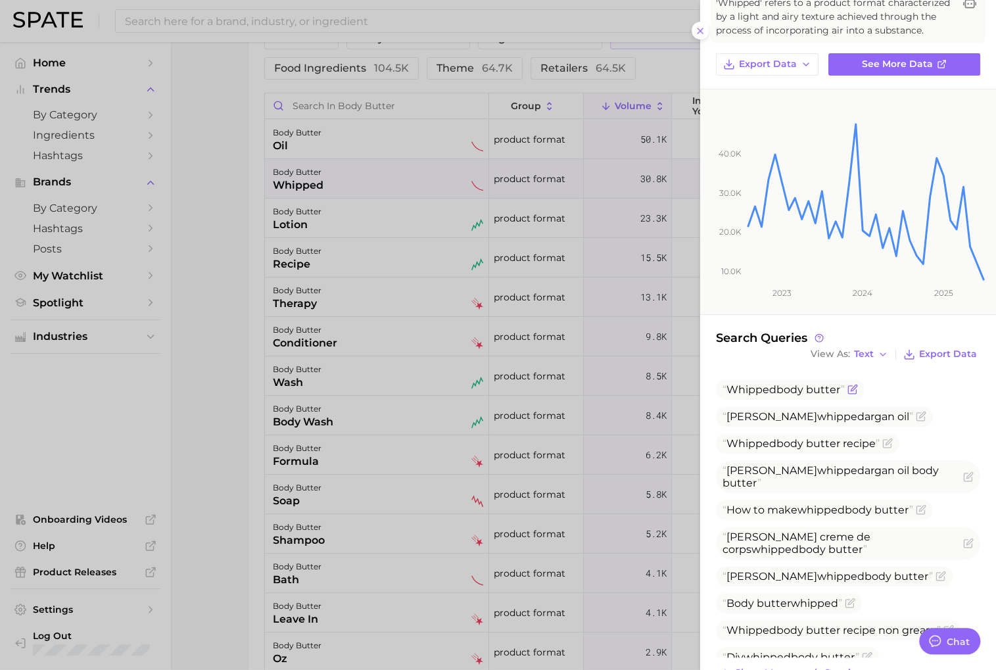
scroll to position [110, 0]
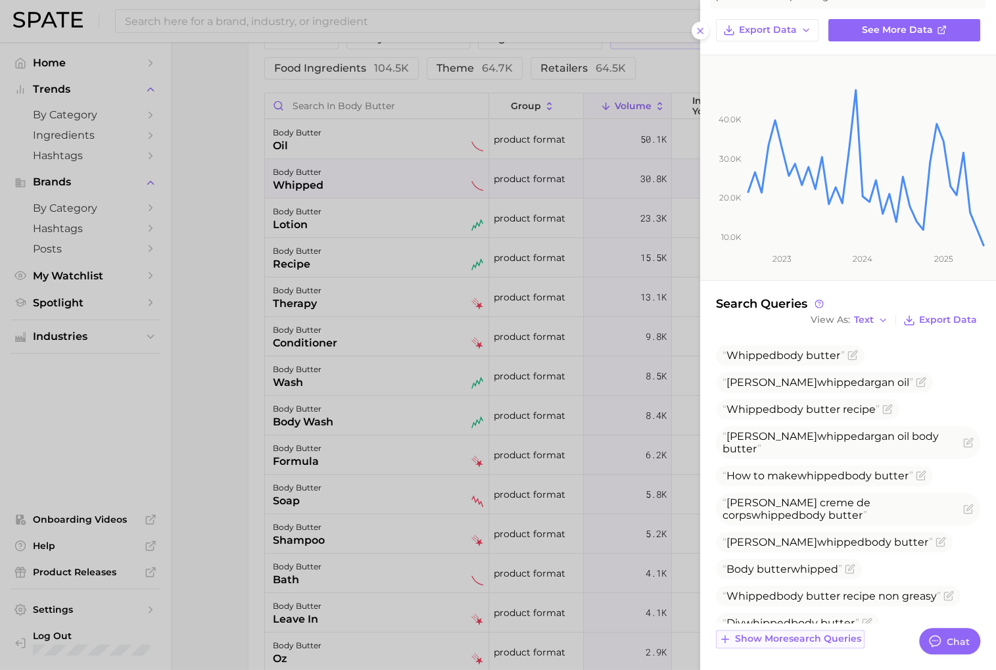
click at [799, 644] on button "Show more search queries" at bounding box center [790, 639] width 149 height 18
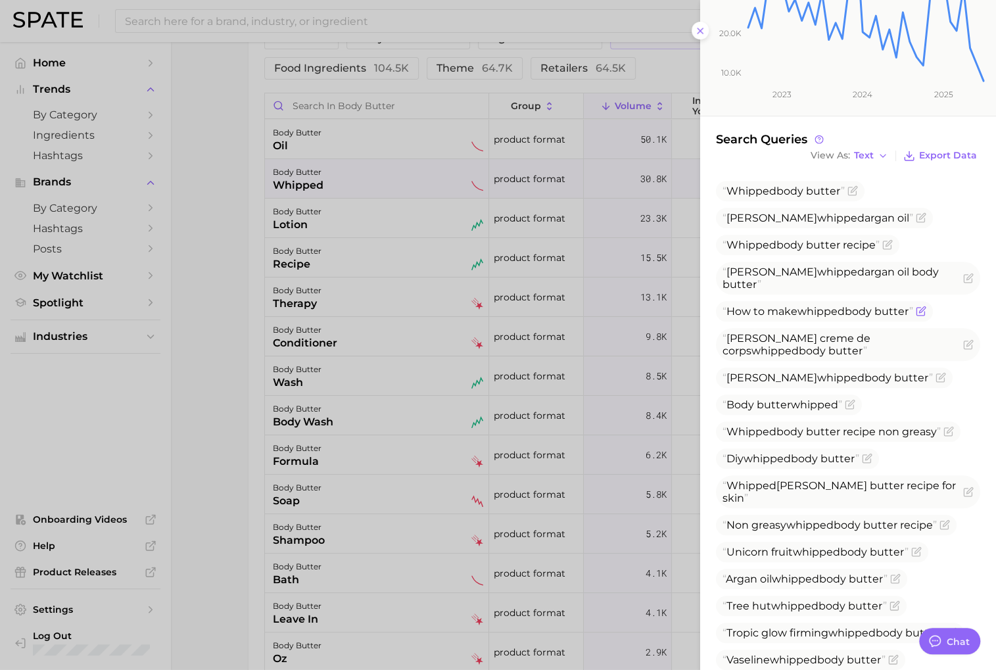
scroll to position [279, 0]
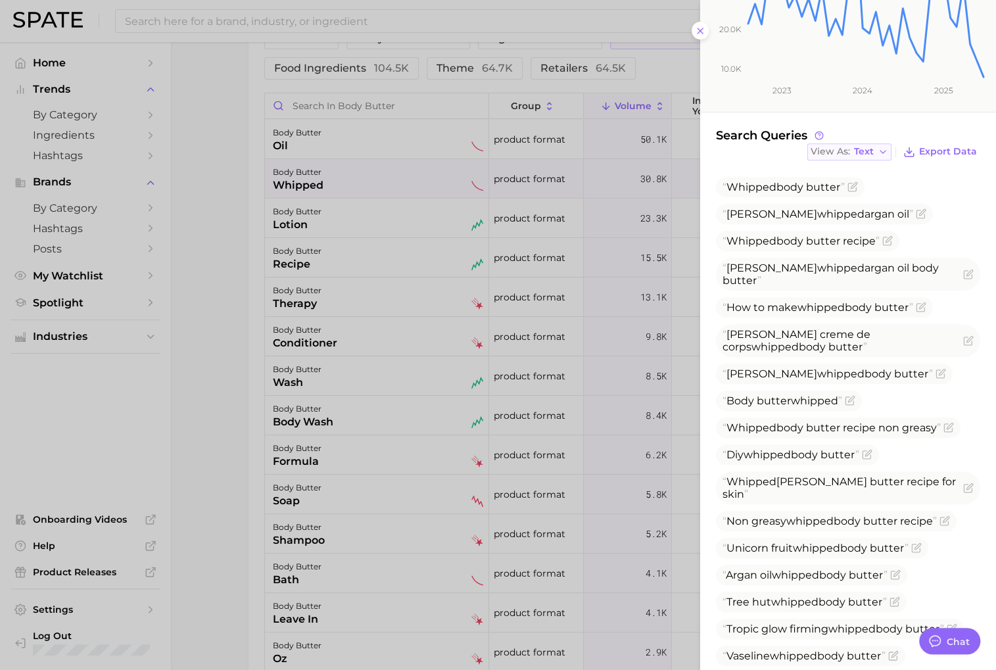
click at [876, 154] on button "View As Text" at bounding box center [849, 151] width 84 height 17
click at [873, 194] on button "Table" at bounding box center [879, 197] width 145 height 24
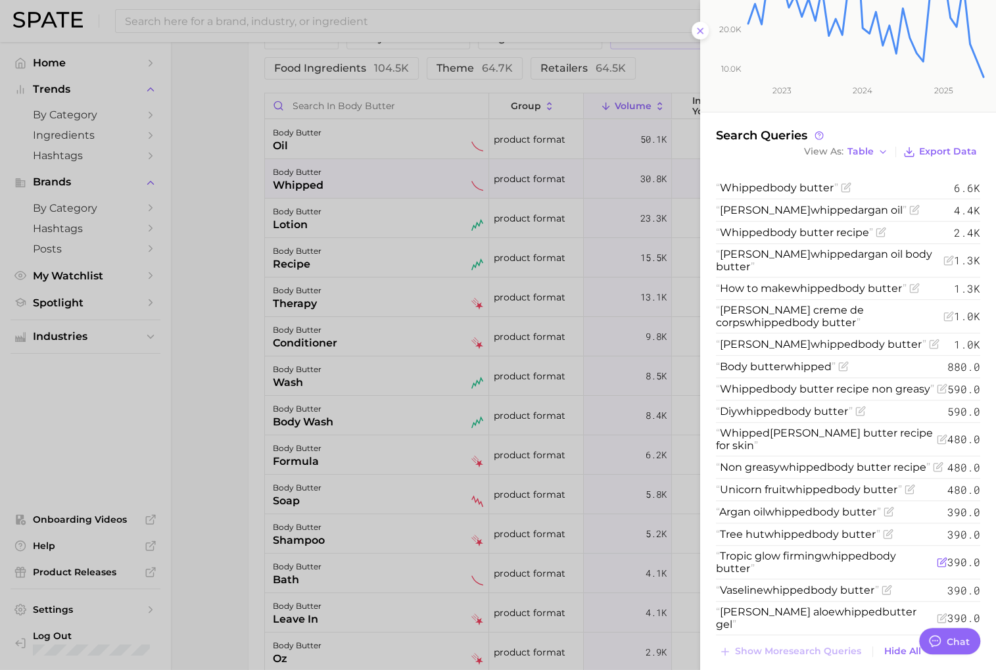
scroll to position [291, 0]
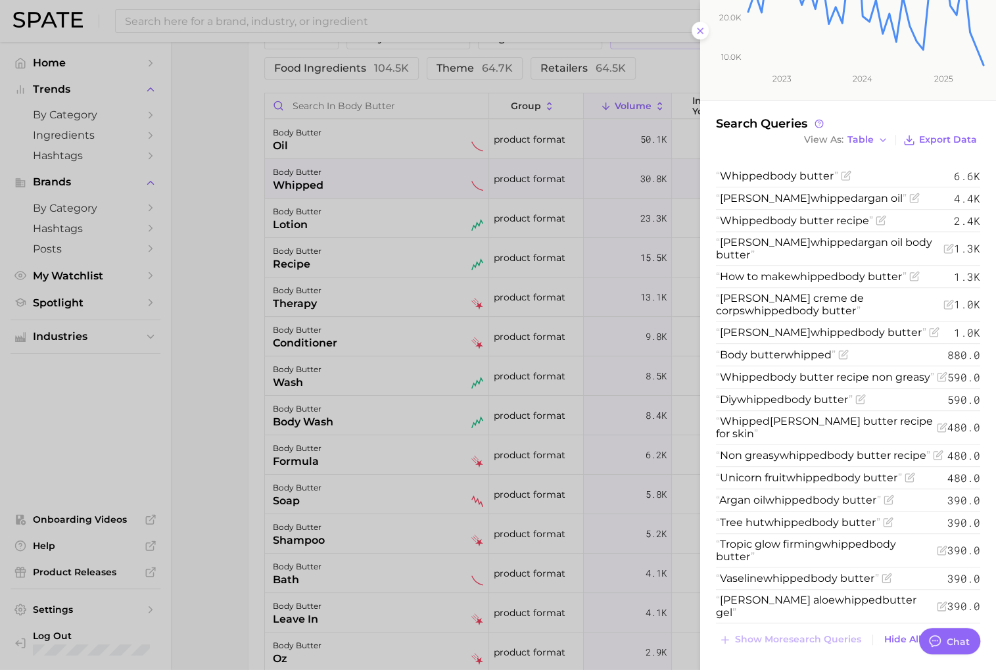
click at [236, 281] on div at bounding box center [498, 335] width 996 height 670
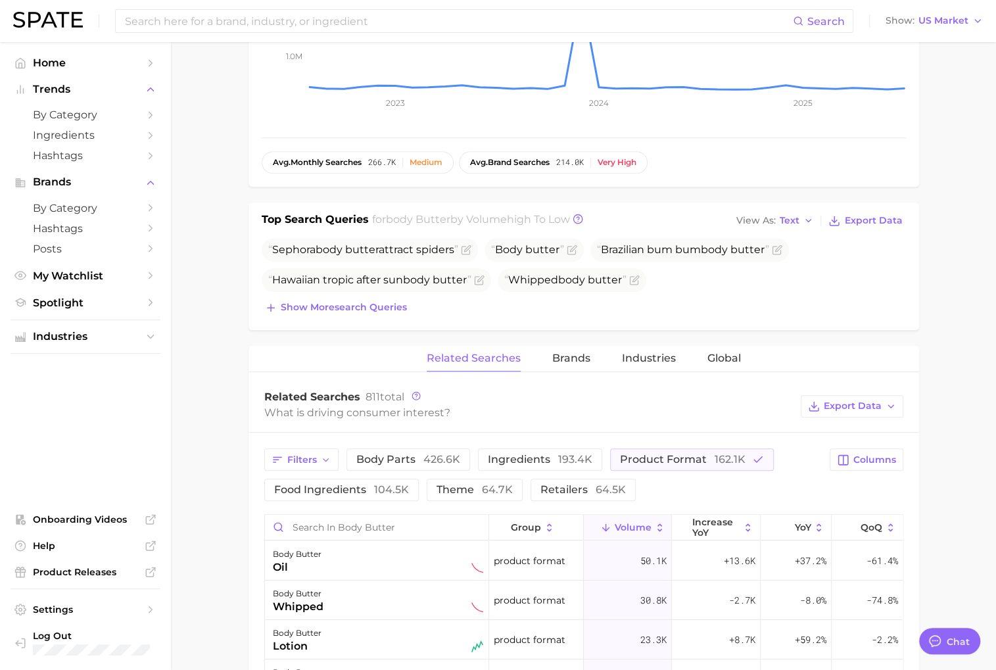
scroll to position [343, 0]
click at [953, 20] on span "US Market" at bounding box center [943, 20] width 50 height 7
click at [964, 199] on main "1. bath & body 2. body care products 3. body moisturizing products 4. body butt…" at bounding box center [583, 483] width 825 height 1568
